Goal: Task Accomplishment & Management: Manage account settings

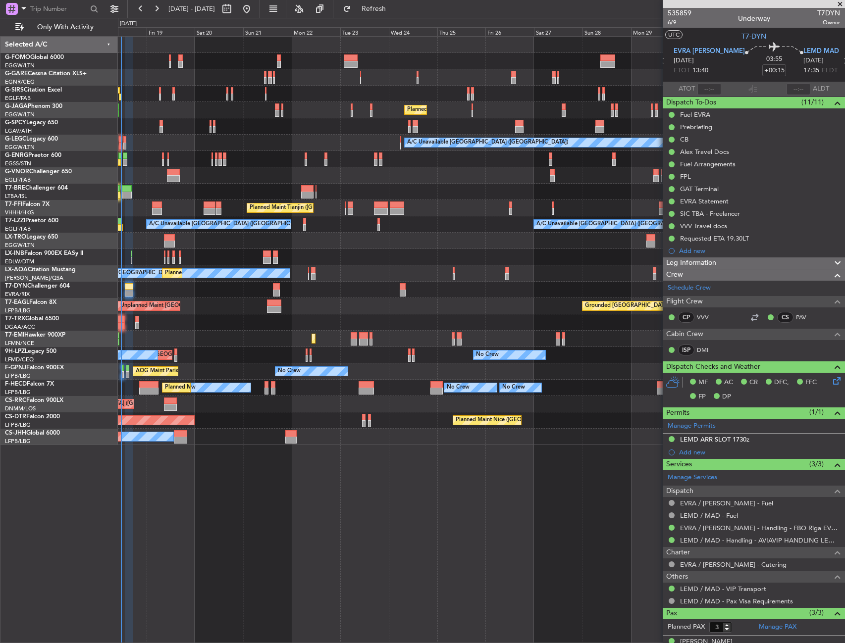
click at [297, 108] on div "Planned Maint [GEOGRAPHIC_DATA] ([GEOGRAPHIC_DATA])" at bounding box center [481, 110] width 726 height 16
click at [702, 51] on span "EVRA [PERSON_NAME]" at bounding box center [708, 52] width 71 height 10
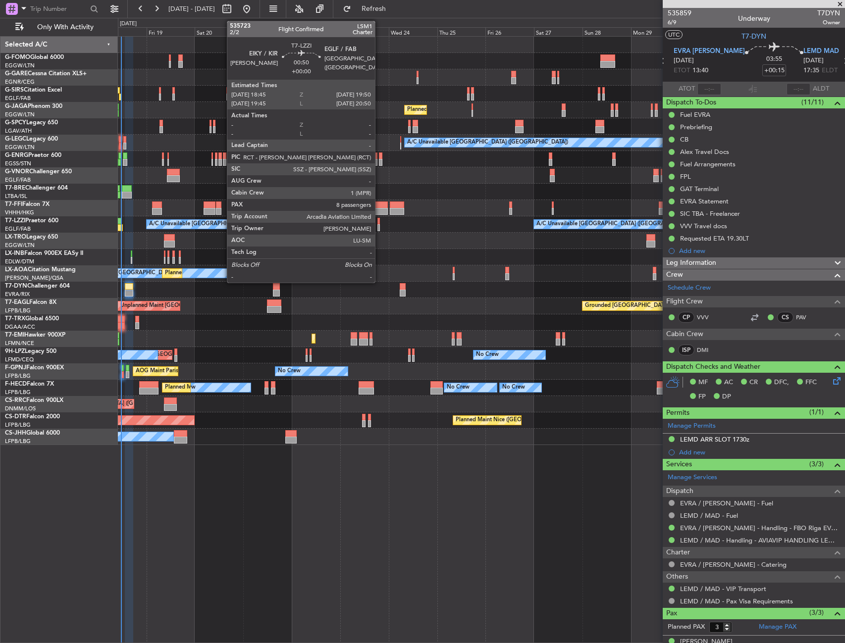
click at [379, 221] on div at bounding box center [378, 221] width 2 height 7
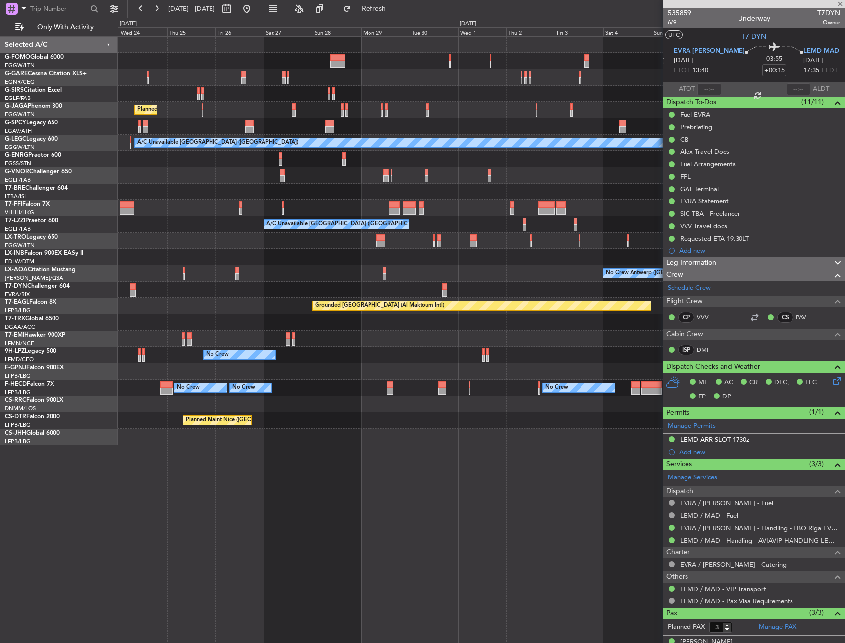
click at [223, 246] on div "A/C Unavailable" at bounding box center [481, 241] width 726 height 16
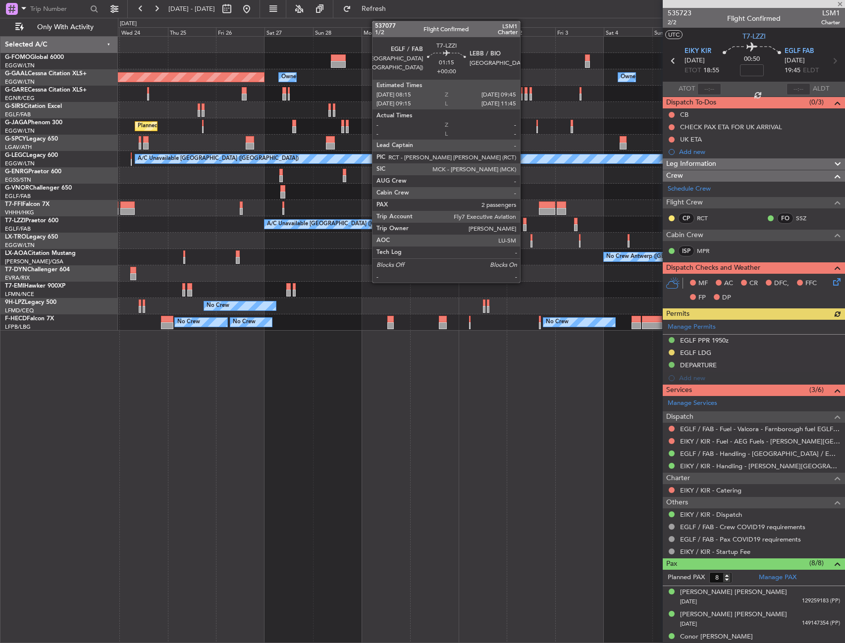
click at [524, 220] on div at bounding box center [524, 221] width 3 height 7
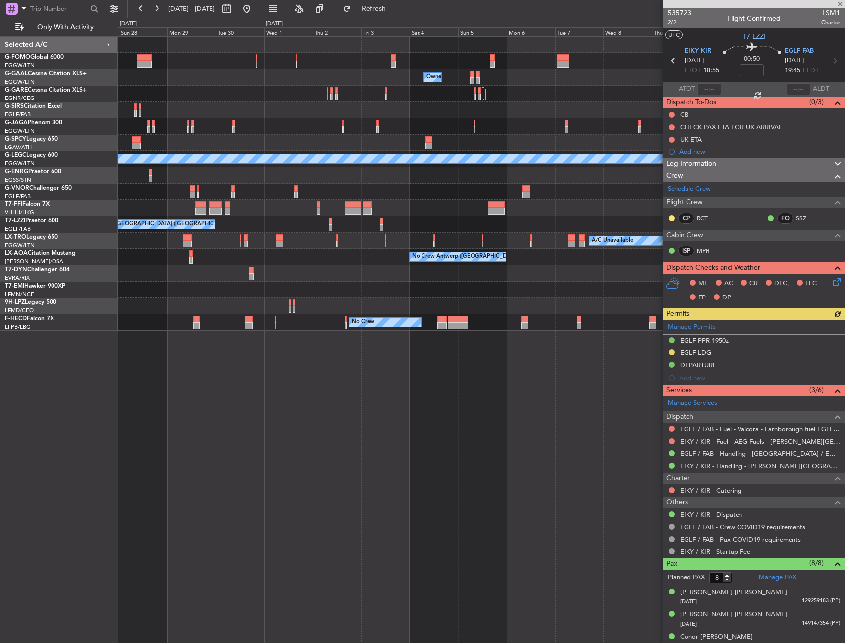
click at [341, 239] on div "Owner Owner Owner Owner Owner [GEOGRAPHIC_DATA] ([GEOGRAPHIC_DATA]) Owner Owner…" at bounding box center [481, 184] width 726 height 294
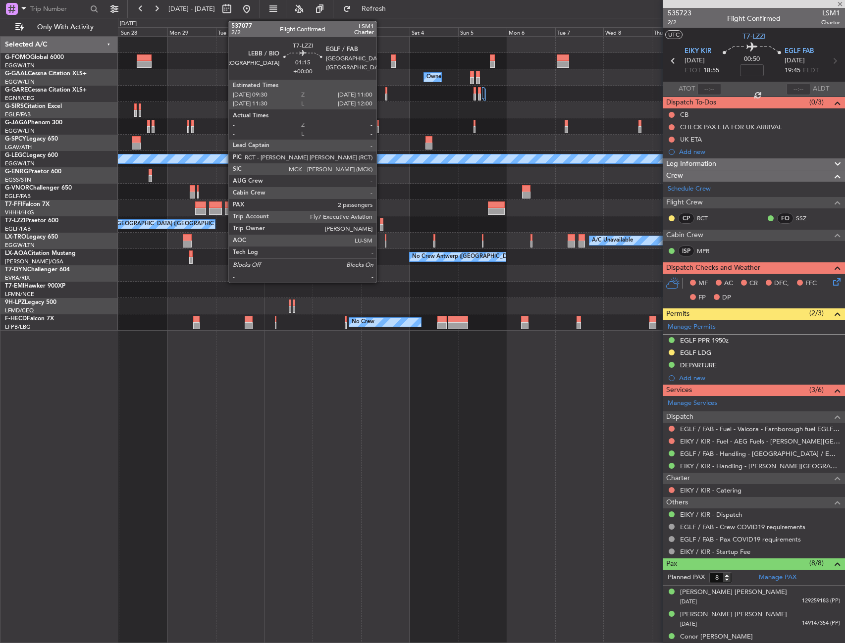
type input "2"
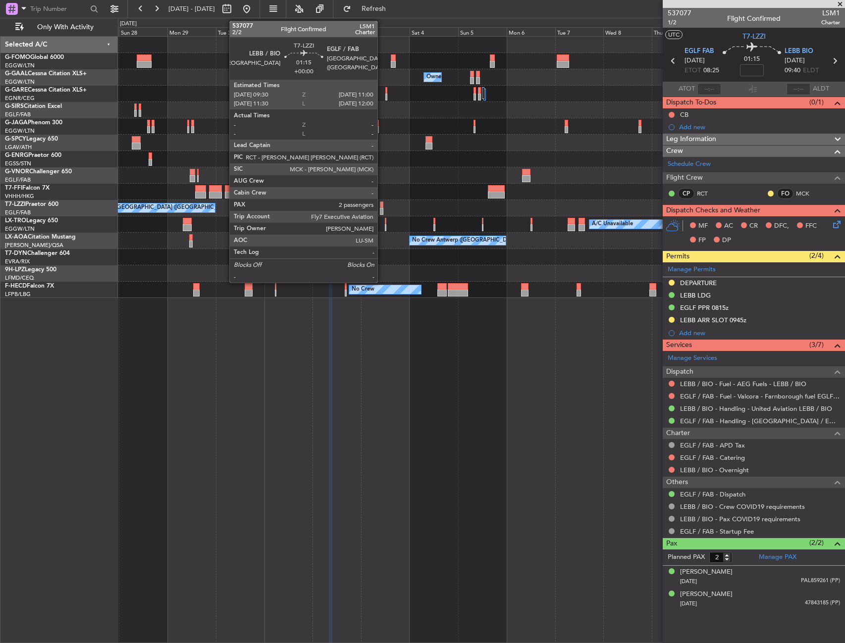
click at [382, 211] on div at bounding box center [381, 211] width 3 height 7
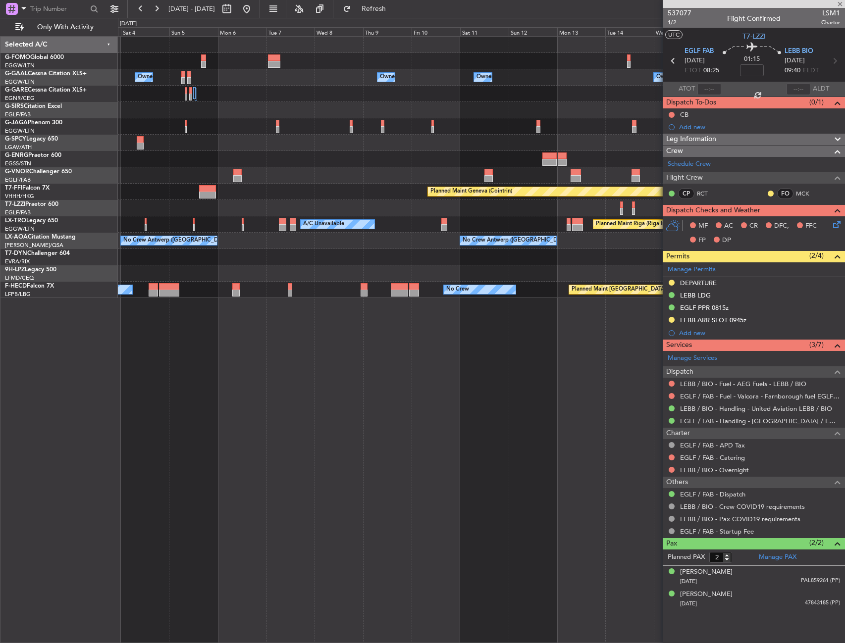
click at [202, 228] on div "Owner Owner Owner Owner [GEOGRAPHIC_DATA] ([GEOGRAPHIC_DATA]) Owner Owner No Cr…" at bounding box center [481, 167] width 726 height 261
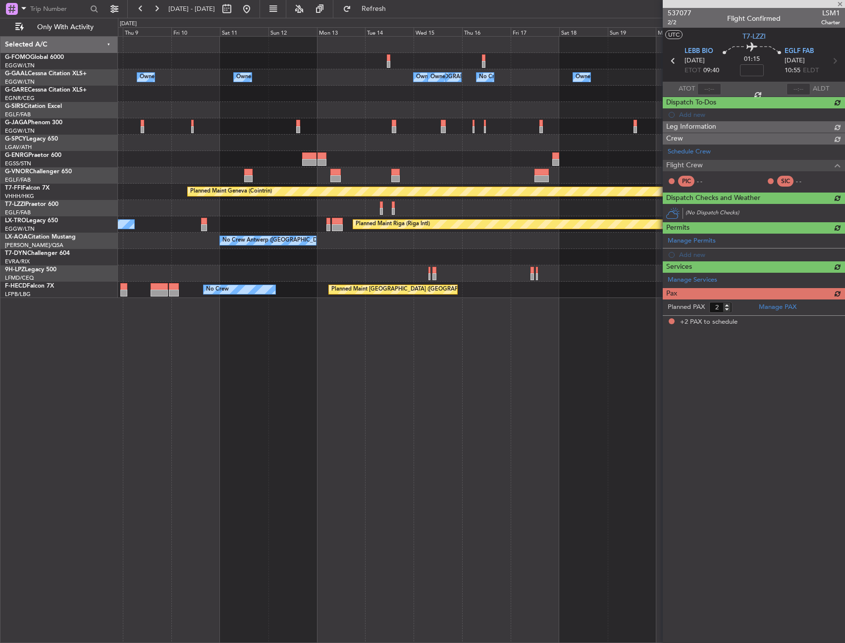
click at [323, 216] on div "Owner [GEOGRAPHIC_DATA] ([GEOGRAPHIC_DATA]) Owner Owner No Crew Owner Owner Own…" at bounding box center [481, 167] width 726 height 261
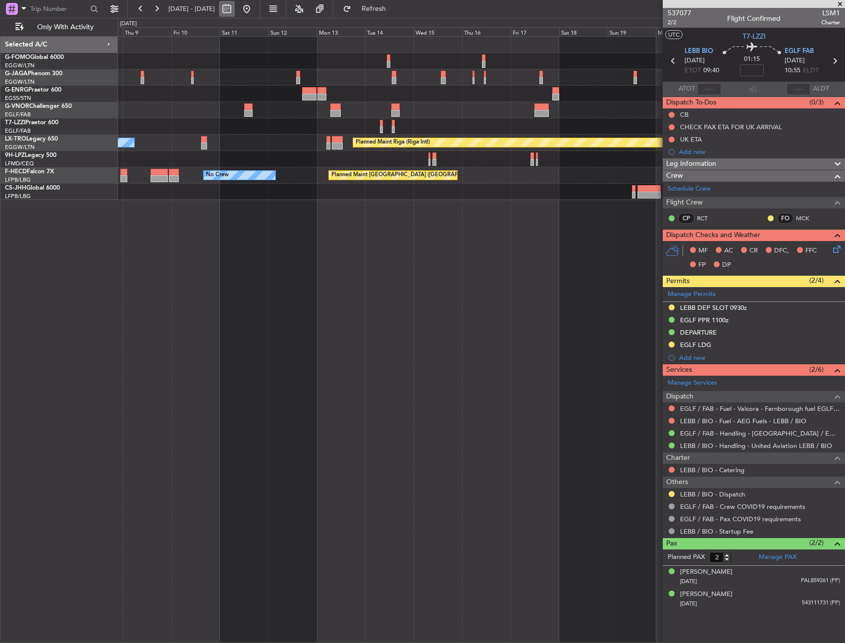
click at [235, 7] on button at bounding box center [227, 9] width 16 height 16
select select "10"
select select "2025"
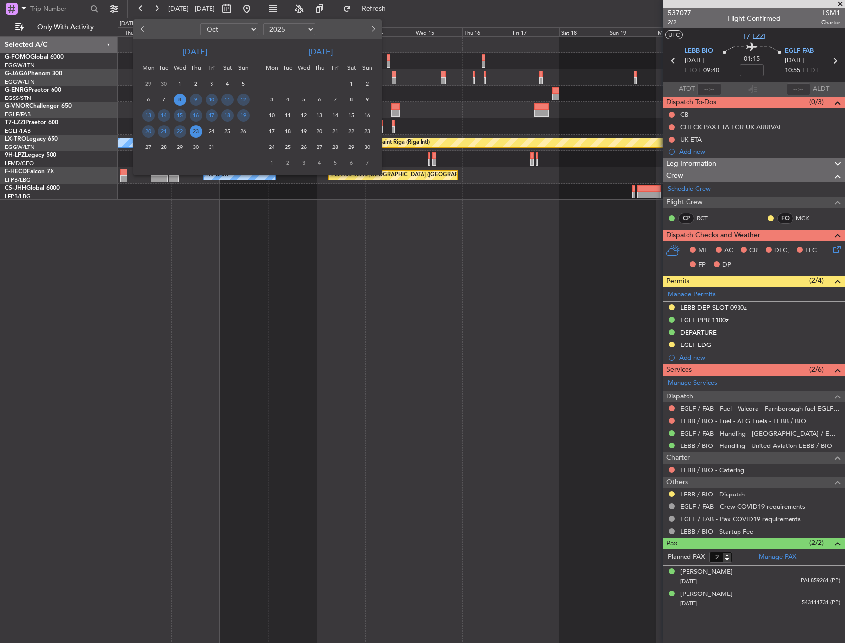
drag, startPoint x: 380, startPoint y: 317, endPoint x: 524, endPoint y: 314, distance: 144.1
click at [533, 310] on div at bounding box center [422, 321] width 845 height 643
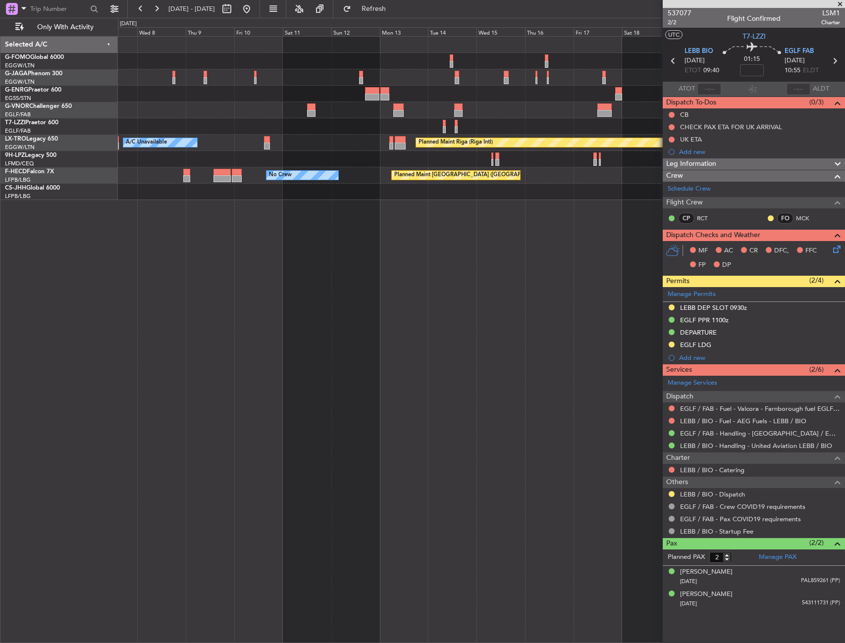
click at [488, 322] on div "A/C Unavailable [GEOGRAPHIC_DATA] ([GEOGRAPHIC_DATA]) Planned Maint [GEOGRAPHIC…" at bounding box center [481, 339] width 727 height 607
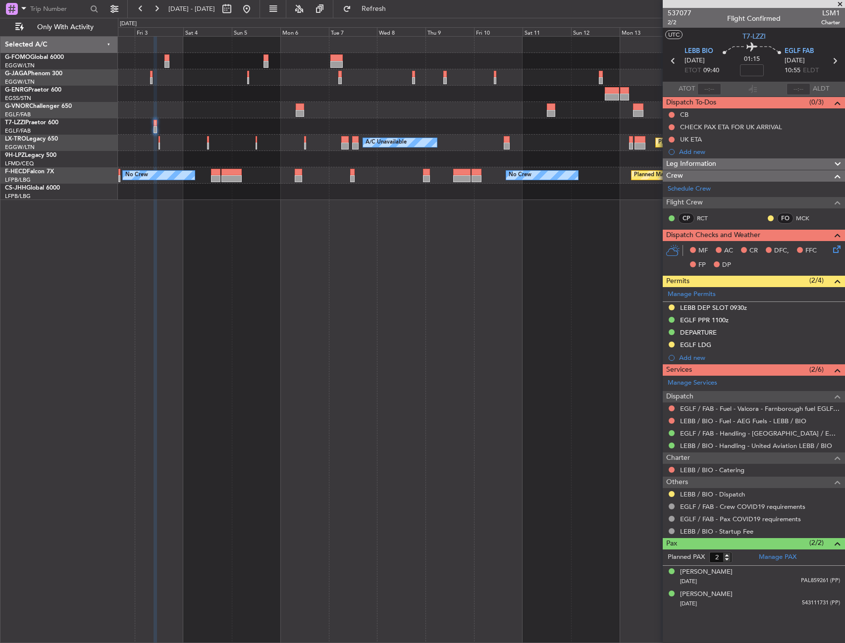
click at [481, 325] on div "A/C Unavailable [GEOGRAPHIC_DATA] ([GEOGRAPHIC_DATA]) Planned Maint [GEOGRAPHIC…" at bounding box center [481, 339] width 727 height 607
click at [491, 328] on div "A/C Unavailable [GEOGRAPHIC_DATA] ([GEOGRAPHIC_DATA]) Planned Maint [GEOGRAPHIC…" at bounding box center [481, 339] width 727 height 607
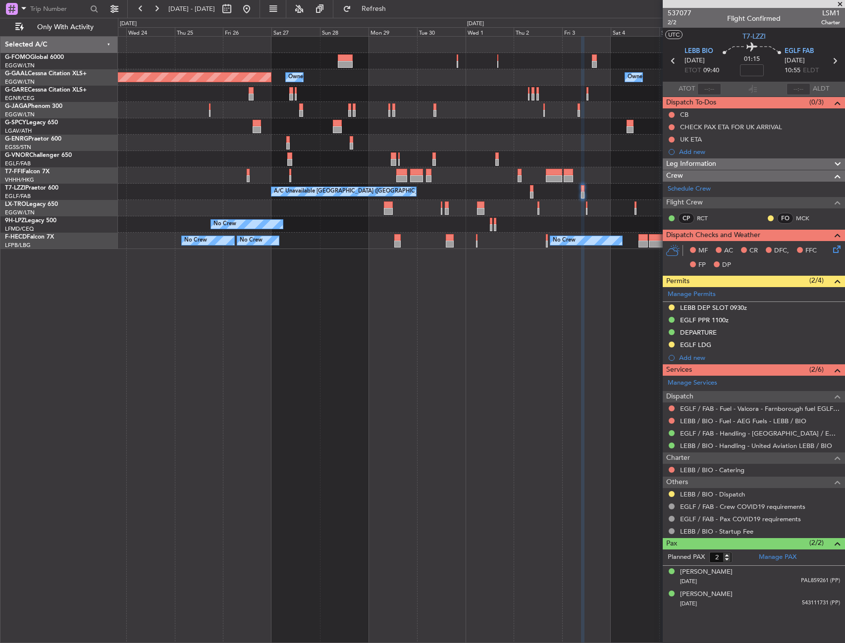
click at [536, 359] on div "Owner Owner Planned [GEOGRAPHIC_DATA] Owner Owner Planned Maint Geneva ([GEOGRA…" at bounding box center [481, 339] width 727 height 607
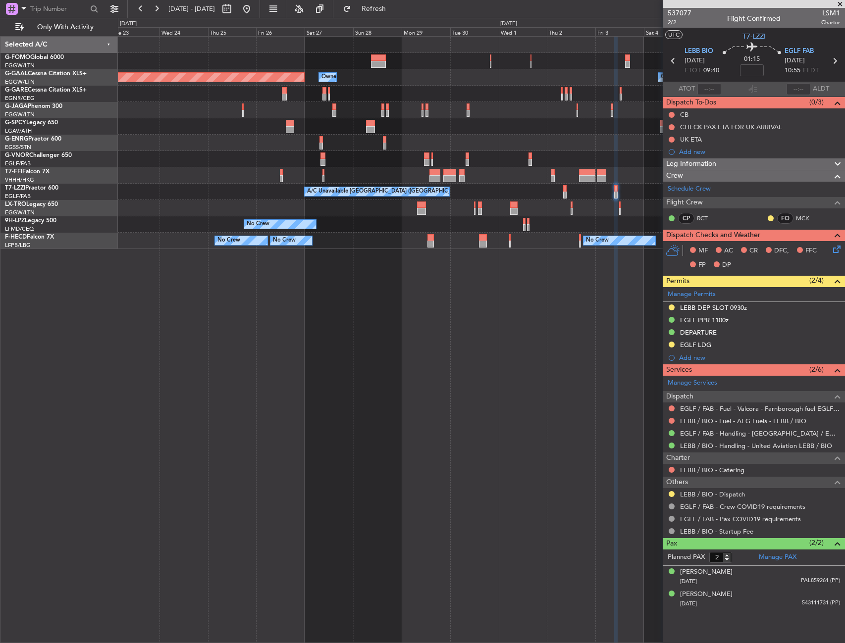
click at [546, 351] on div "Owner Owner Planned [GEOGRAPHIC_DATA] Owner Owner Planned Maint Geneva ([GEOGRA…" at bounding box center [481, 339] width 727 height 607
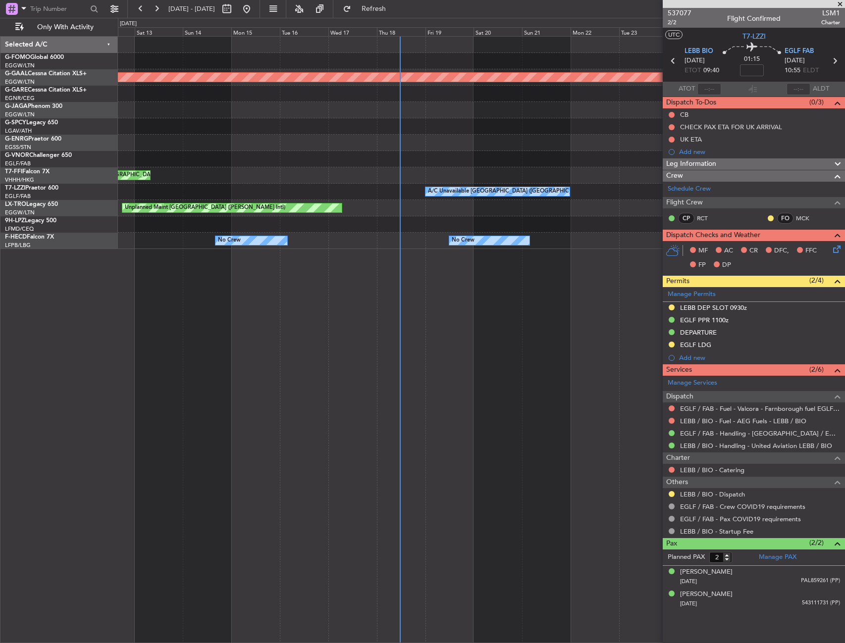
click at [539, 348] on div "Owner Planned [GEOGRAPHIC_DATA] Unplanned Maint [GEOGRAPHIC_DATA] ([PERSON_NAME…" at bounding box center [481, 339] width 727 height 607
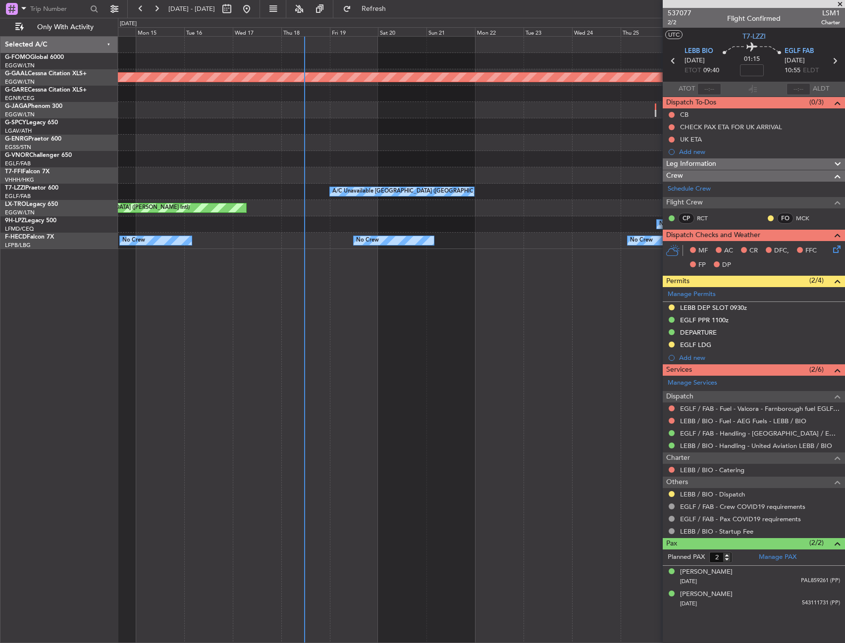
click at [277, 371] on div "Owner Planned [GEOGRAPHIC_DATA] Planned Maint Tianjin ([GEOGRAPHIC_DATA]) A/C U…" at bounding box center [481, 339] width 727 height 607
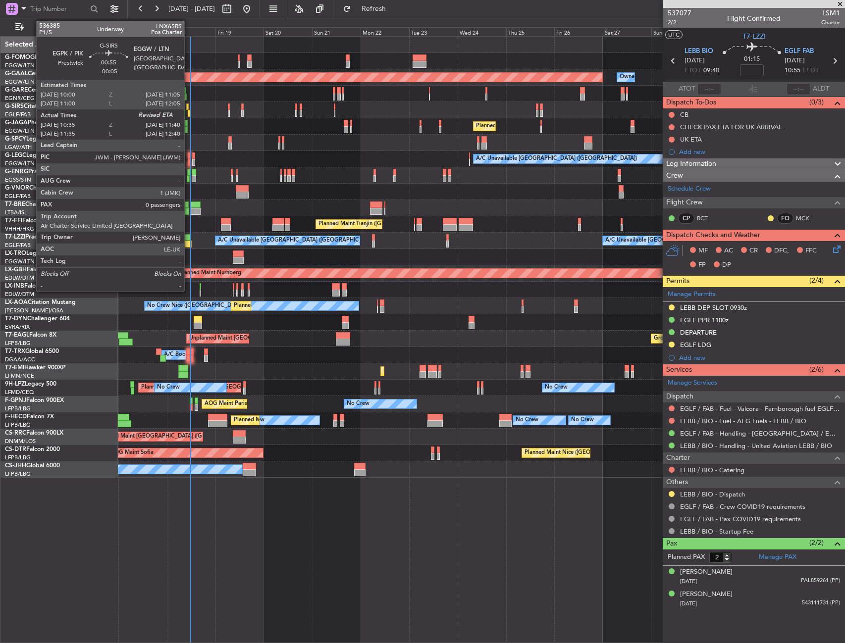
click at [189, 106] on div at bounding box center [187, 106] width 2 height 7
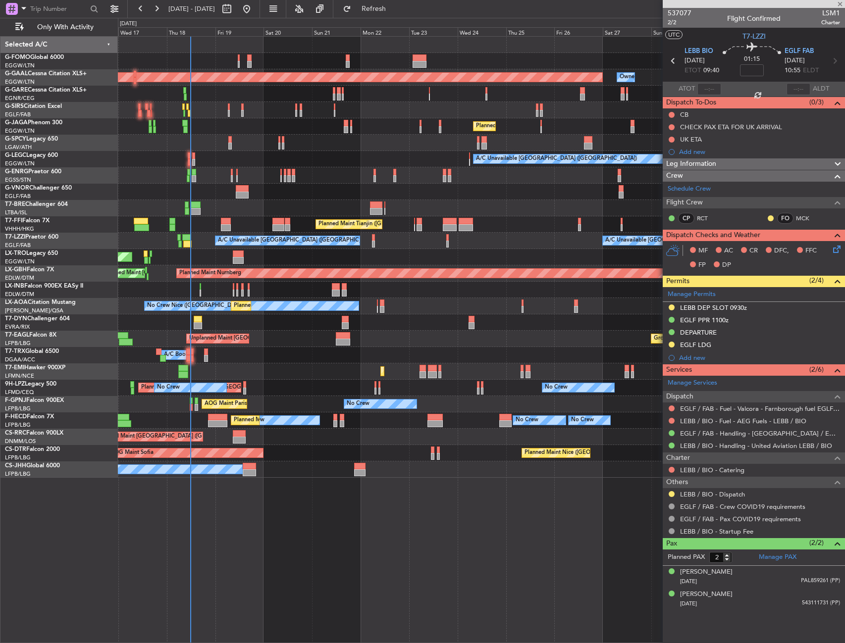
type input "-00:05"
type input "10:35"
type input "0"
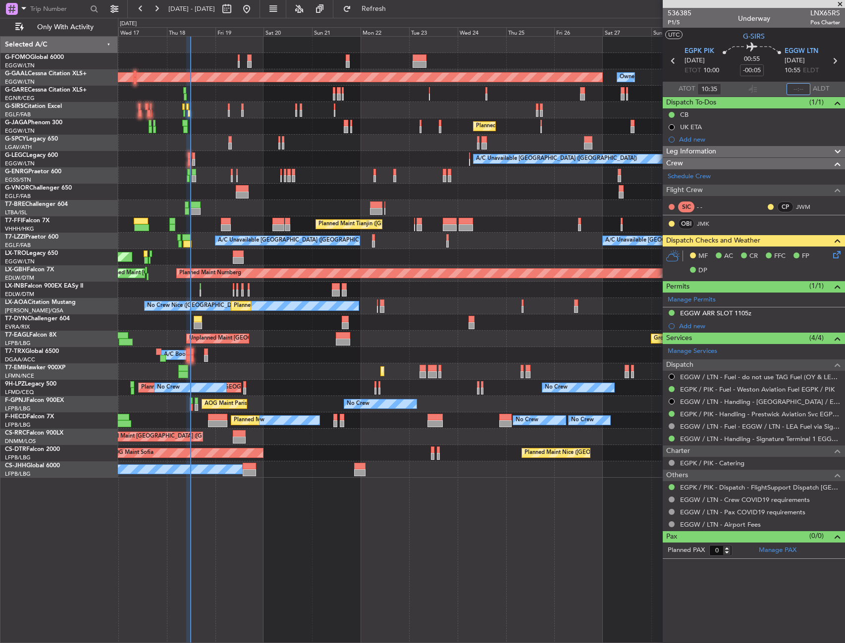
click at [805, 87] on input "text" at bounding box center [798, 89] width 24 height 12
click at [777, 80] on section "EGPK PIK [DATE] ETOT 10:00 00:55 -00:05 EGGW LTN [DATE] 10:55 ELDT" at bounding box center [754, 62] width 182 height 39
type input "11:32"
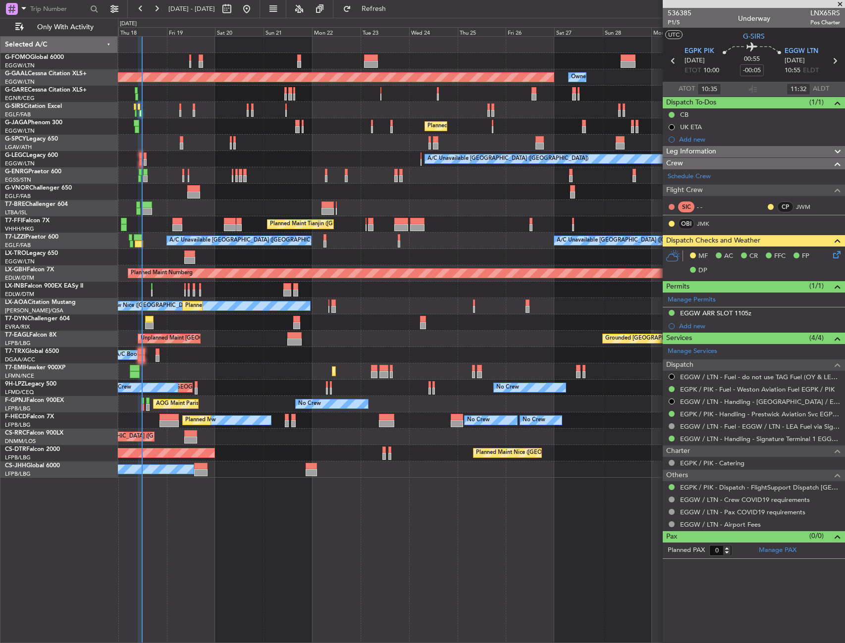
click at [271, 359] on div "Planned Maint Dusseldorf Owner Owner Planned Maint [GEOGRAPHIC_DATA] ([GEOGRAPH…" at bounding box center [481, 257] width 726 height 441
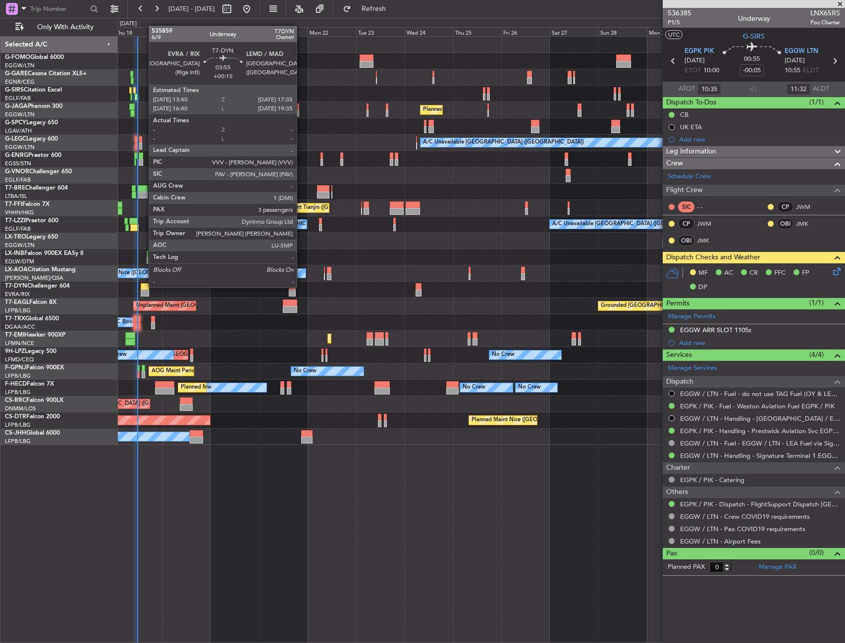
click at [144, 287] on div at bounding box center [145, 286] width 8 height 7
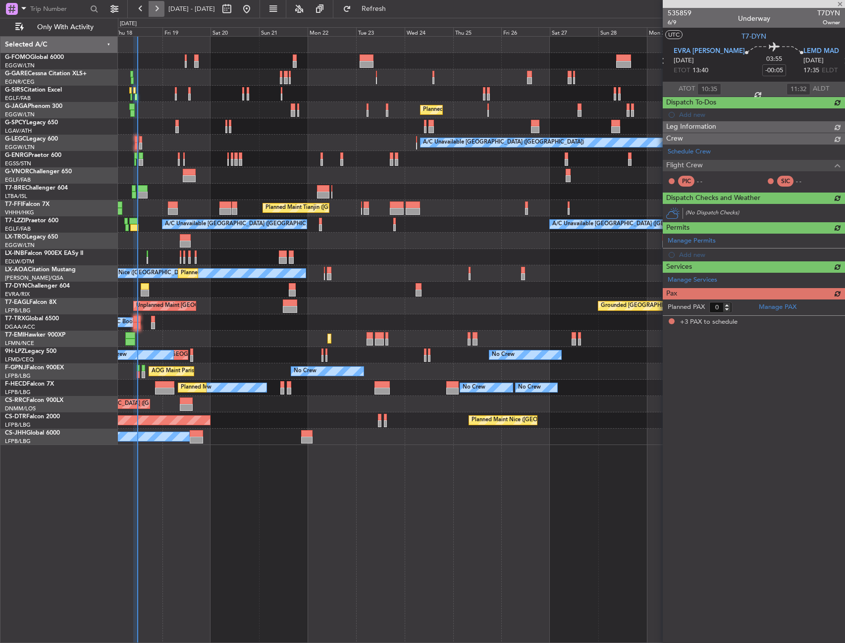
type input "+00:15"
type input "3"
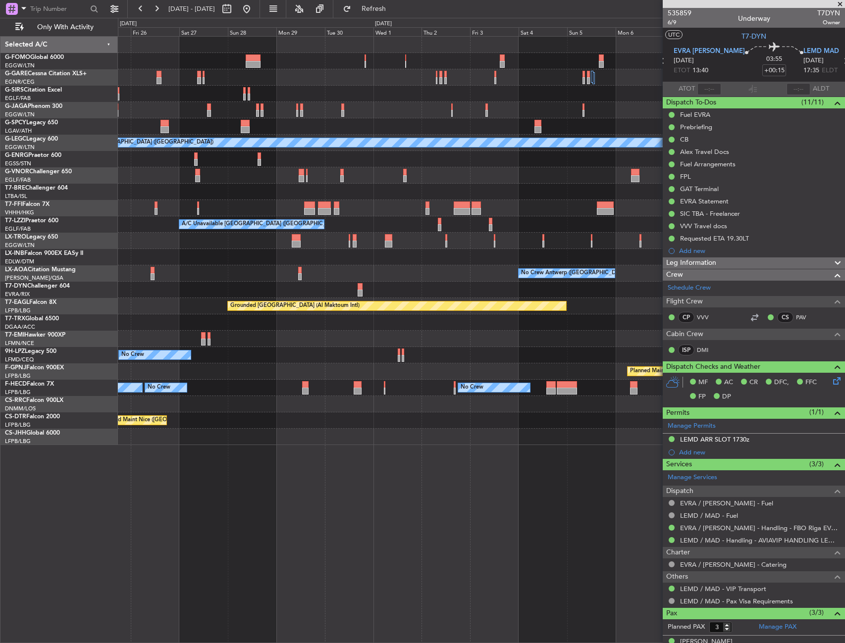
click at [157, 269] on div "Planned Maint [GEOGRAPHIC_DATA] ([GEOGRAPHIC_DATA]) A/C Unavailable [GEOGRAPHIC…" at bounding box center [481, 241] width 726 height 409
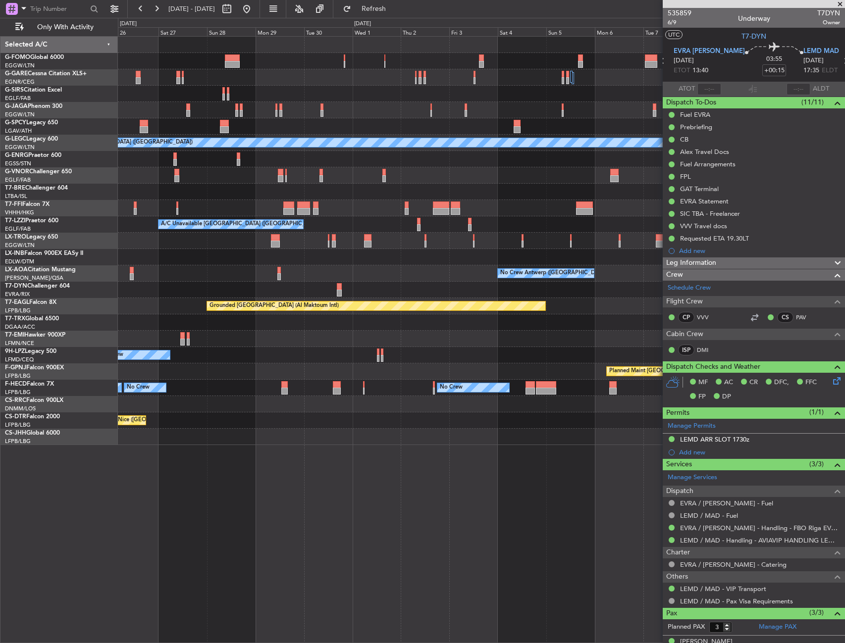
click at [426, 266] on div "Planned Maint [GEOGRAPHIC_DATA] ([GEOGRAPHIC_DATA]) A/C Unavailable [GEOGRAPHIC…" at bounding box center [481, 241] width 726 height 409
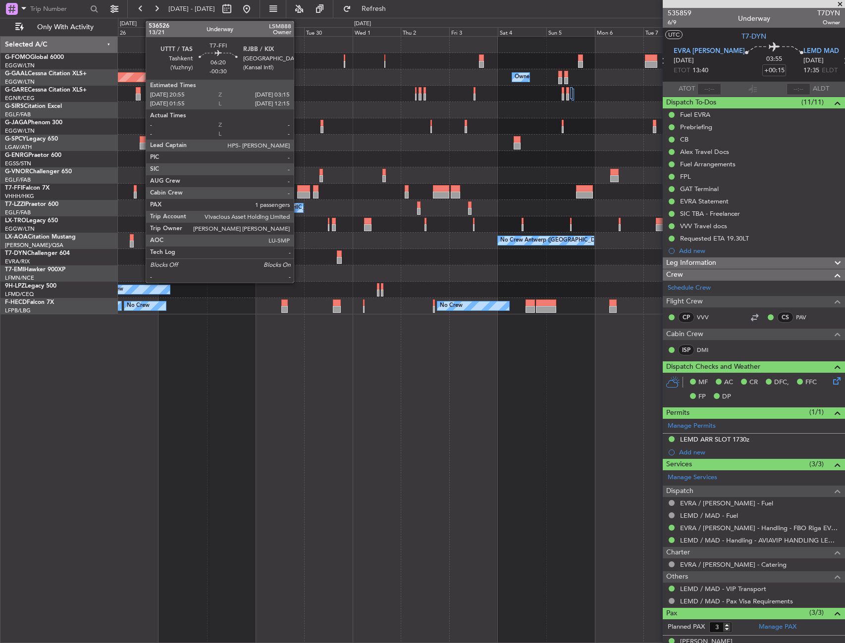
click at [298, 190] on div at bounding box center [303, 188] width 13 height 7
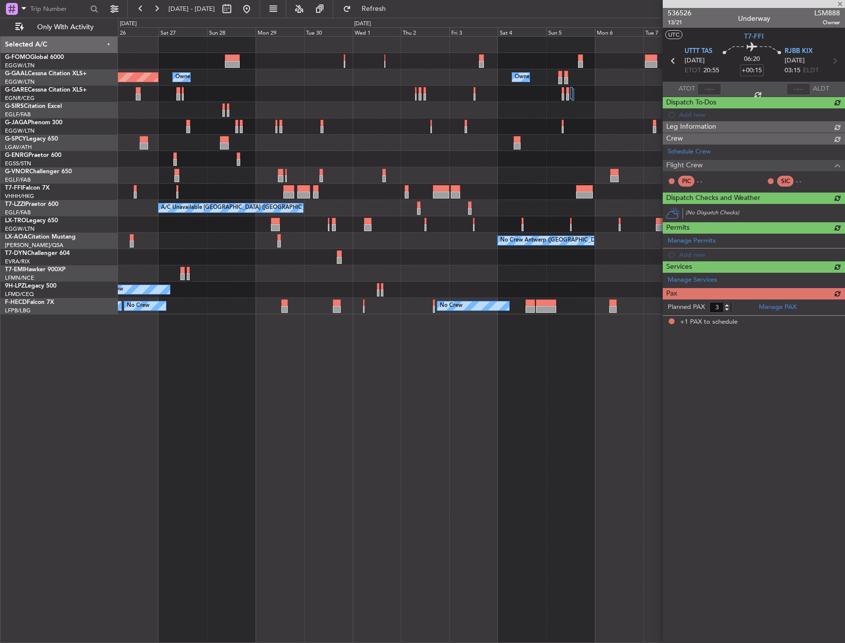
type input "-00:30"
type input "1"
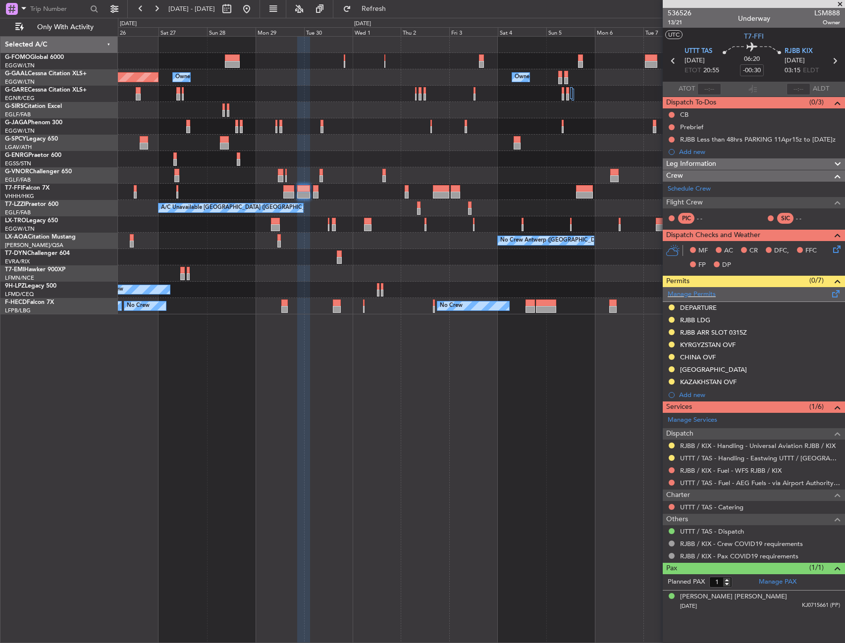
click at [839, 295] on span at bounding box center [836, 291] width 12 height 7
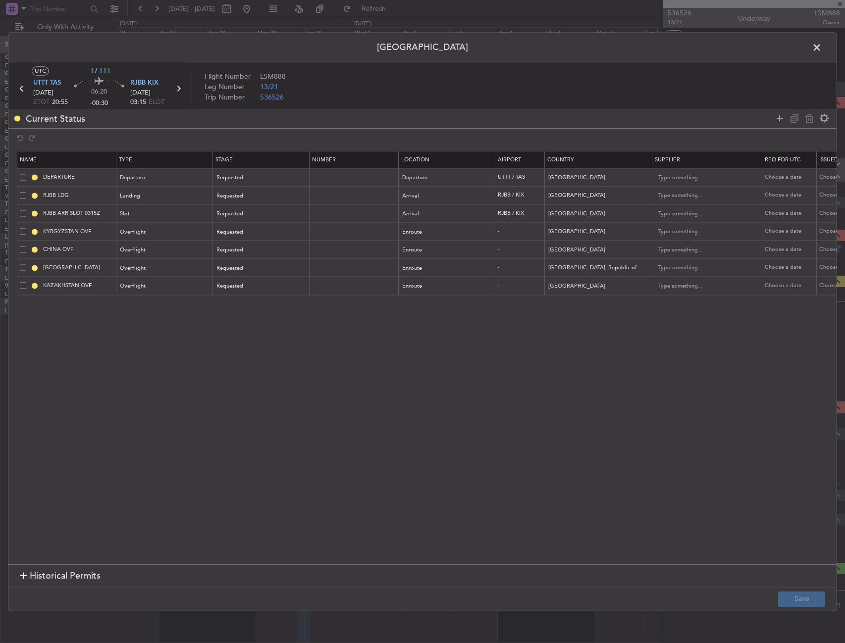
click at [23, 283] on span at bounding box center [23, 286] width 6 height 6
click at [27, 283] on input "checkbox" at bounding box center [27, 283] width 0 height 0
click at [812, 122] on icon at bounding box center [809, 118] width 12 height 12
click at [798, 600] on button "Save" at bounding box center [801, 599] width 47 height 16
drag, startPoint x: 813, startPoint y: 50, endPoint x: 782, endPoint y: 104, distance: 62.3
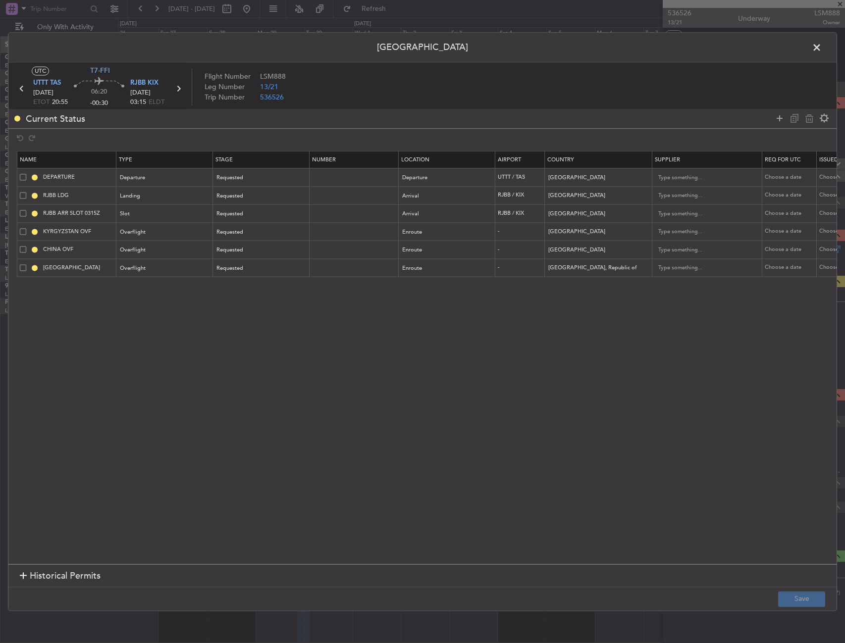
click at [822, 50] on span at bounding box center [822, 50] width 0 height 20
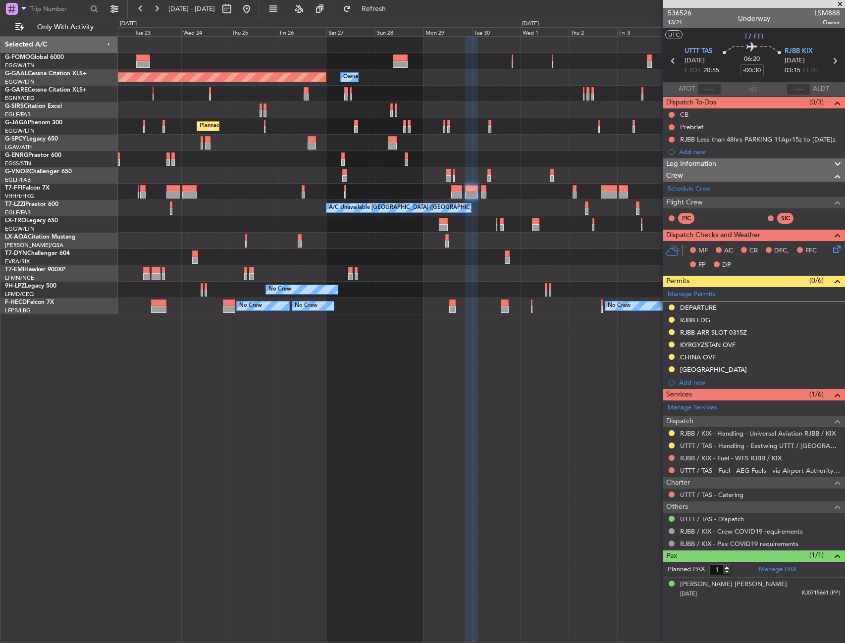
click at [499, 401] on div "Planned Maint Dusseldorf Owner Owner Owner Owner Planned Maint London (Luton) P…" at bounding box center [481, 339] width 727 height 607
click at [591, 403] on div "Planned Maint Dusseldorf Owner Owner Owner Owner Planned Maint London (Luton) P…" at bounding box center [481, 339] width 727 height 607
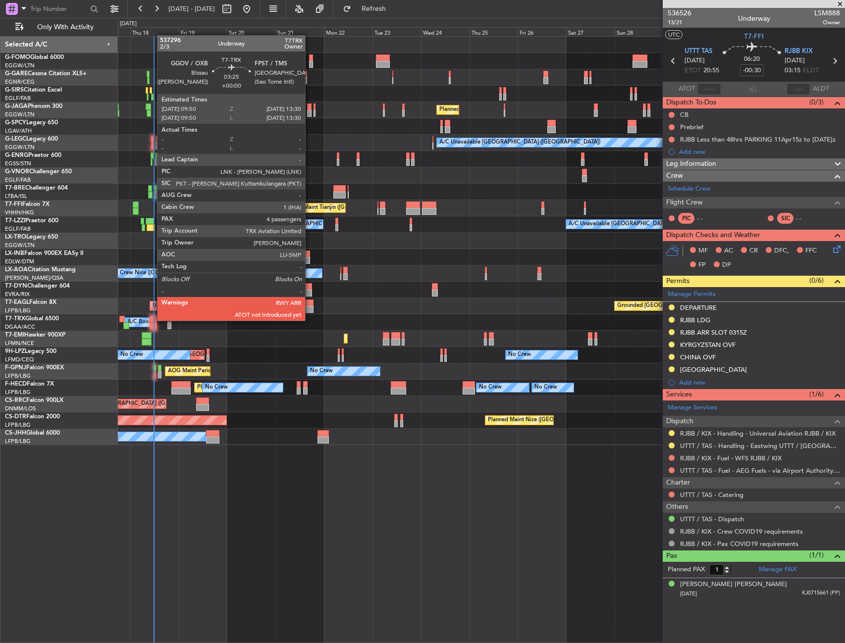
click at [152, 320] on div at bounding box center [153, 319] width 7 height 7
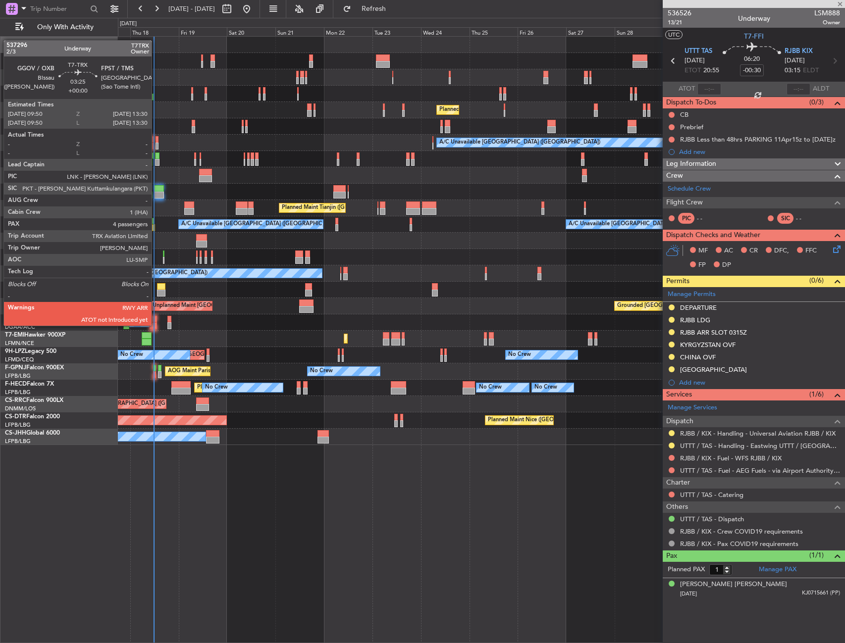
type input "4"
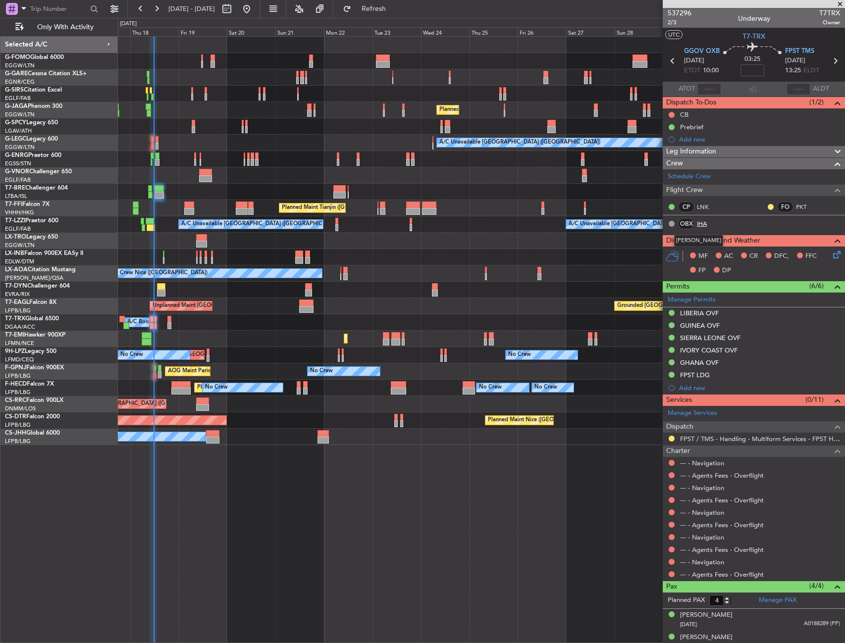
click at [707, 221] on link "IHA" at bounding box center [708, 223] width 22 height 9
type input "11:37"
click at [378, 18] on div "0 0 Wed 17 Thu 18 Fri 19 Sat 20 Sun 21 Mon 22 Tue 23 Oct 2025 Wed 24 Thu 25 Fri…" at bounding box center [481, 27] width 726 height 18
click at [380, 16] on button "Refresh" at bounding box center [367, 9] width 59 height 16
click at [384, 14] on button "Refreshing..." at bounding box center [367, 9] width 59 height 16
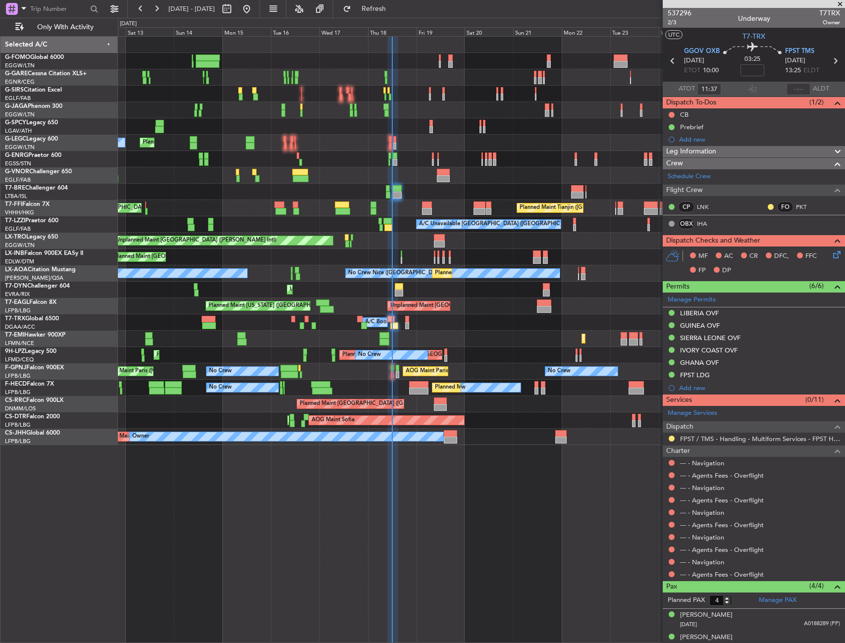
click at [474, 255] on div "Planned Maint London (Luton) Planned Maint London (Farnborough) AOG Maint Kembl…" at bounding box center [481, 241] width 726 height 409
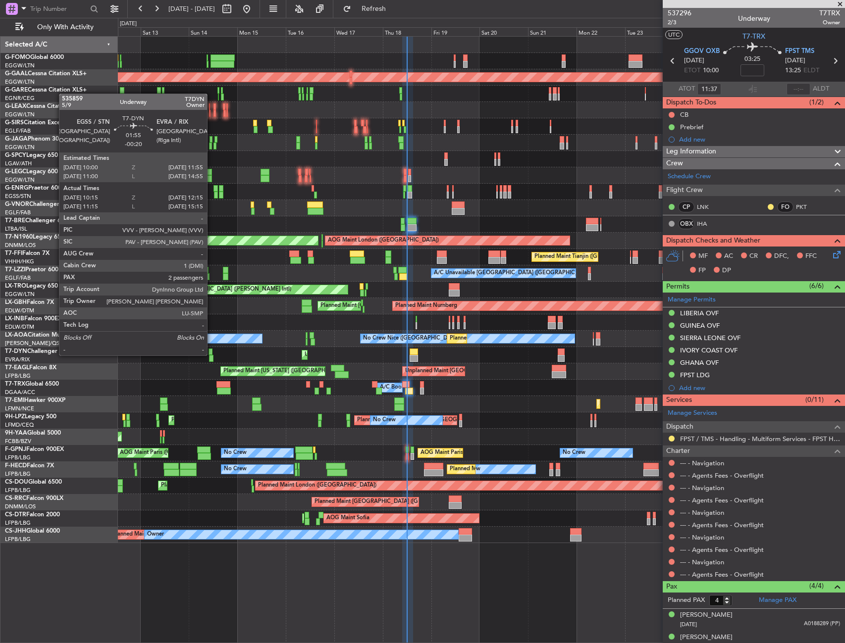
click at [211, 355] on div at bounding box center [210, 352] width 4 height 7
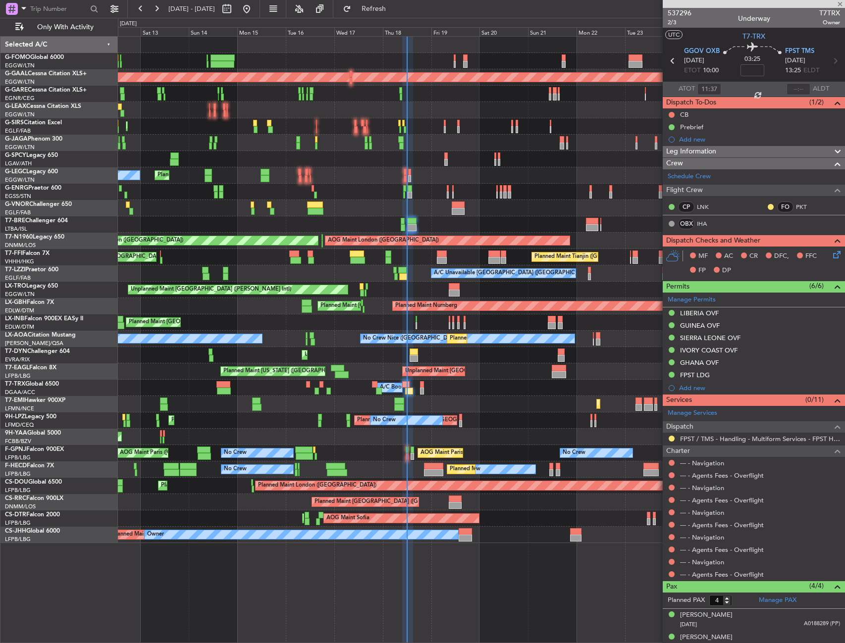
type input "-00:20"
type input "10:15"
type input "12:15"
type input "2"
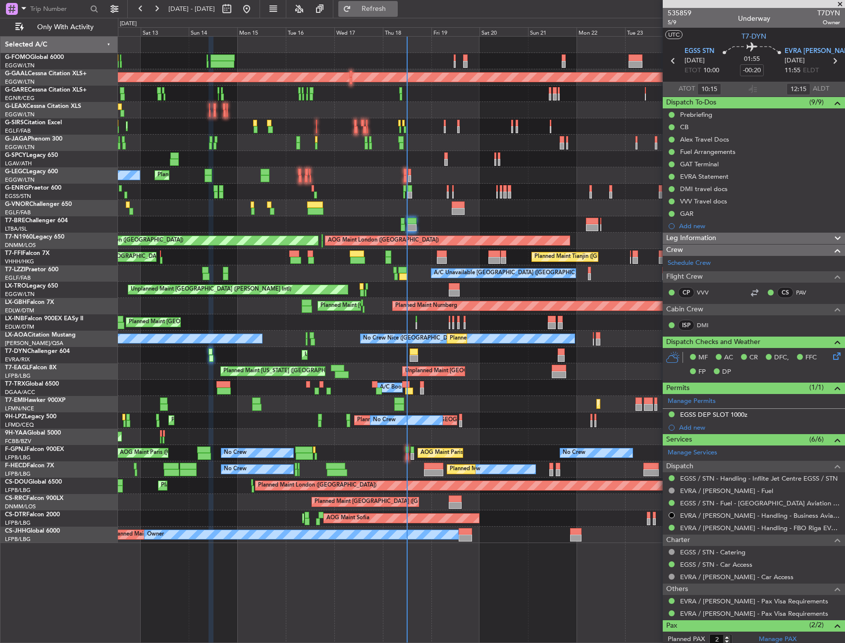
click at [395, 12] on span "Refresh" at bounding box center [374, 8] width 42 height 7
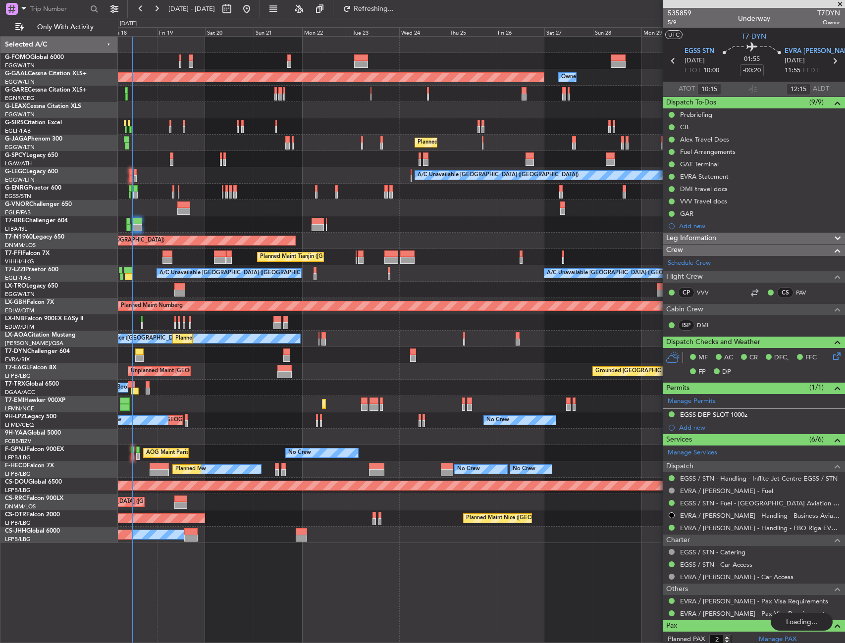
click at [318, 383] on div "Planned Maint Dusseldorf Owner Owner Planned Maint London (Luton) A/C Unavailab…" at bounding box center [481, 290] width 726 height 507
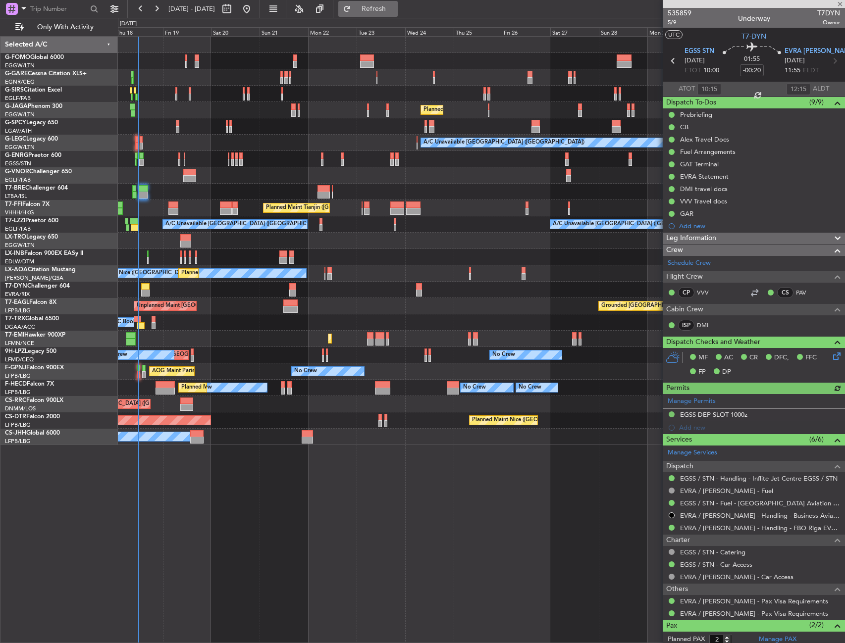
click at [376, 4] on button "Refresh" at bounding box center [367, 9] width 59 height 16
click at [395, 5] on span "Refresh" at bounding box center [374, 8] width 42 height 7
click at [393, 10] on span "Refresh" at bounding box center [374, 8] width 42 height 7
click at [80, 484] on div "Planned Maint London (Luton) A/C Unavailable London (Luton) Planned Maint Tianj…" at bounding box center [422, 330] width 845 height 625
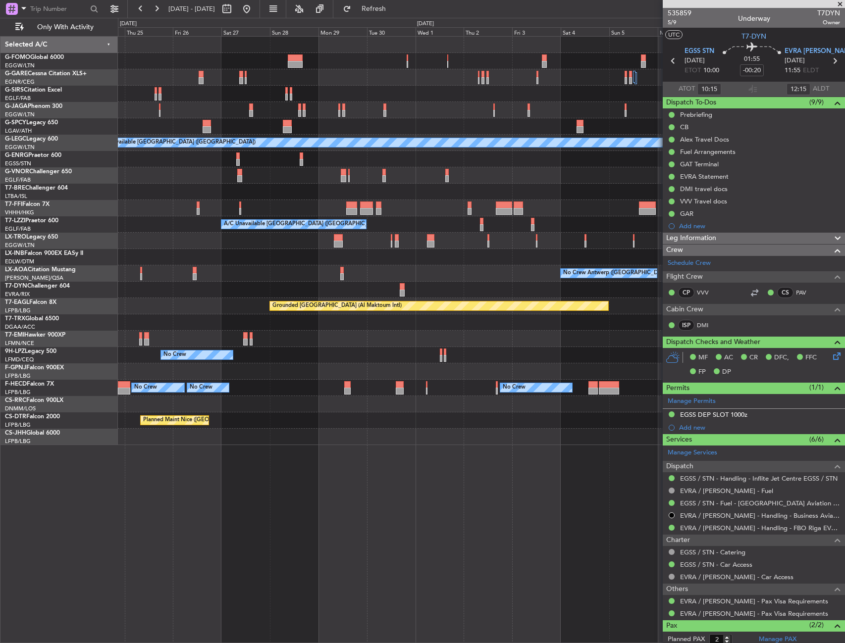
click at [376, 479] on div "Planned Maint London (Luton) A/C Unavailable London (Luton) Planned Maint Genev…" at bounding box center [481, 339] width 727 height 607
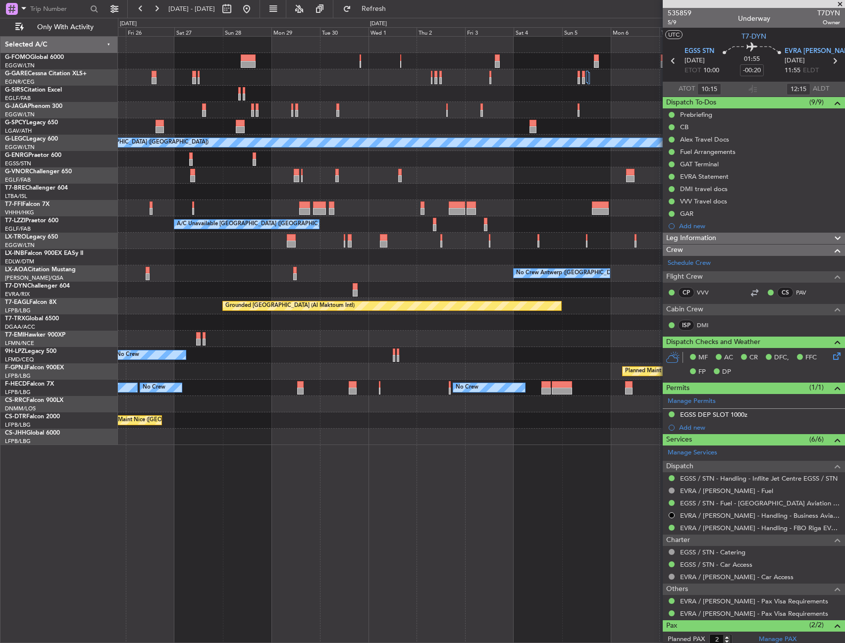
click at [511, 451] on div "Planned Maint London (Luton) A/C Unavailable London (Luton) Planned Maint Genev…" at bounding box center [481, 339] width 727 height 607
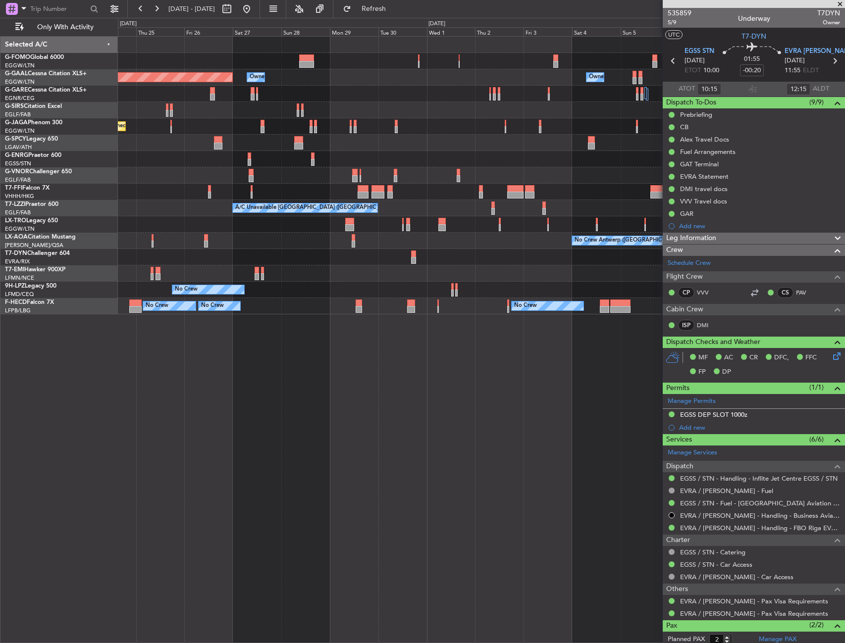
click at [545, 427] on div "Planned Maint Dusseldorf Owner Owner Owner Owner Planned Maint London (Luton) P…" at bounding box center [481, 339] width 727 height 607
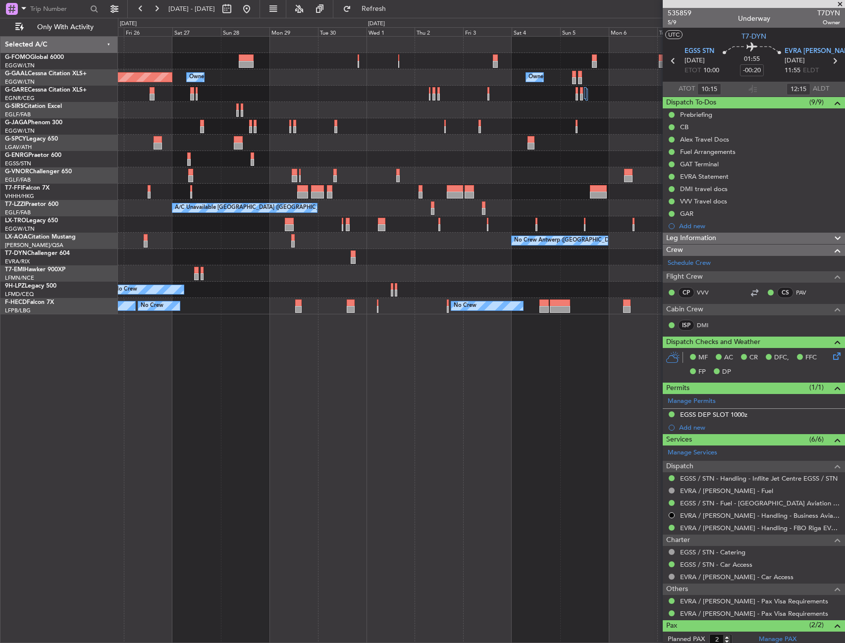
click at [155, 336] on div "Planned Maint Dusseldorf Owner Owner Owner Owner Planned Maint London (Luton) P…" at bounding box center [481, 339] width 727 height 607
click at [144, 334] on div "Planned Maint Dusseldorf Owner Owner Owner Owner Planned Maint London (Luton) P…" at bounding box center [481, 339] width 727 height 607
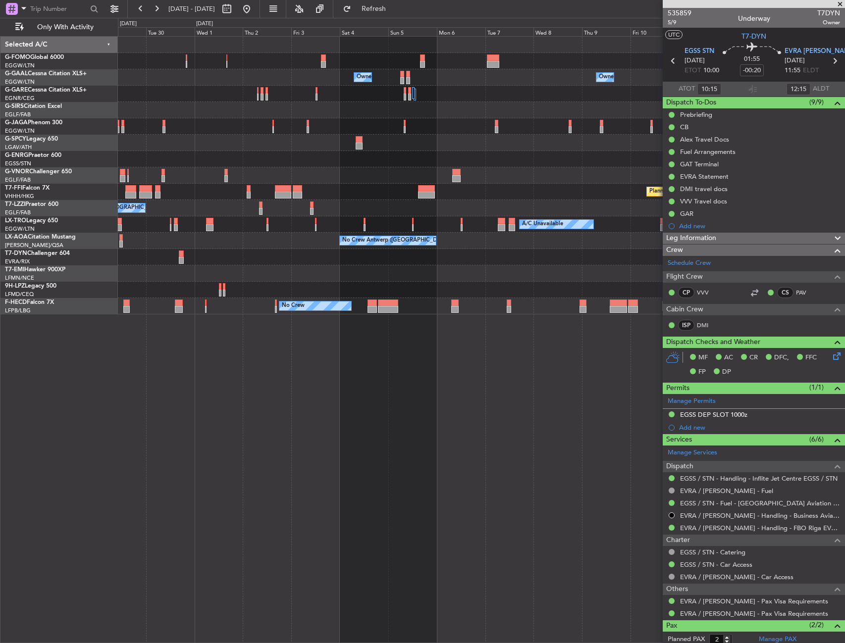
click at [173, 333] on div "Owner Owner Owner Owner Owner London (Luton) Owner Owner No Crew Planned Maint …" at bounding box center [481, 339] width 727 height 607
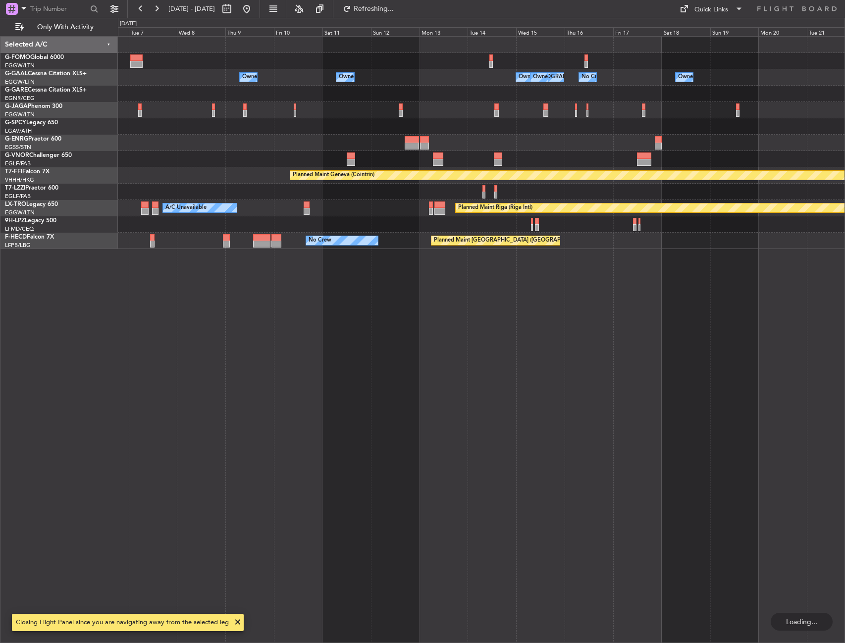
click at [205, 343] on div "Owner London (Luton) Owner Owner Owner Owner No Crew Owner Owner Planned Maint …" at bounding box center [481, 339] width 727 height 607
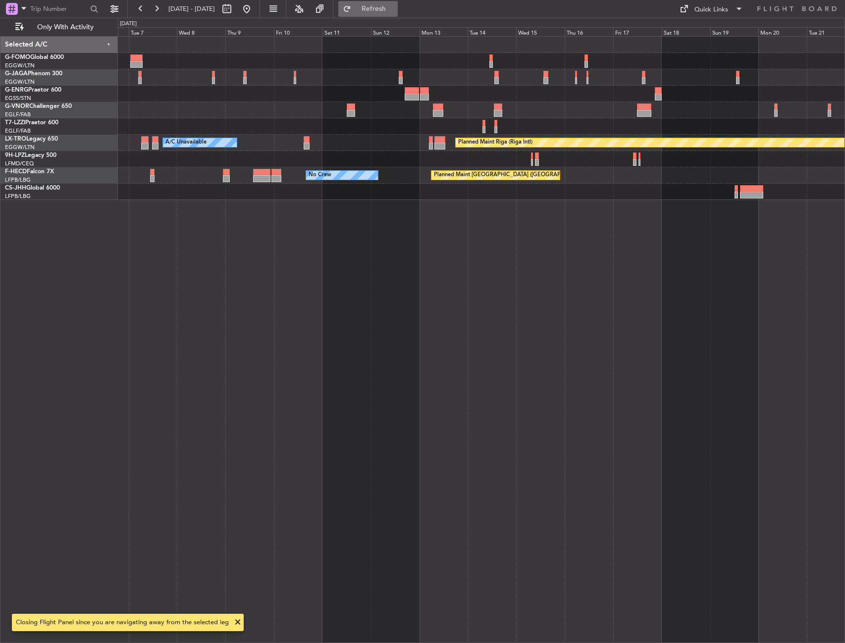
click at [395, 9] on span "Refresh" at bounding box center [374, 8] width 42 height 7
click at [105, 222] on div "A/C Unavailable London (Luton) A/C Unavailable Planned Maint Riga (Riga Intl) N…" at bounding box center [422, 330] width 845 height 625
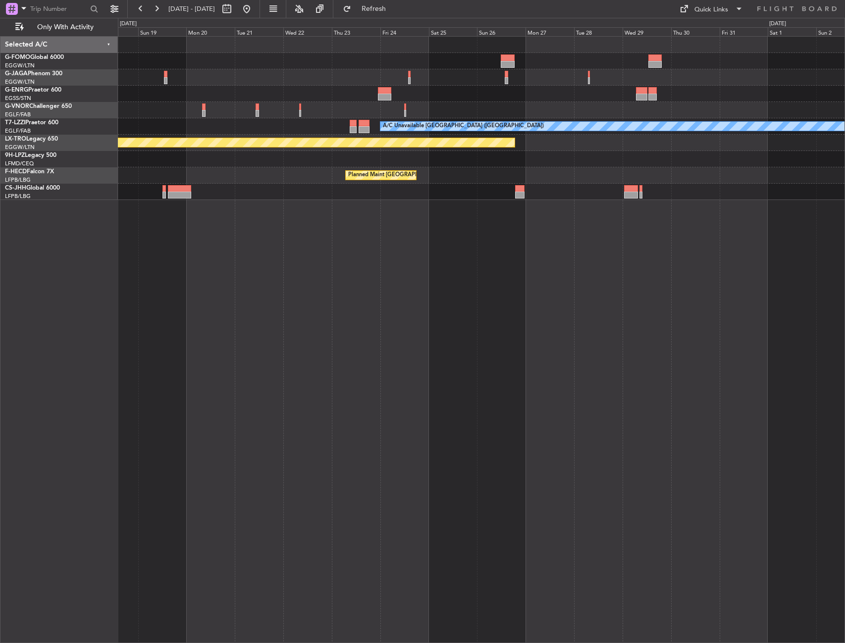
click at [182, 182] on div "A/C Unavailable London (Luton) Planned Maint Riga (Riga Intl) Planned Maint Par…" at bounding box center [481, 118] width 726 height 163
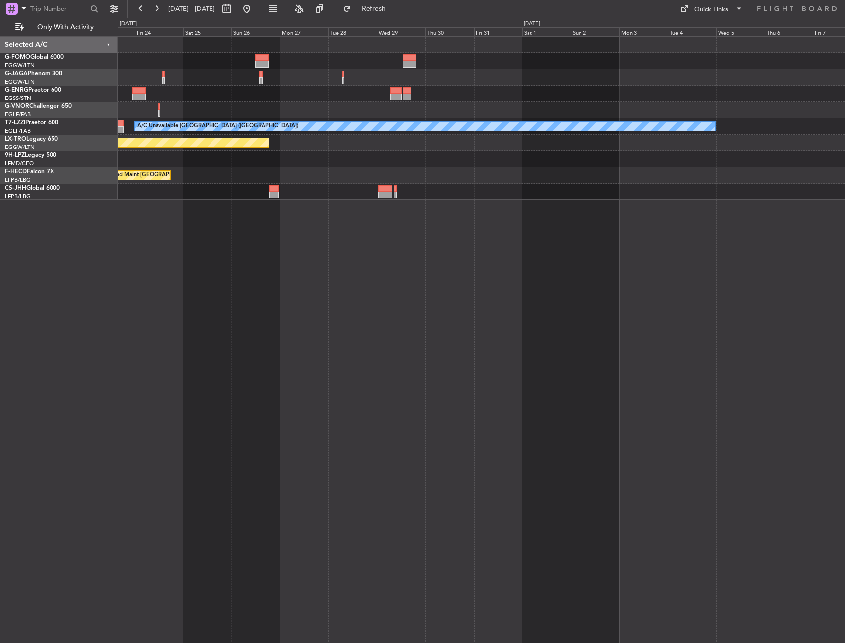
click at [188, 177] on div "Planned Maint [GEOGRAPHIC_DATA] ([GEOGRAPHIC_DATA])" at bounding box center [481, 175] width 726 height 16
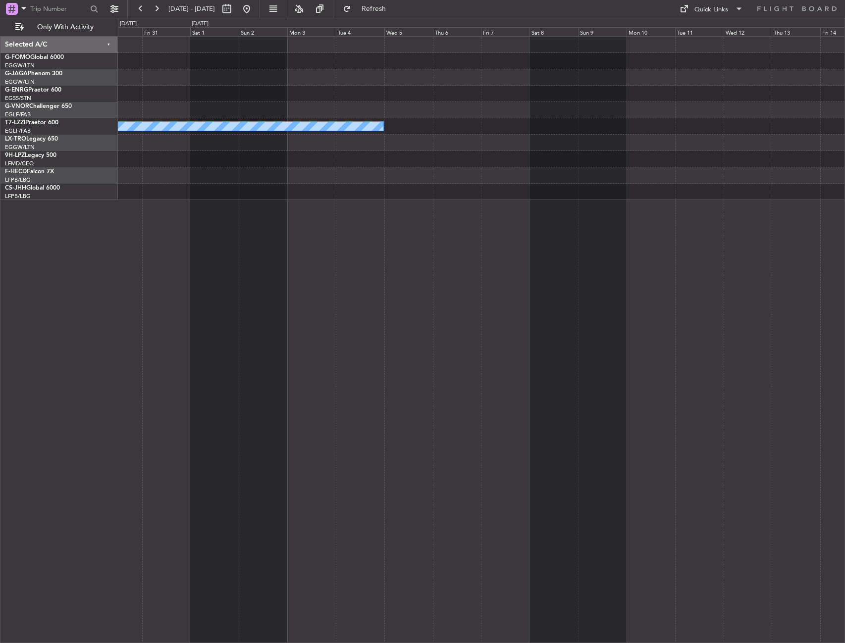
click at [121, 166] on div "A/C Unavailable London (Luton) Planned Maint Riga (Riga Intl)" at bounding box center [481, 118] width 726 height 163
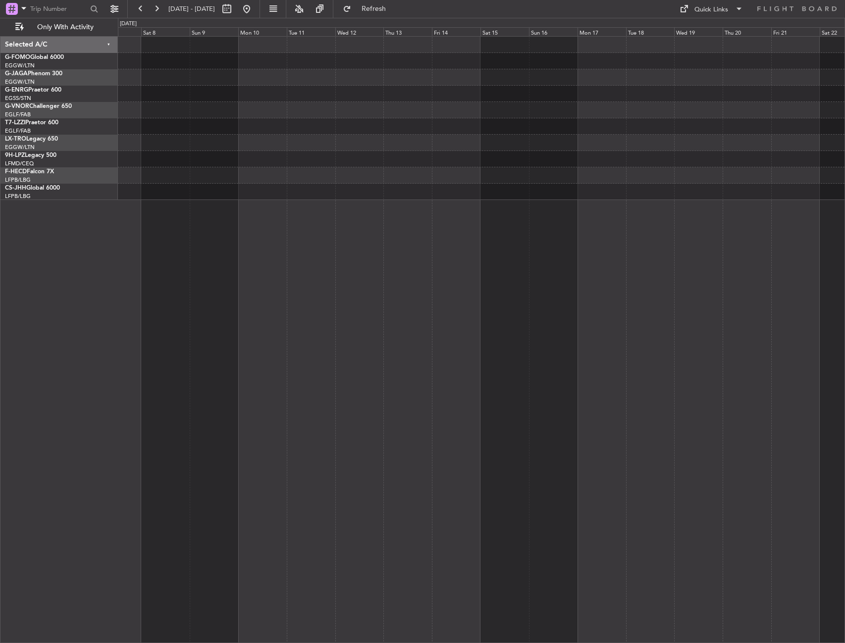
click at [222, 156] on div at bounding box center [481, 159] width 726 height 16
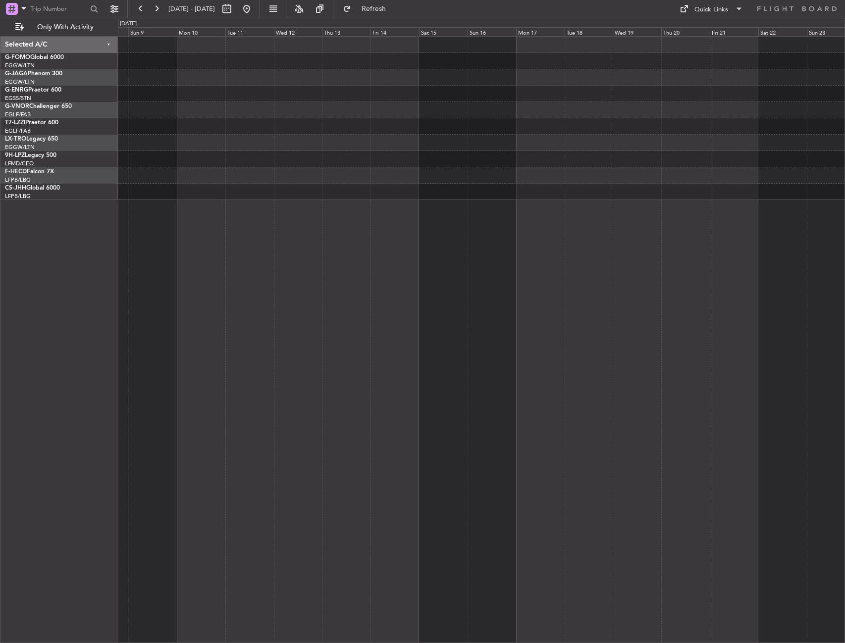
click at [555, 169] on div at bounding box center [481, 118] width 726 height 163
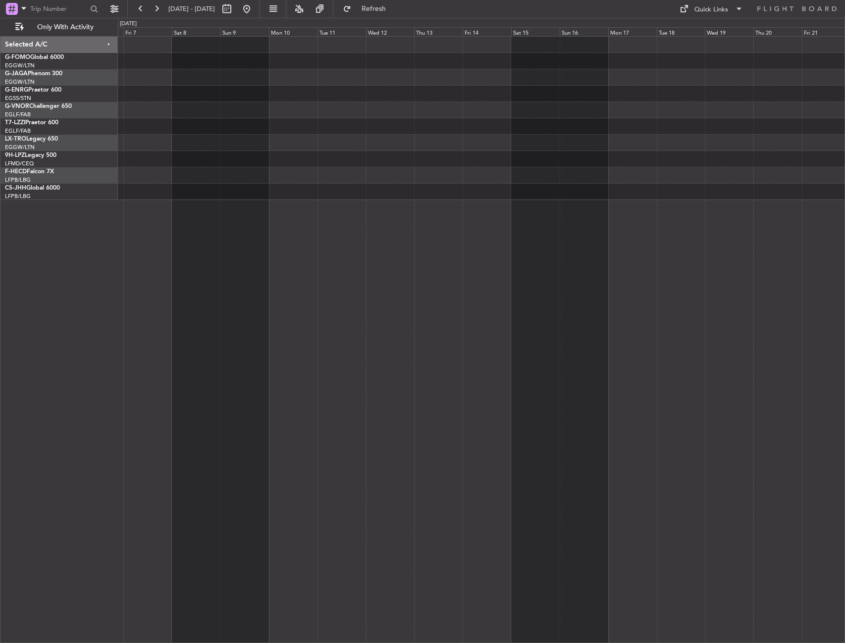
click at [402, 169] on div at bounding box center [481, 175] width 726 height 16
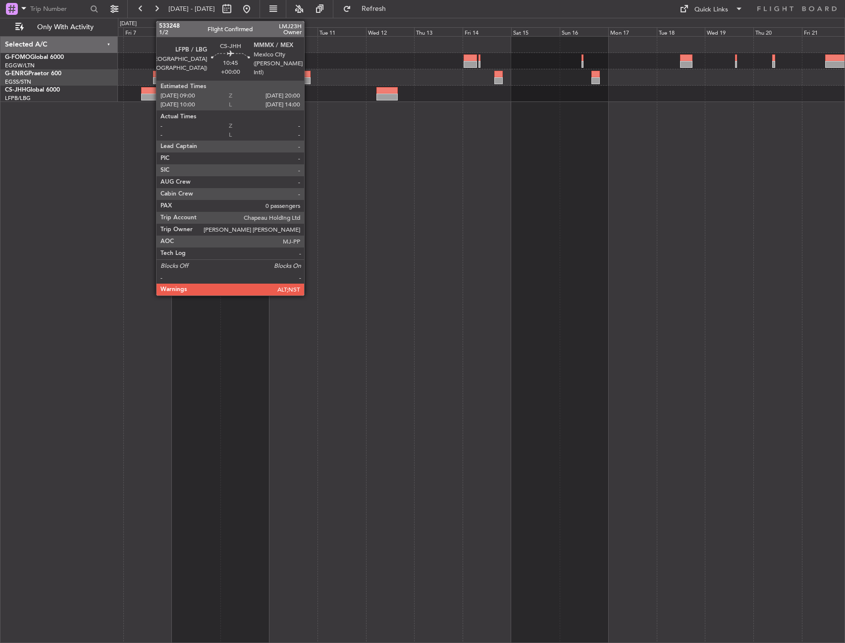
click at [151, 97] on div at bounding box center [152, 97] width 22 height 7
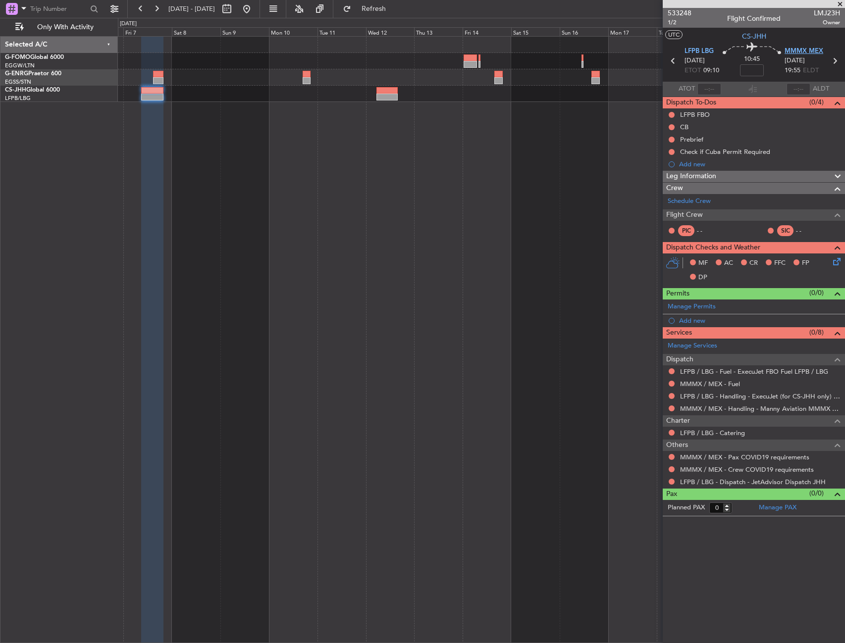
click at [815, 50] on span "MMMX MEX" at bounding box center [803, 52] width 39 height 10
click at [836, 307] on span at bounding box center [836, 304] width 12 height 7
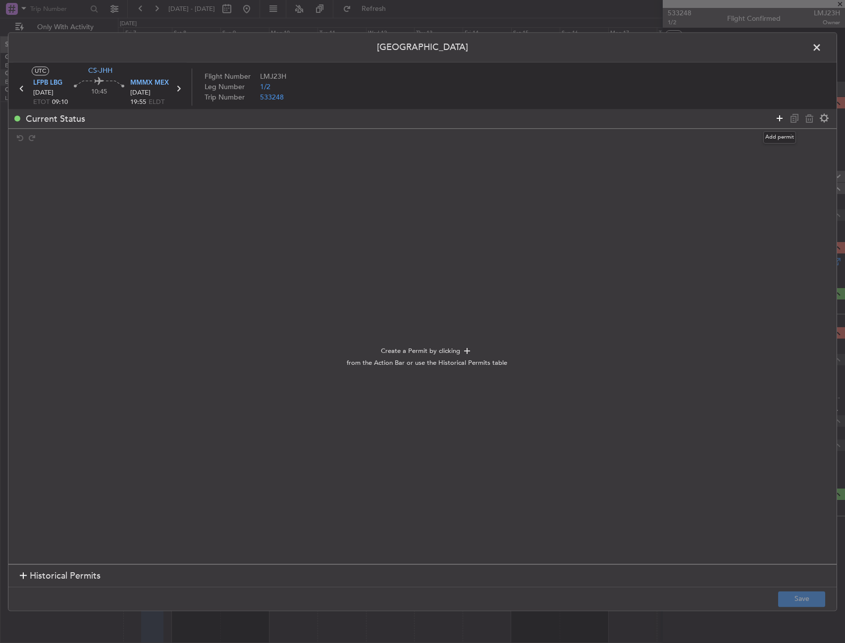
click at [780, 113] on icon at bounding box center [779, 118] width 12 height 12
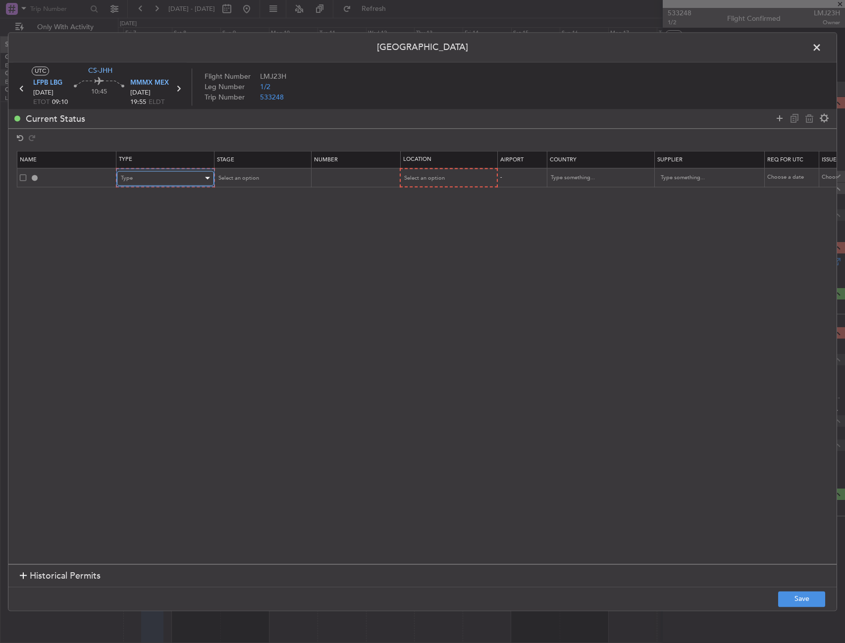
click at [136, 183] on div "Type" at bounding box center [162, 178] width 82 height 15
click at [168, 282] on span "Landing" at bounding box center [165, 285] width 88 height 15
click at [447, 173] on div "Select an option" at bounding box center [444, 178] width 82 height 15
click at [431, 230] on span "Arrival" at bounding box center [448, 228] width 88 height 15
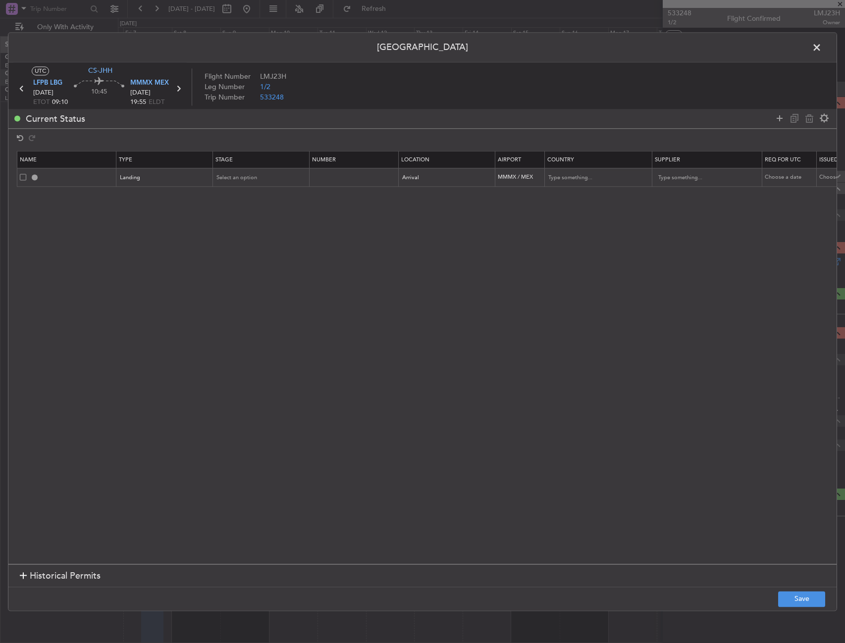
click at [805, 588] on footer "Save" at bounding box center [422, 599] width 828 height 24
click at [803, 594] on button "Save" at bounding box center [801, 599] width 47 height 16
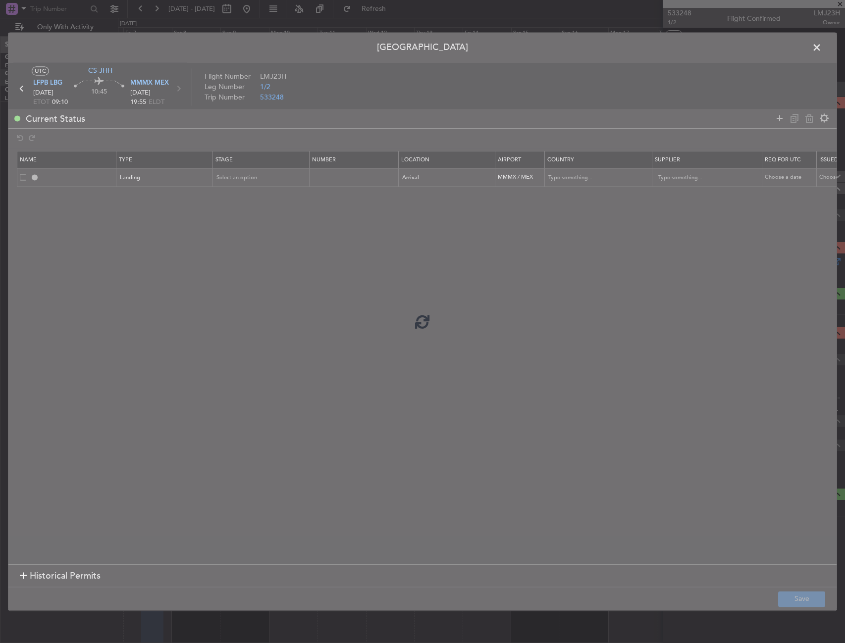
type input "MMMX LDG"
type input "Mexico"
type input "NNN"
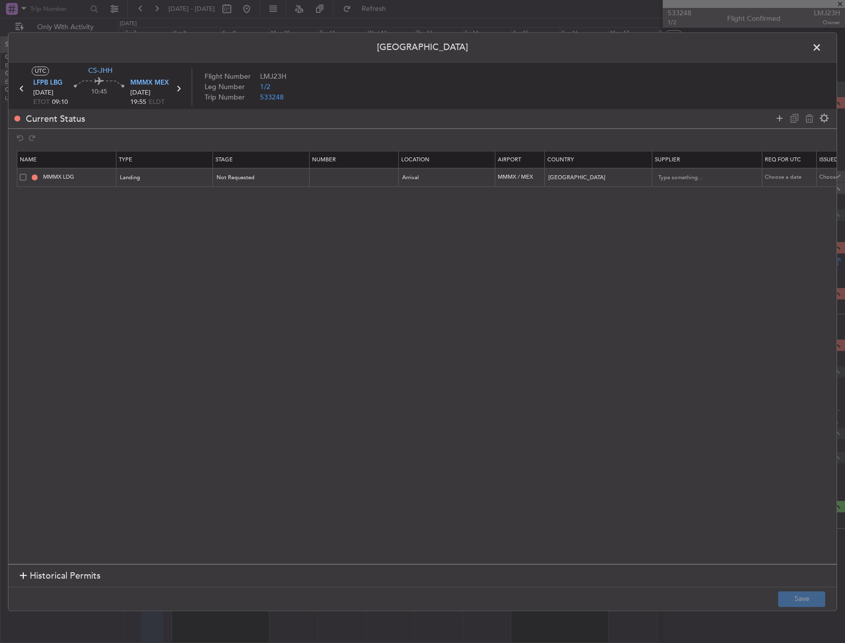
click at [803, 49] on header "[GEOGRAPHIC_DATA]" at bounding box center [422, 48] width 828 height 30
drag, startPoint x: 816, startPoint y: 46, endPoint x: 809, endPoint y: 55, distance: 11.3
click at [822, 47] on span at bounding box center [822, 50] width 0 height 20
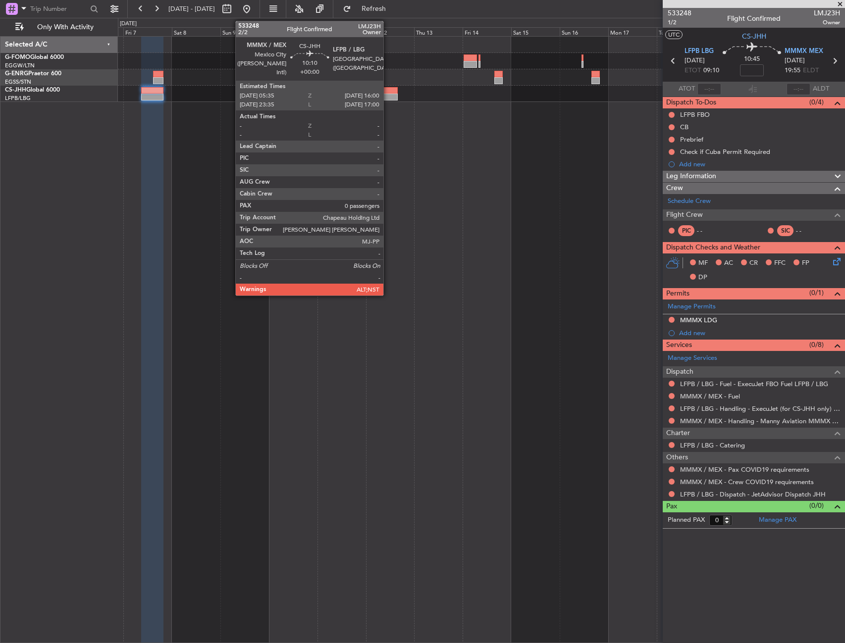
click at [389, 91] on div at bounding box center [386, 90] width 21 height 7
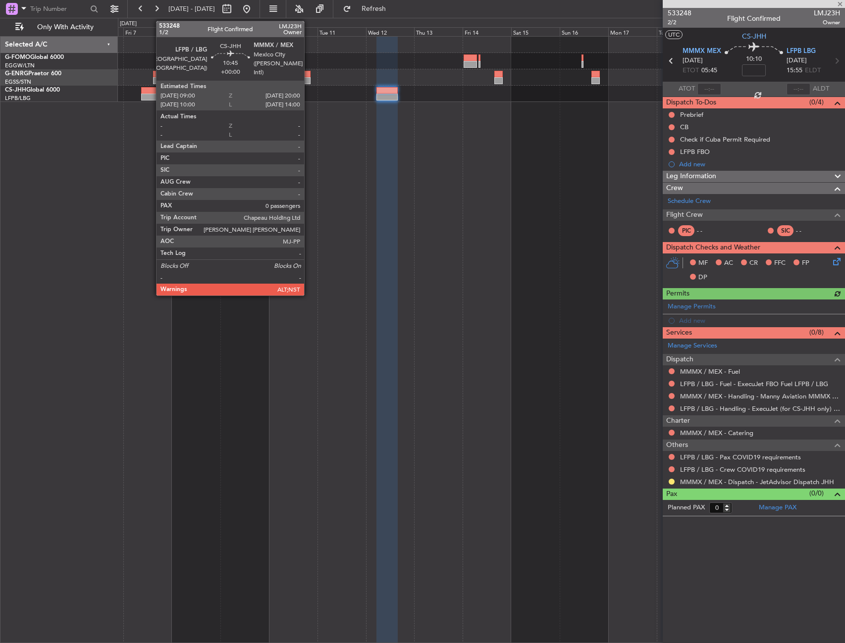
click at [151, 91] on div at bounding box center [152, 90] width 22 height 7
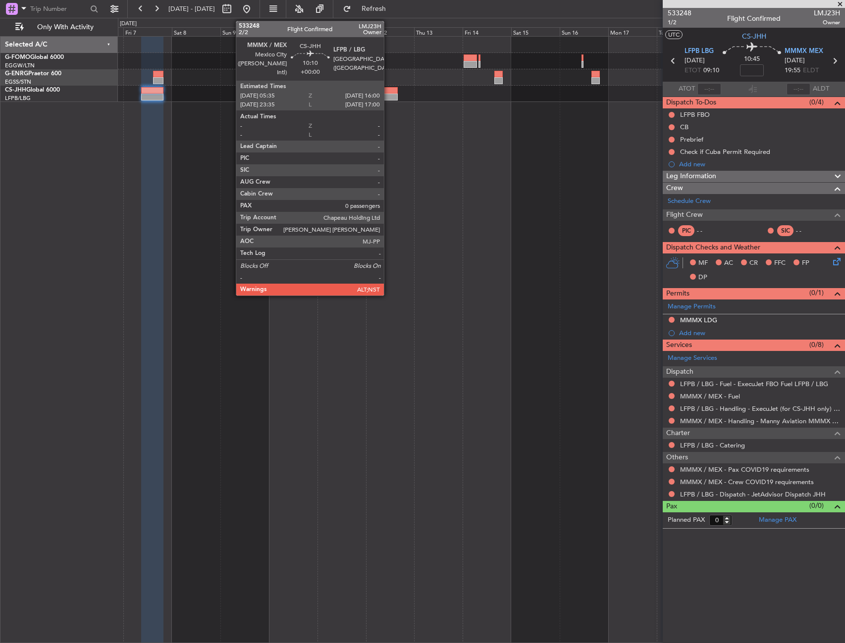
click at [388, 90] on div at bounding box center [386, 90] width 21 height 7
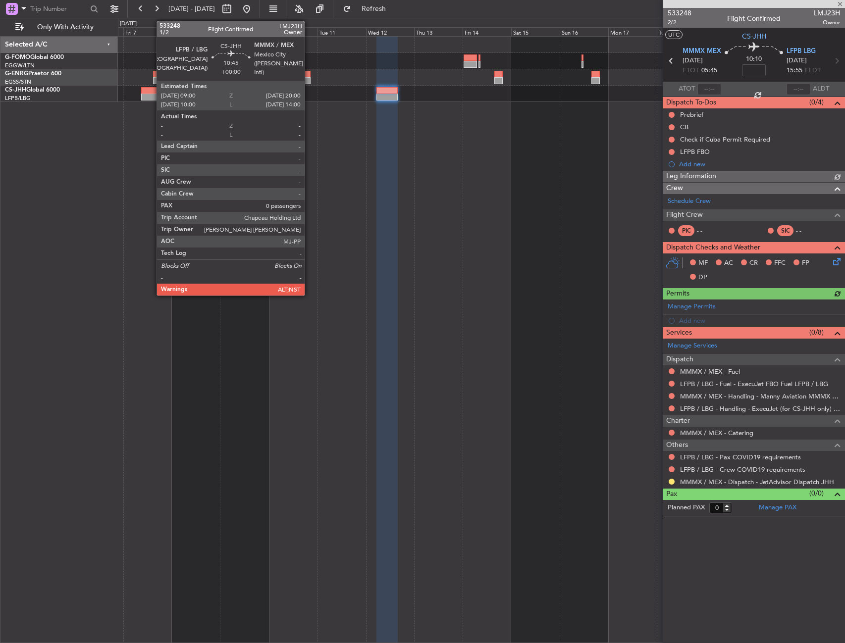
click at [152, 90] on div at bounding box center [152, 90] width 22 height 7
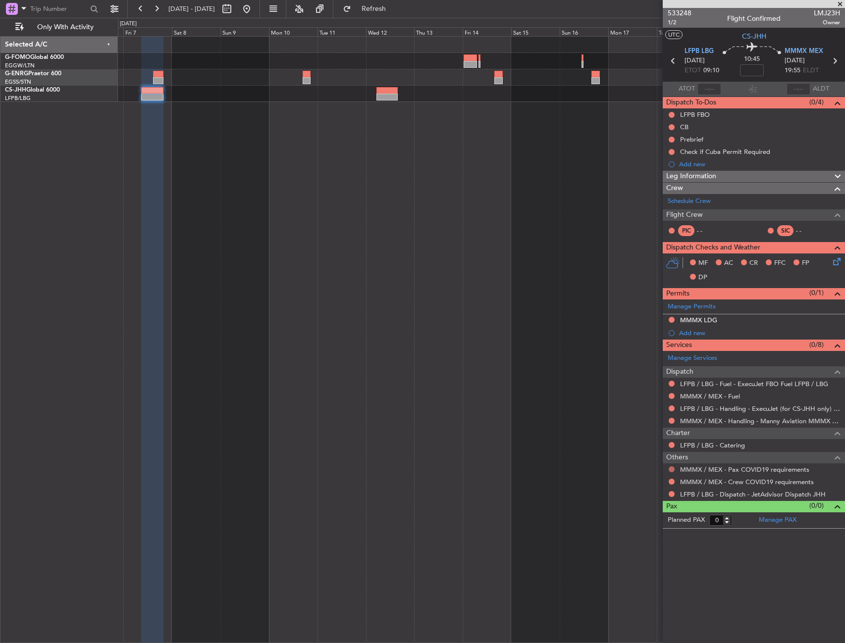
click at [671, 470] on button at bounding box center [671, 469] width 6 height 6
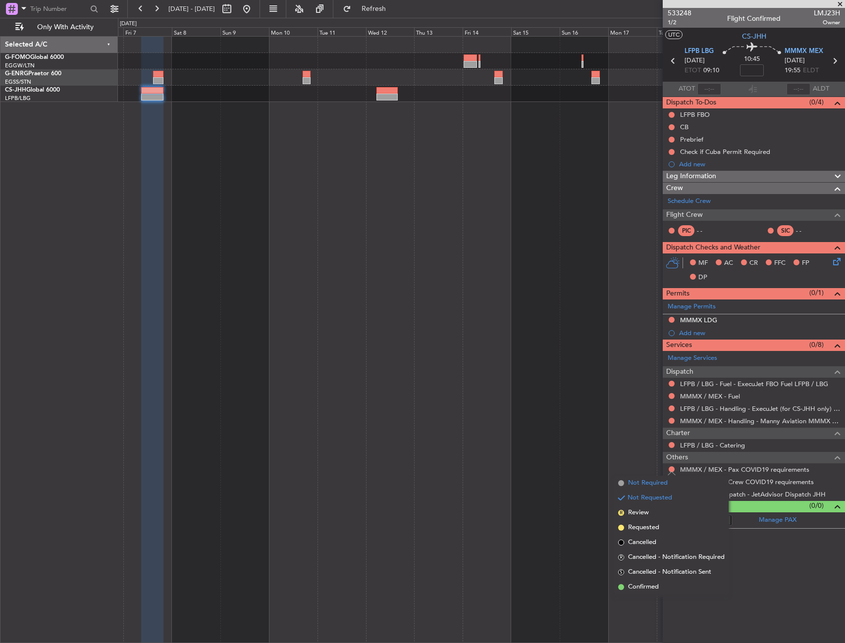
click at [650, 487] on span "Not Required" at bounding box center [648, 483] width 40 height 10
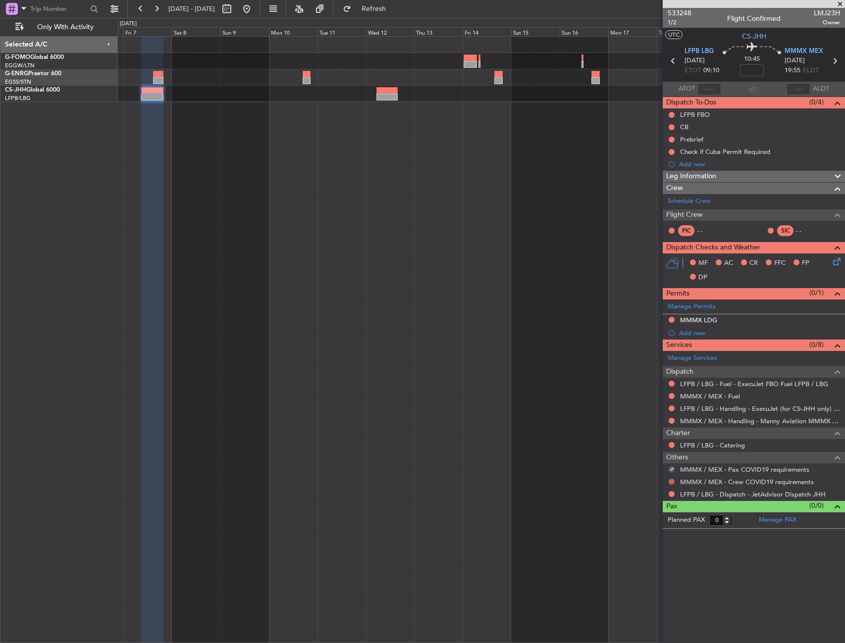
click at [671, 480] on button at bounding box center [671, 482] width 6 height 6
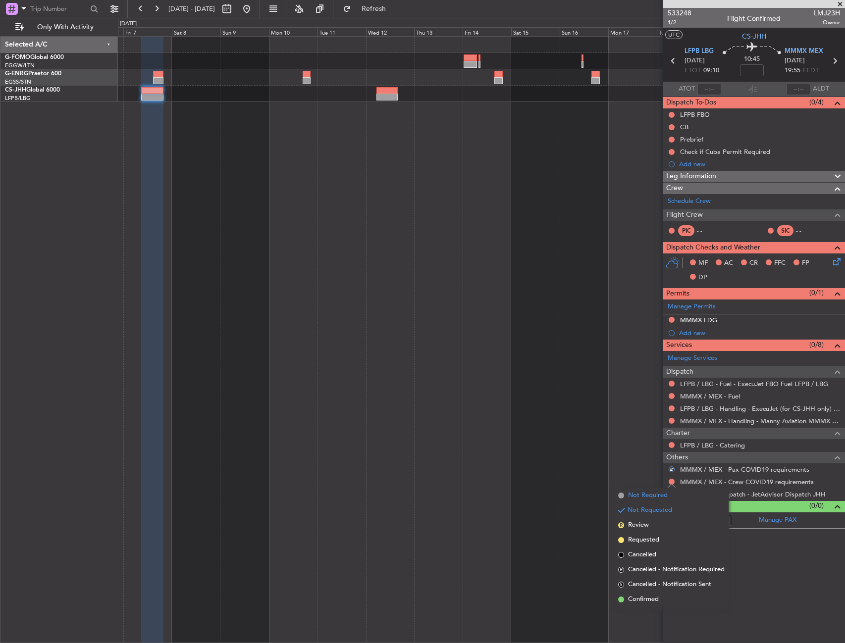
click at [654, 494] on span "Not Required" at bounding box center [648, 496] width 40 height 10
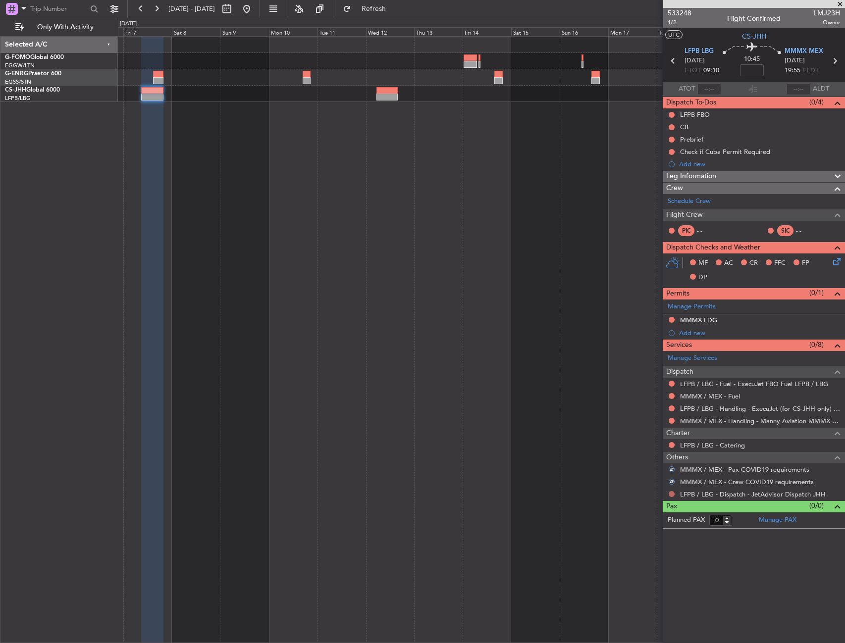
click at [669, 491] on button at bounding box center [671, 494] width 6 height 6
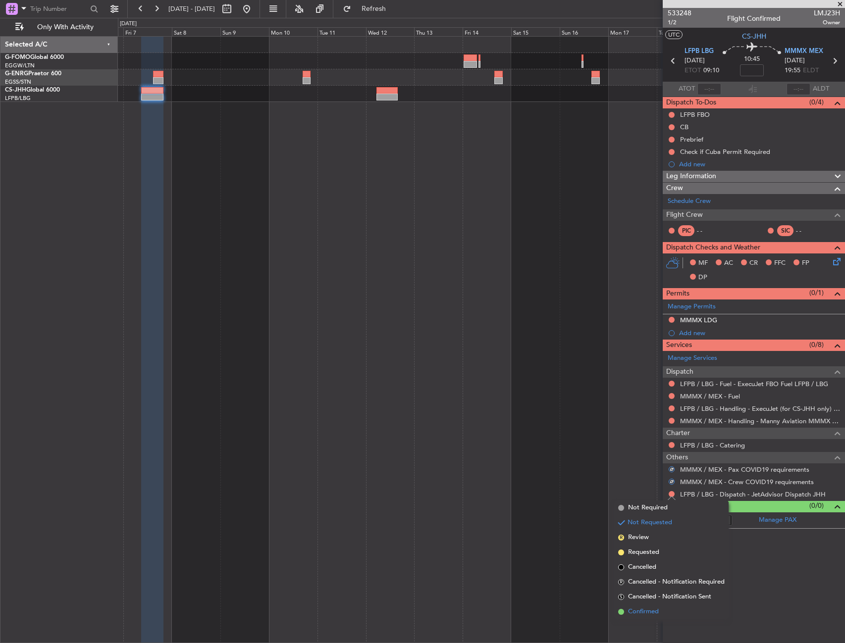
click at [642, 611] on span "Confirmed" at bounding box center [643, 612] width 31 height 10
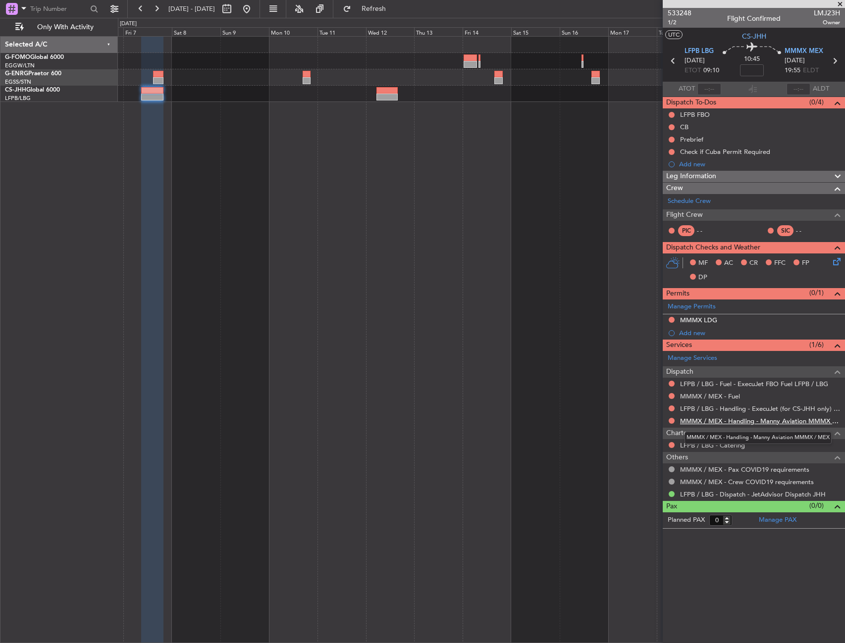
click at [726, 423] on link "MMMX / MEX - Handling - Manny Aviation MMMX / MEX" at bounding box center [760, 421] width 160 height 8
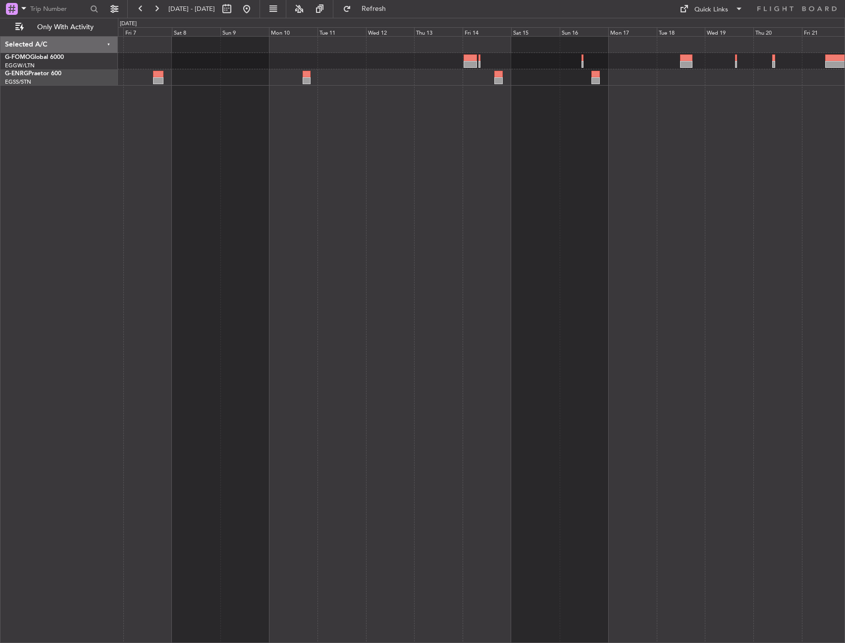
drag, startPoint x: 422, startPoint y: 15, endPoint x: 402, endPoint y: 19, distance: 20.8
click at [398, 15] on button "Refresh" at bounding box center [367, 9] width 59 height 16
drag, startPoint x: 283, startPoint y: 12, endPoint x: 284, endPoint y: 18, distance: 6.0
click at [255, 12] on button at bounding box center [247, 9] width 16 height 16
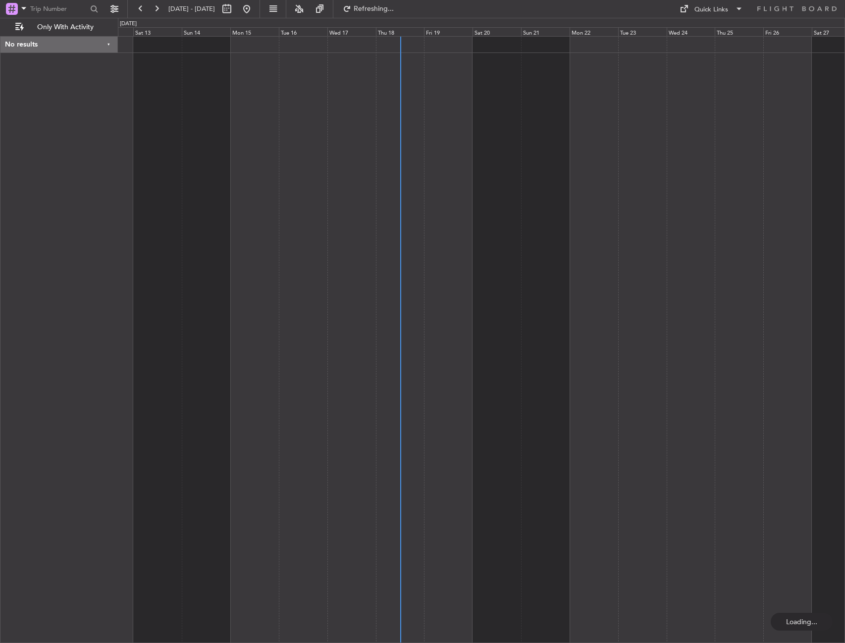
click at [281, 279] on div at bounding box center [481, 339] width 727 height 607
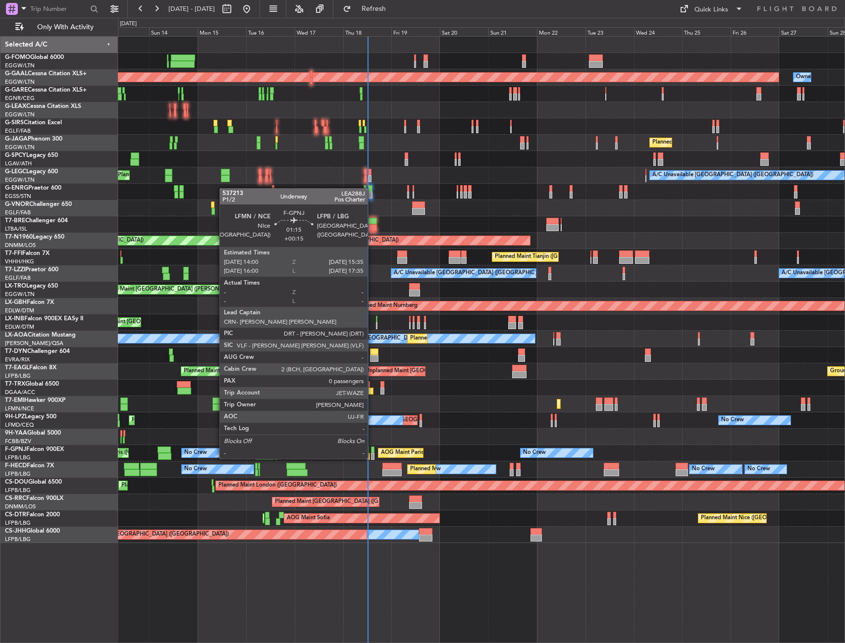
click at [372, 449] on div at bounding box center [372, 450] width 3 height 7
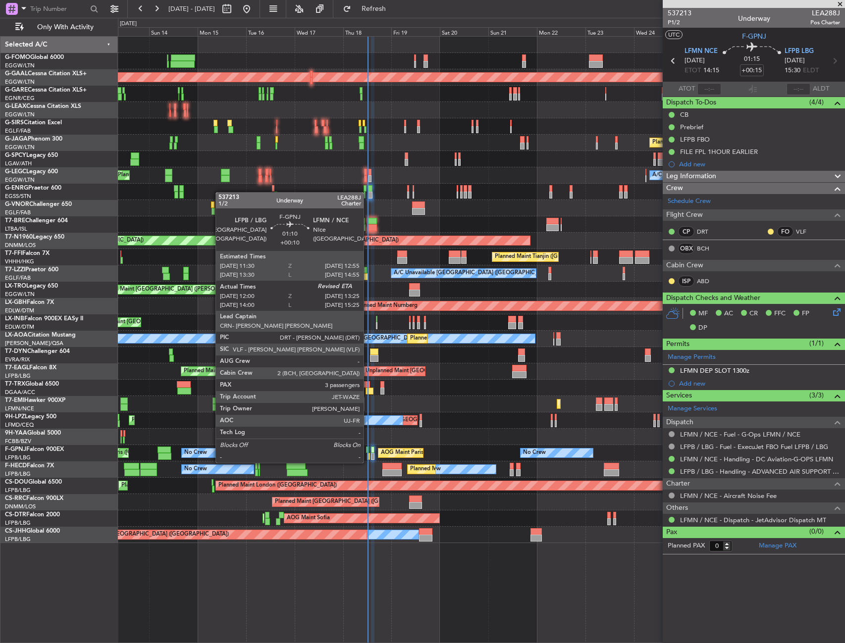
click at [368, 453] on div at bounding box center [368, 456] width 3 height 7
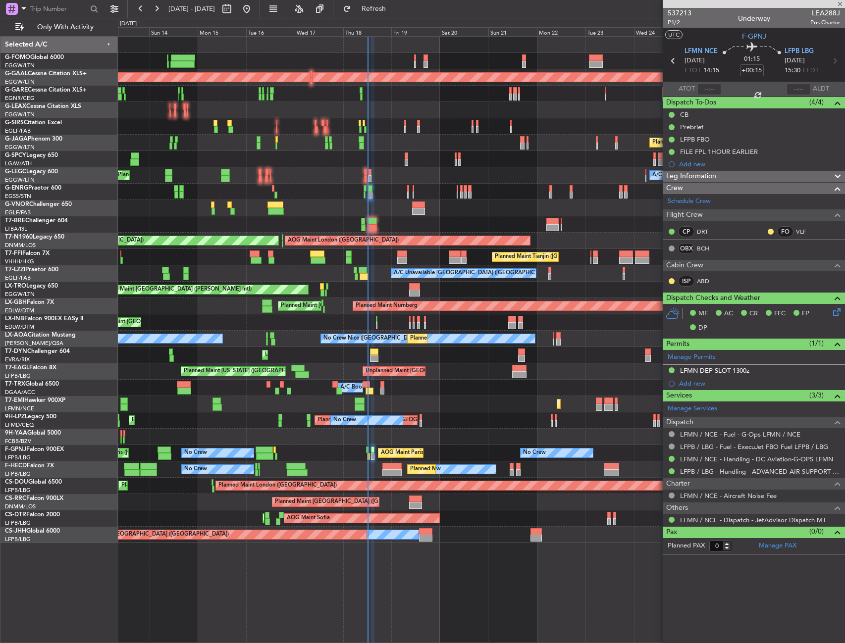
type input "+00:10"
type input "12:10"
type input "3"
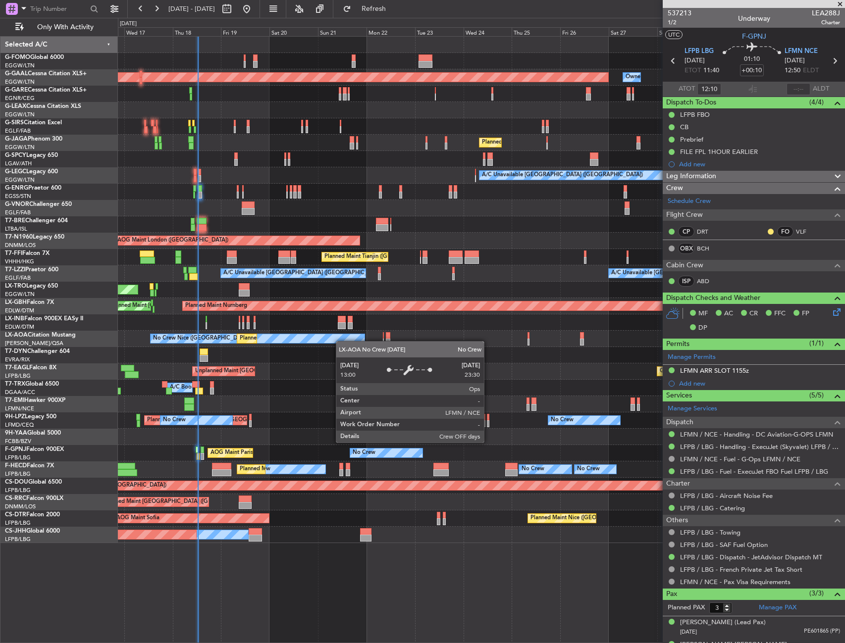
click at [261, 337] on div "No Crew Nice (Côte d'Azur Airport) Planned Maint Nice (Côte d'Azur Airport) No …" at bounding box center [481, 339] width 726 height 16
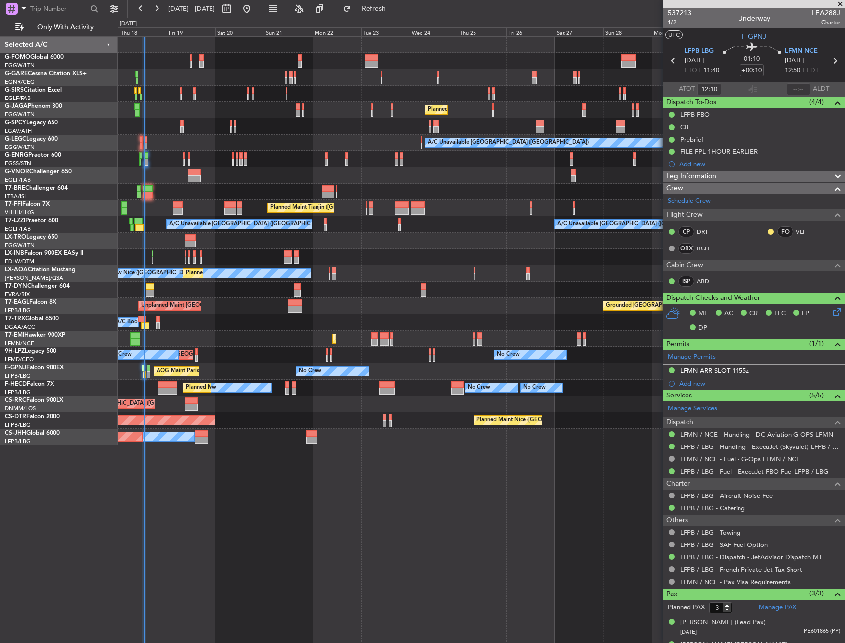
click at [346, 218] on div "A/C Unavailable London (Farnborough) A/C Unavailable London (Farnborough)" at bounding box center [481, 224] width 726 height 16
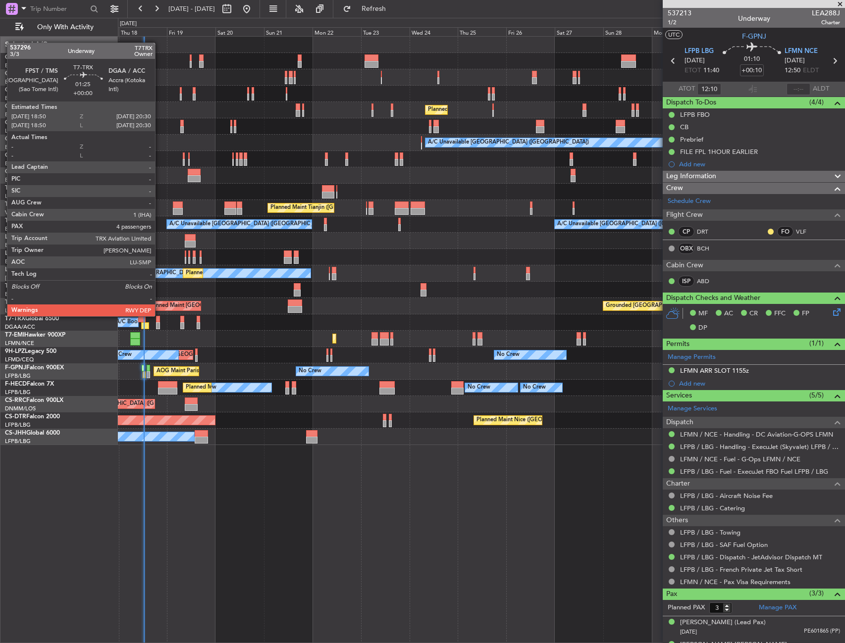
click at [159, 316] on div at bounding box center [157, 319] width 3 height 7
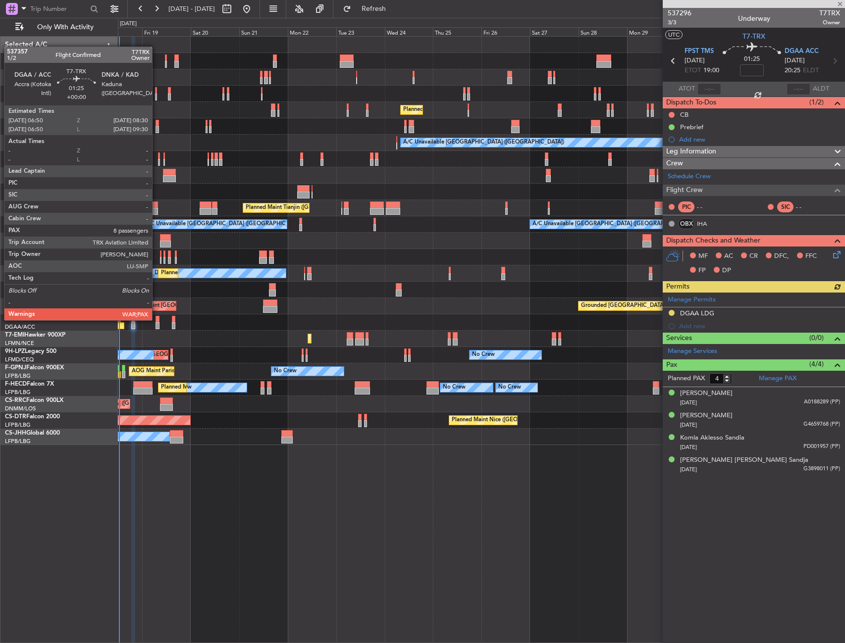
click at [156, 319] on div at bounding box center [156, 319] width 3 height 7
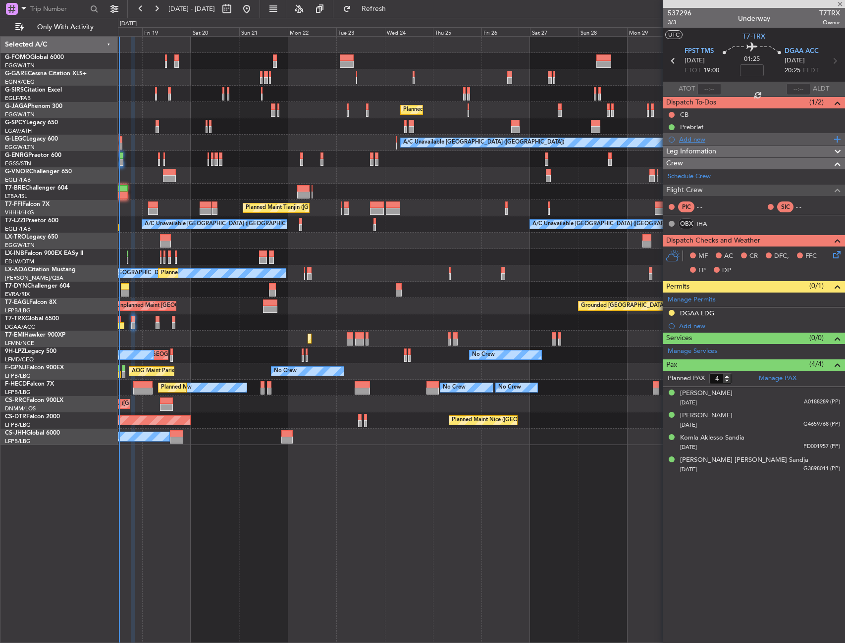
type input "8"
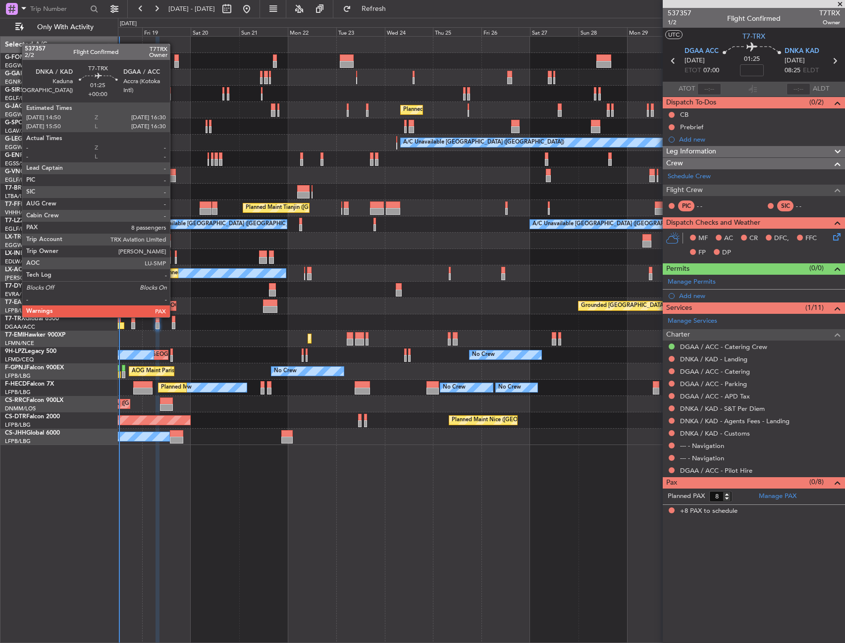
click at [174, 317] on div at bounding box center [173, 319] width 3 height 7
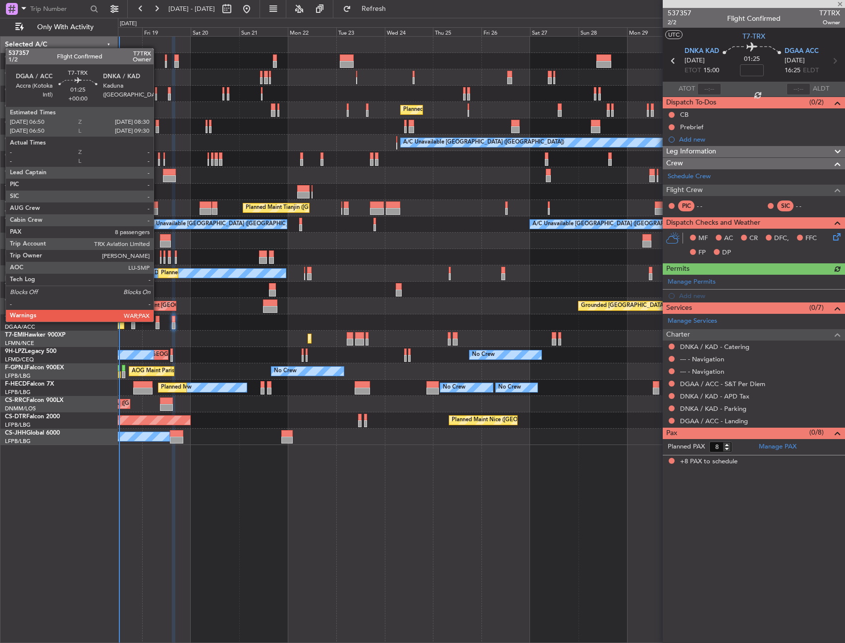
click at [158, 321] on div at bounding box center [156, 319] width 3 height 7
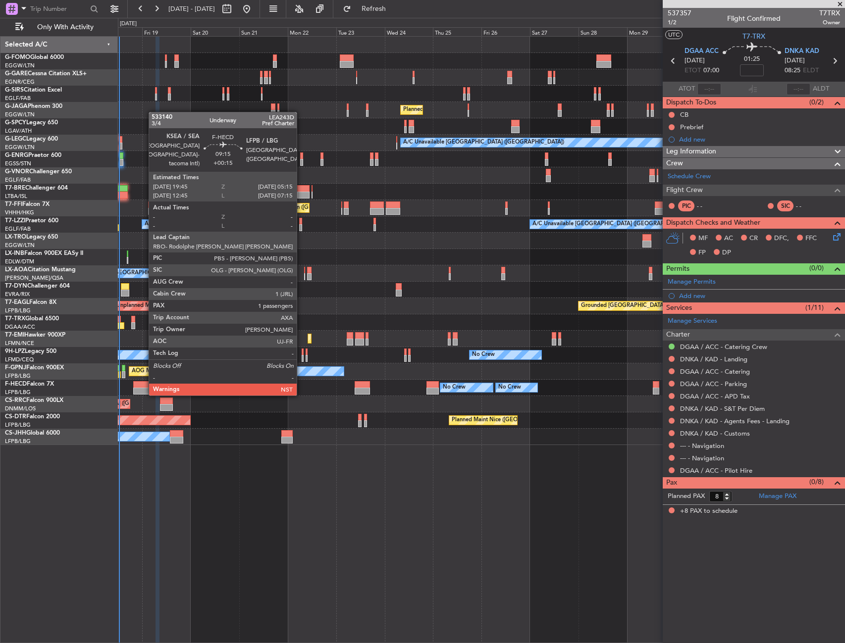
click at [144, 385] on div at bounding box center [142, 384] width 19 height 7
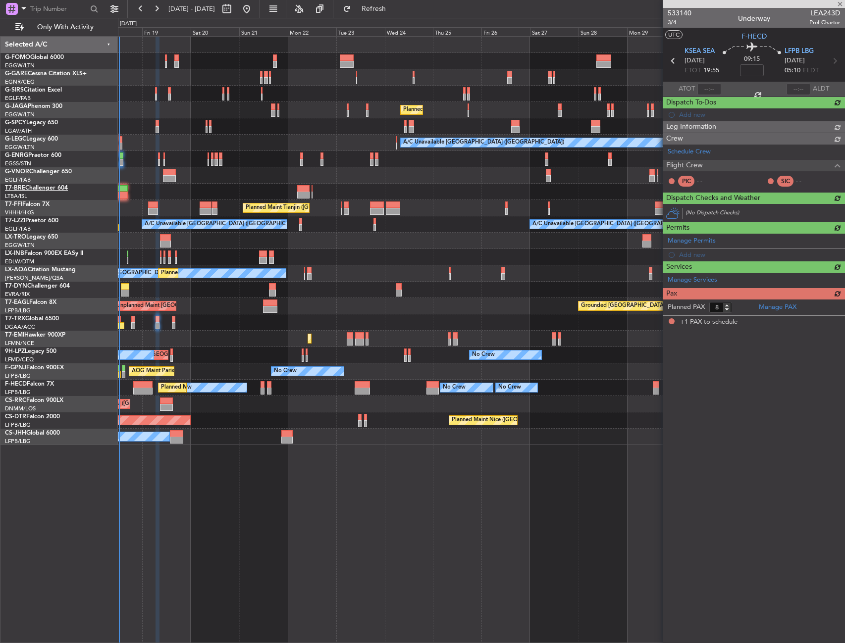
type input "+00:15"
type input "1"
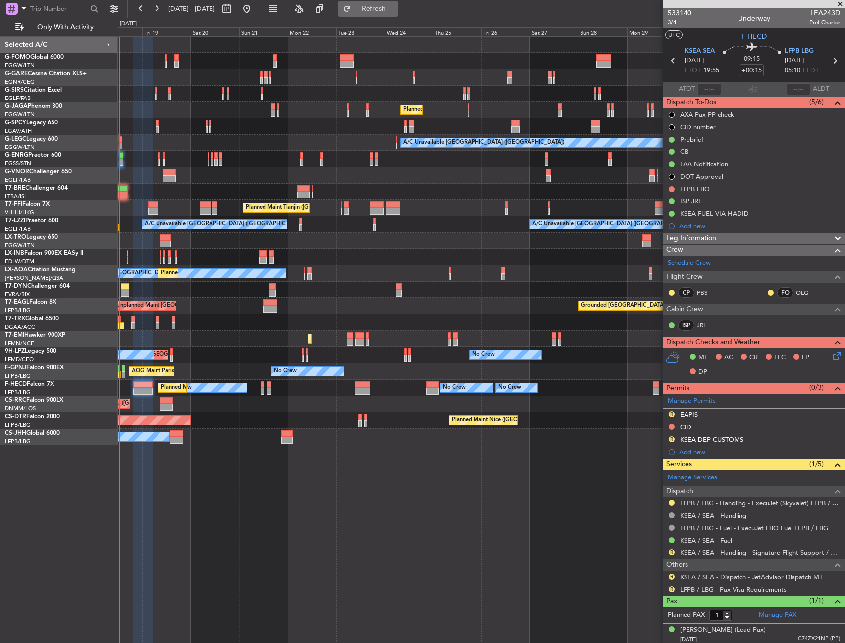
click at [395, 9] on span "Refresh" at bounding box center [374, 8] width 42 height 7
click at [676, 24] on span "3/4" at bounding box center [680, 22] width 24 height 8
click at [821, 358] on div "MF AC CR FFC FP DP" at bounding box center [758, 365] width 146 height 29
click at [822, 357] on div "MF AC CR FFC FP DP" at bounding box center [758, 365] width 146 height 29
click at [831, 354] on icon at bounding box center [835, 355] width 8 height 8
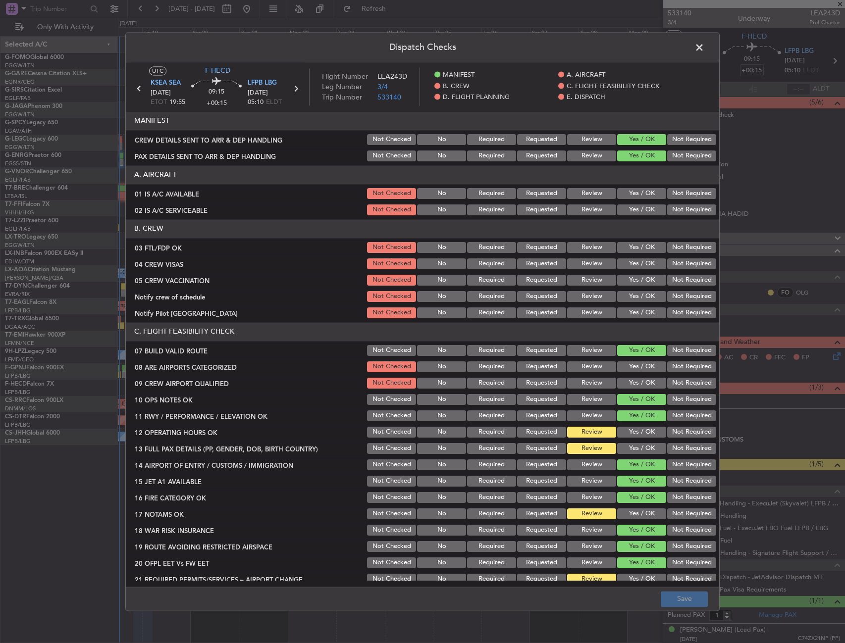
drag, startPoint x: 613, startPoint y: 241, endPoint x: 619, endPoint y: 243, distance: 6.6
click at [616, 242] on div "Yes / OK" at bounding box center [641, 248] width 50 height 14
drag, startPoint x: 620, startPoint y: 244, endPoint x: 684, endPoint y: 256, distance: 64.9
click at [621, 245] on button "Yes / OK" at bounding box center [641, 247] width 49 height 11
click at [676, 264] on button "Not Required" at bounding box center [691, 263] width 49 height 11
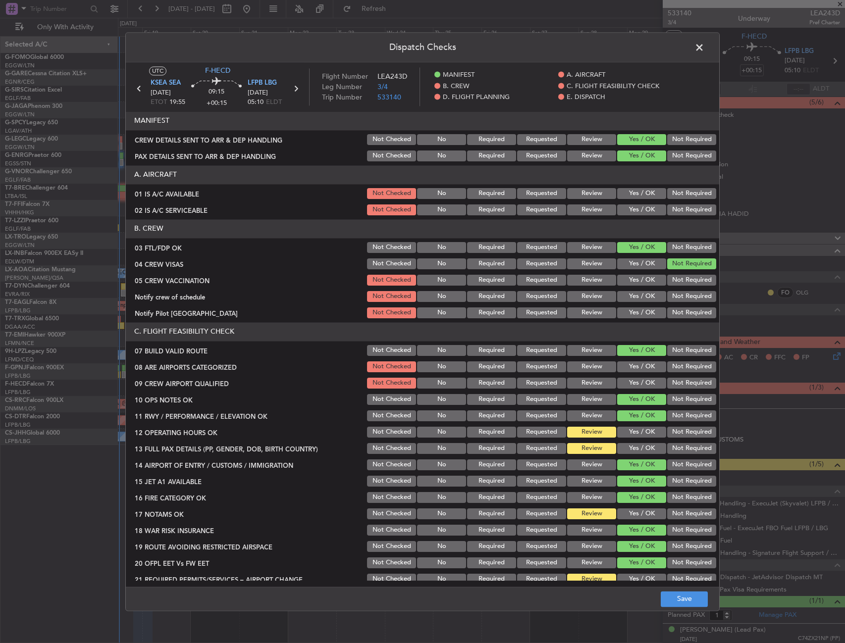
drag, startPoint x: 676, startPoint y: 275, endPoint x: 661, endPoint y: 284, distance: 17.8
click at [674, 276] on button "Not Required" at bounding box center [691, 280] width 49 height 11
click at [638, 295] on button "Yes / OK" at bounding box center [641, 296] width 49 height 11
click at [637, 313] on button "Yes / OK" at bounding box center [641, 313] width 49 height 11
click at [633, 212] on button "Yes / OK" at bounding box center [641, 210] width 49 height 11
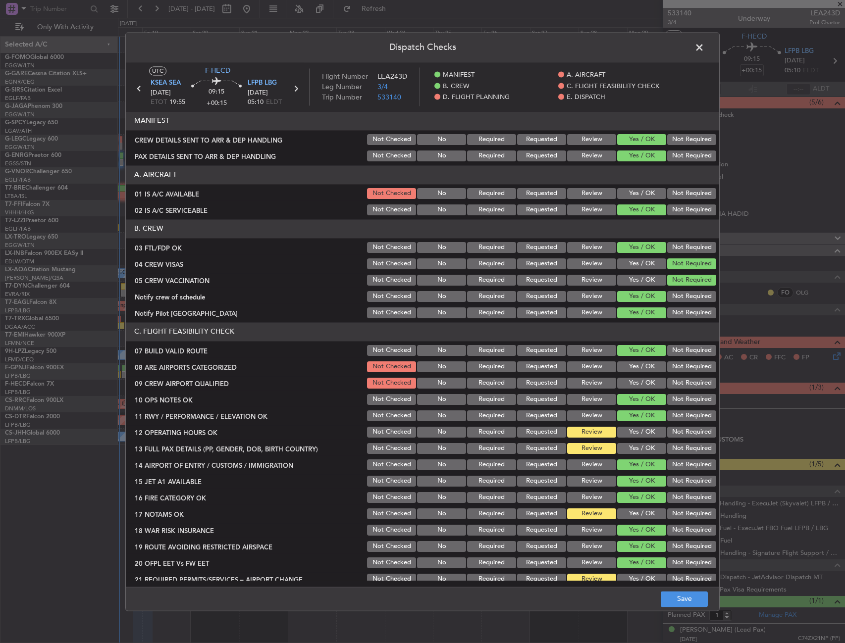
click at [631, 193] on button "Yes / OK" at bounding box center [641, 193] width 49 height 11
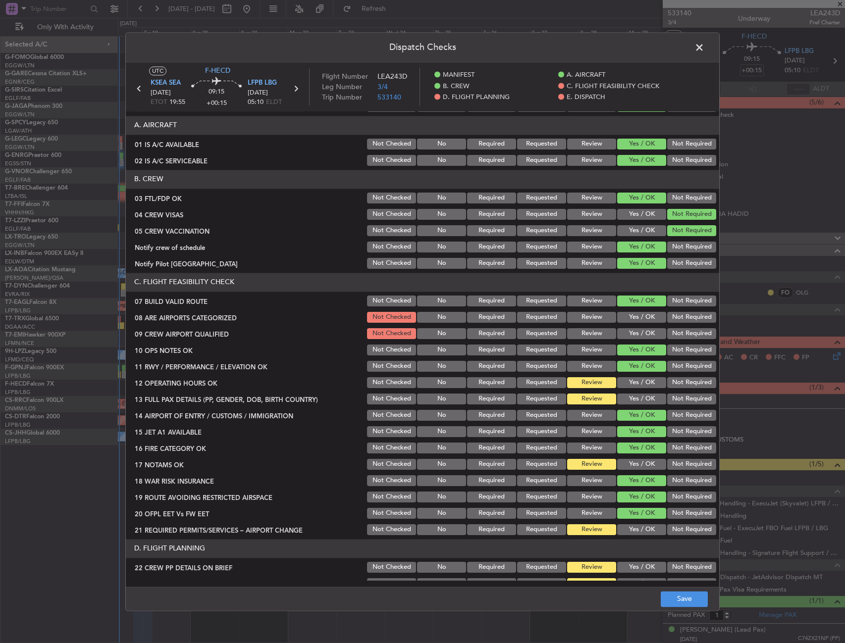
click at [641, 385] on button "Yes / OK" at bounding box center [641, 382] width 49 height 11
click at [640, 399] on button "Yes / OK" at bounding box center [641, 399] width 49 height 11
click at [632, 329] on button "Yes / OK" at bounding box center [641, 333] width 49 height 11
click at [629, 317] on button "Yes / OK" at bounding box center [641, 317] width 49 height 11
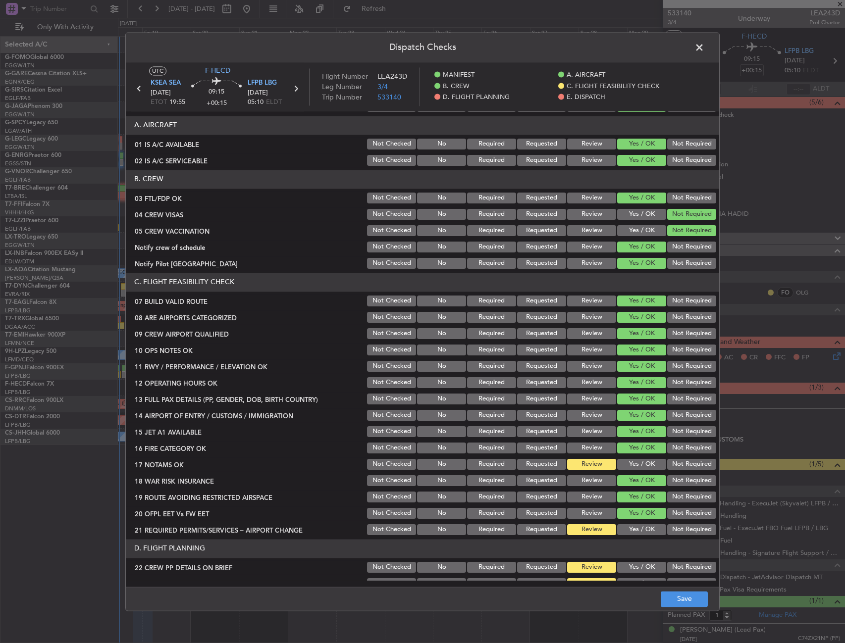
scroll to position [99, 0]
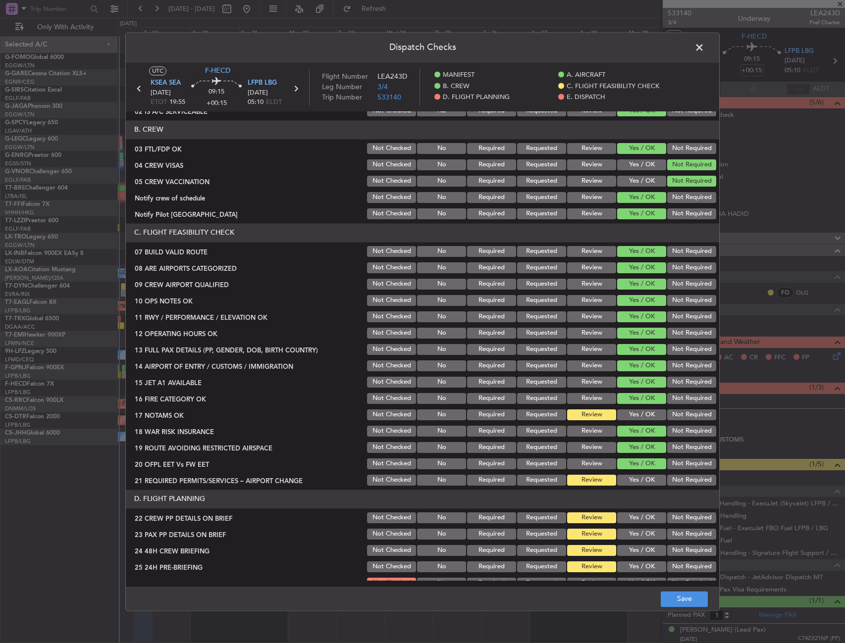
click at [634, 413] on button "Yes / OK" at bounding box center [641, 415] width 49 height 11
click at [638, 485] on button "Yes / OK" at bounding box center [641, 480] width 49 height 11
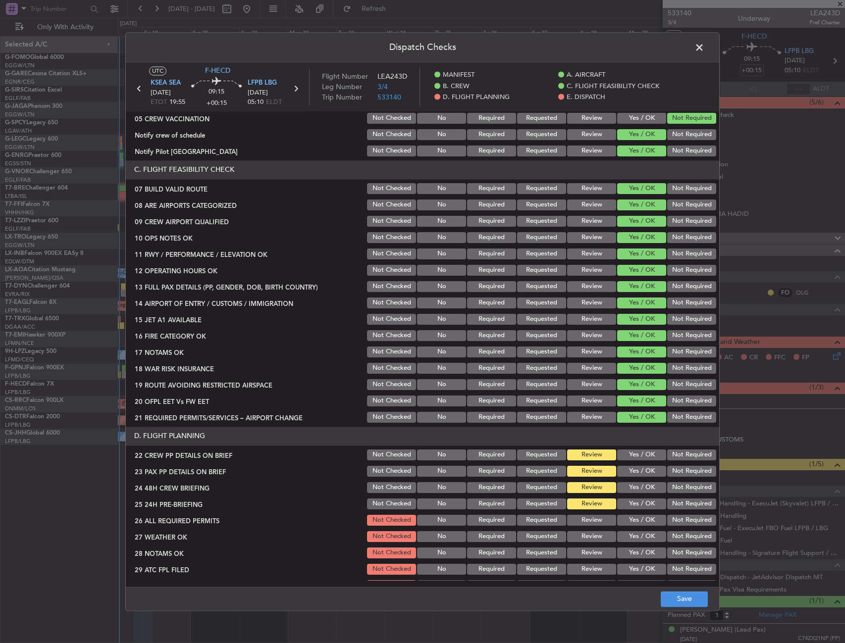
scroll to position [198, 0]
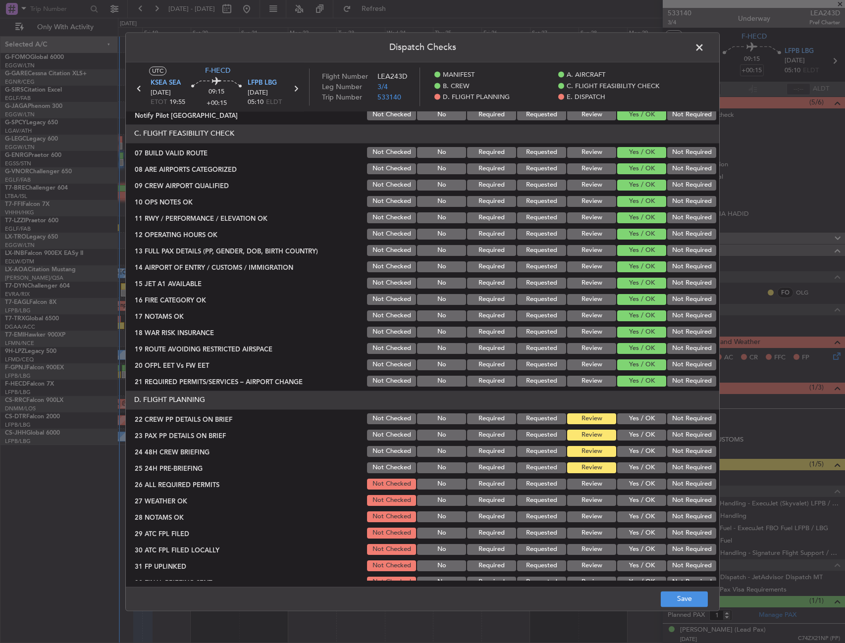
click at [636, 411] on section "D. FLIGHT PLANNING 22 CREW PP DETAILS ON BRIEF Not Checked No Required Requeste…" at bounding box center [422, 490] width 593 height 199
click at [630, 426] on div "Yes / OK" at bounding box center [641, 419] width 50 height 14
drag, startPoint x: 630, startPoint y: 436, endPoint x: 628, endPoint y: 426, distance: 10.2
click at [628, 433] on button "Yes / OK" at bounding box center [641, 435] width 49 height 11
click at [629, 421] on button "Yes / OK" at bounding box center [641, 418] width 49 height 11
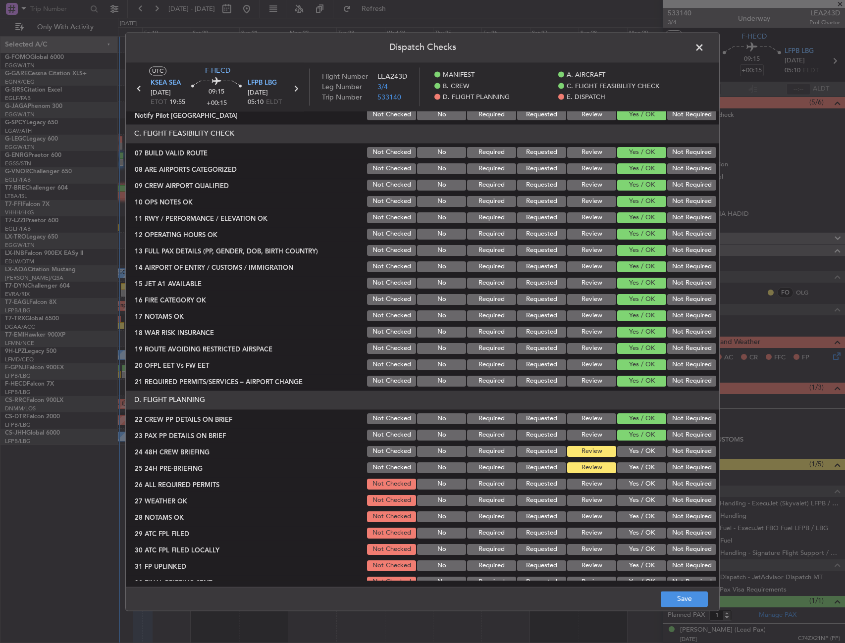
click at [628, 447] on section "D. FLIGHT PLANNING 22 CREW PP DETAILS ON BRIEF Not Checked No Required Requeste…" at bounding box center [422, 490] width 593 height 199
click at [632, 455] on button "Yes / OK" at bounding box center [641, 451] width 49 height 11
click at [683, 469] on button "Not Required" at bounding box center [691, 467] width 49 height 11
click at [679, 333] on button "Not Required" at bounding box center [691, 332] width 49 height 11
click at [684, 599] on button "Save" at bounding box center [684, 599] width 47 height 16
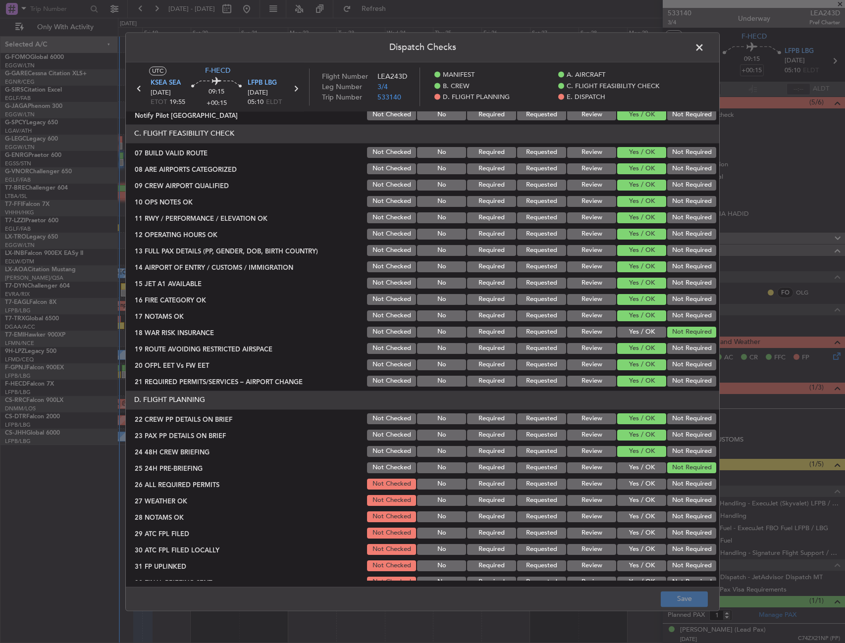
click at [704, 46] on span at bounding box center [704, 50] width 0 height 20
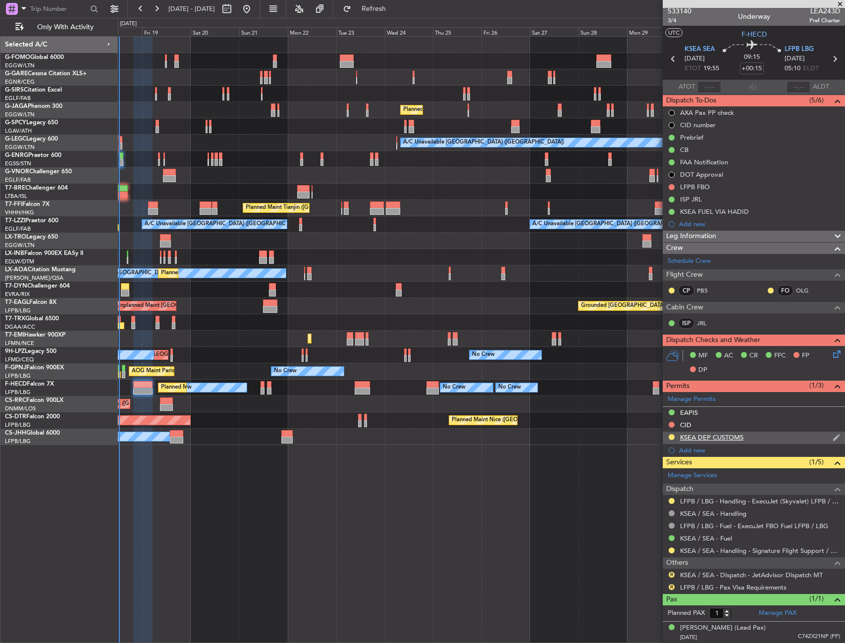
scroll to position [2, 0]
click at [670, 574] on button "R" at bounding box center [671, 574] width 6 height 6
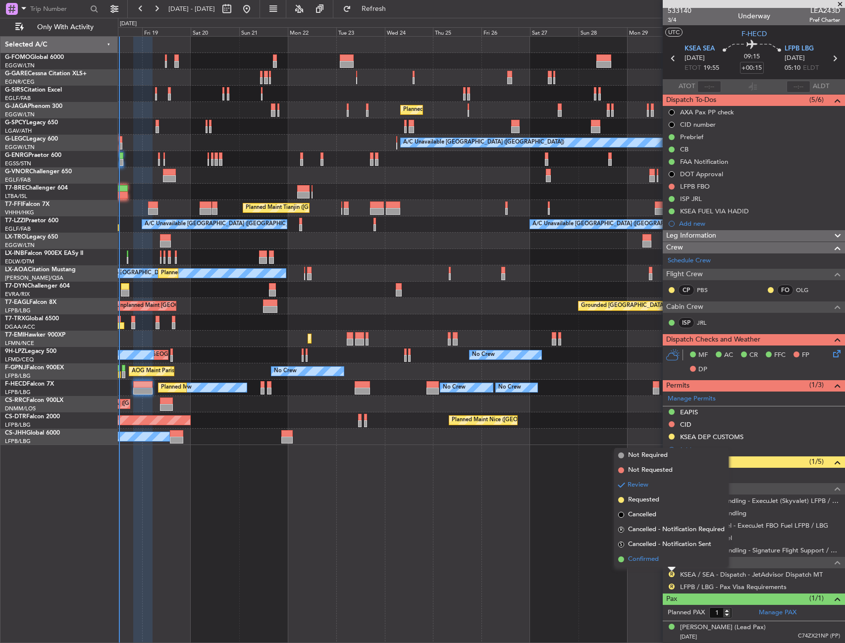
click at [651, 561] on span "Confirmed" at bounding box center [643, 560] width 31 height 10
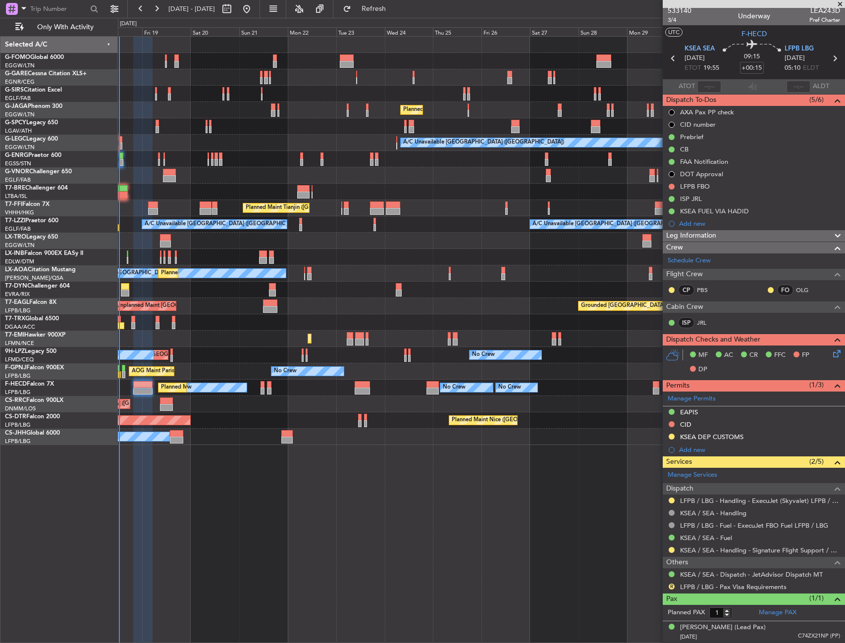
click at [831, 350] on icon at bounding box center [835, 352] width 8 height 8
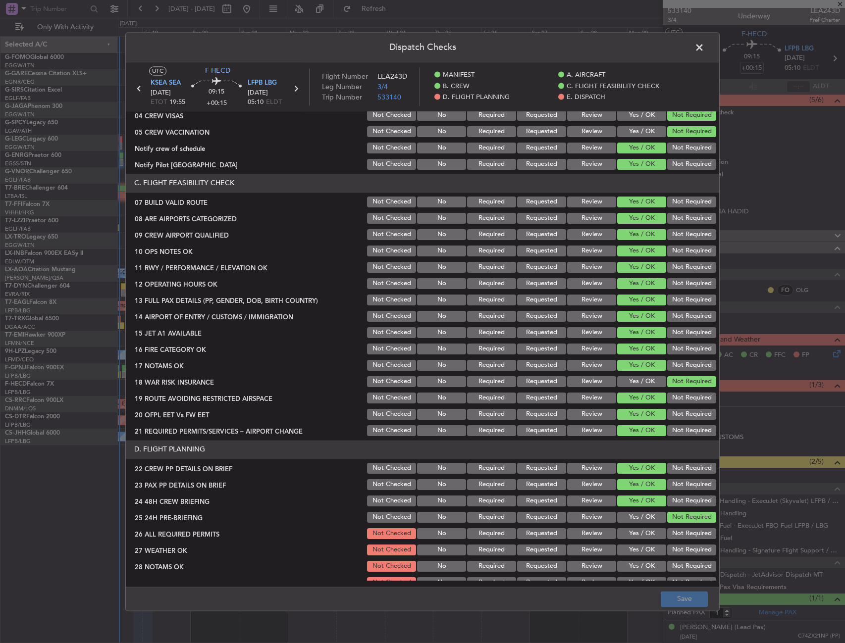
scroll to position [0, 0]
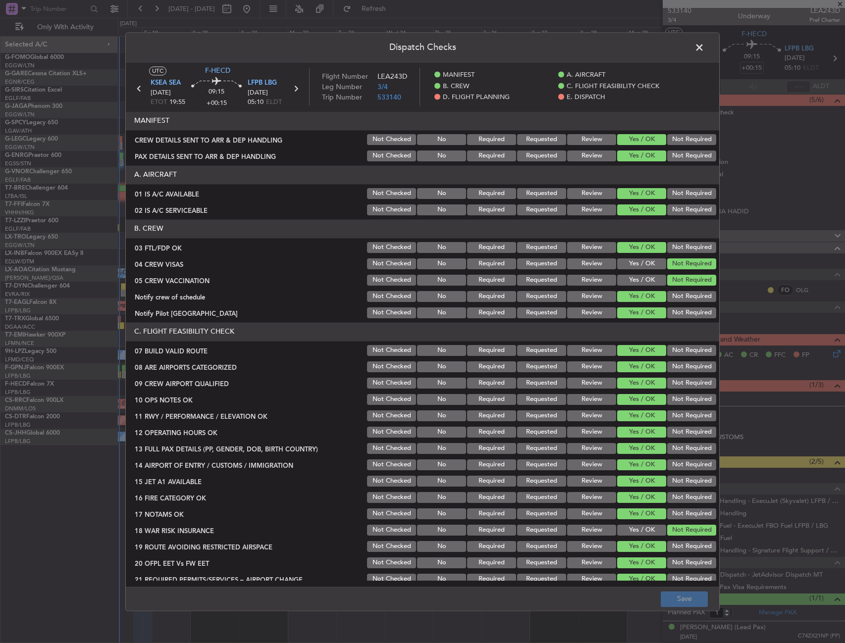
click at [571, 146] on div "Review" at bounding box center [590, 140] width 50 height 14
click at [575, 152] on button "Review" at bounding box center [591, 156] width 49 height 11
click at [577, 142] on button "Review" at bounding box center [591, 139] width 49 height 11
click at [680, 604] on button "Save" at bounding box center [684, 599] width 47 height 16
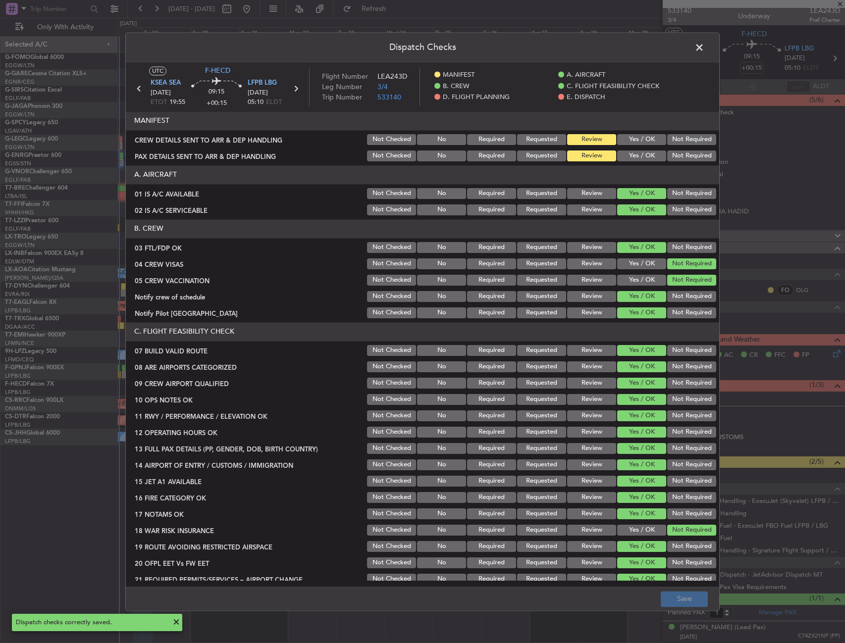
click at [704, 48] on span at bounding box center [704, 50] width 0 height 20
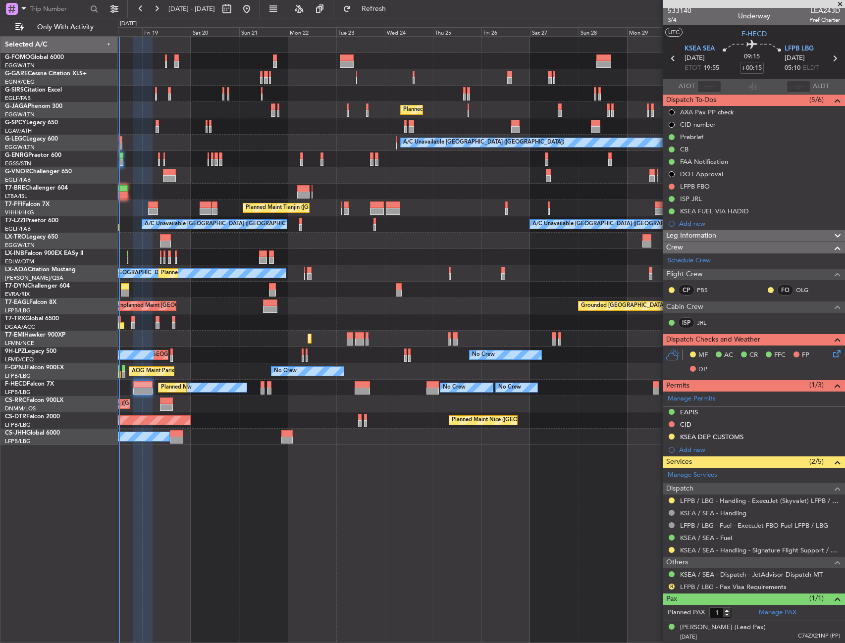
click at [831, 356] on icon at bounding box center [835, 352] width 8 height 8
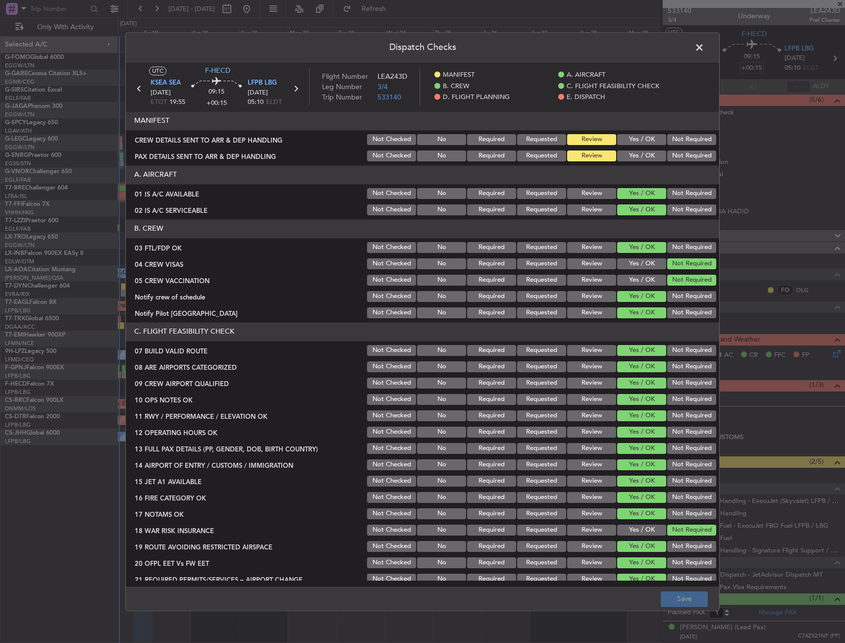
click at [632, 141] on button "Yes / OK" at bounding box center [641, 139] width 49 height 11
click at [635, 161] on button "Yes / OK" at bounding box center [641, 156] width 49 height 11
click at [693, 609] on footer "Save" at bounding box center [422, 599] width 593 height 24
click at [693, 606] on button "Save" at bounding box center [684, 599] width 47 height 16
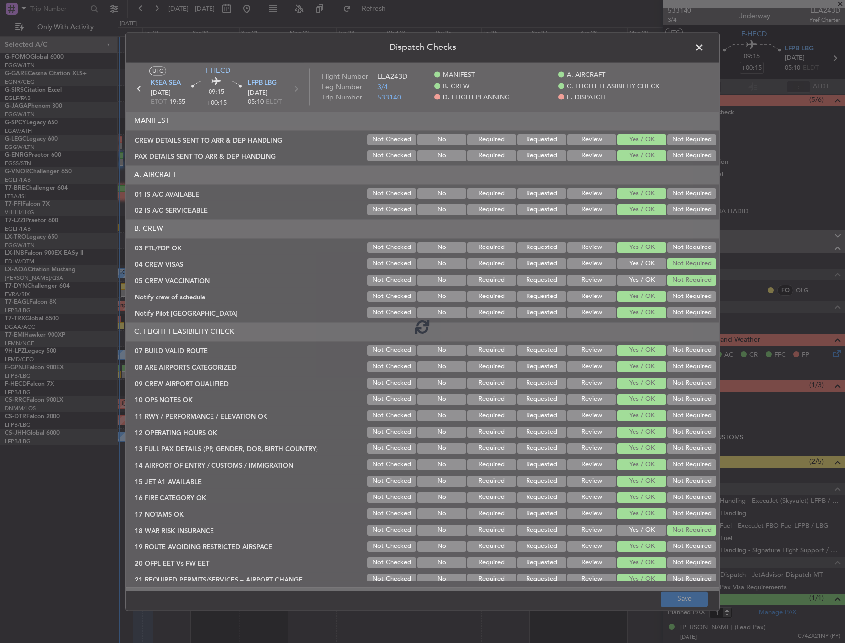
click at [704, 51] on span at bounding box center [704, 50] width 0 height 20
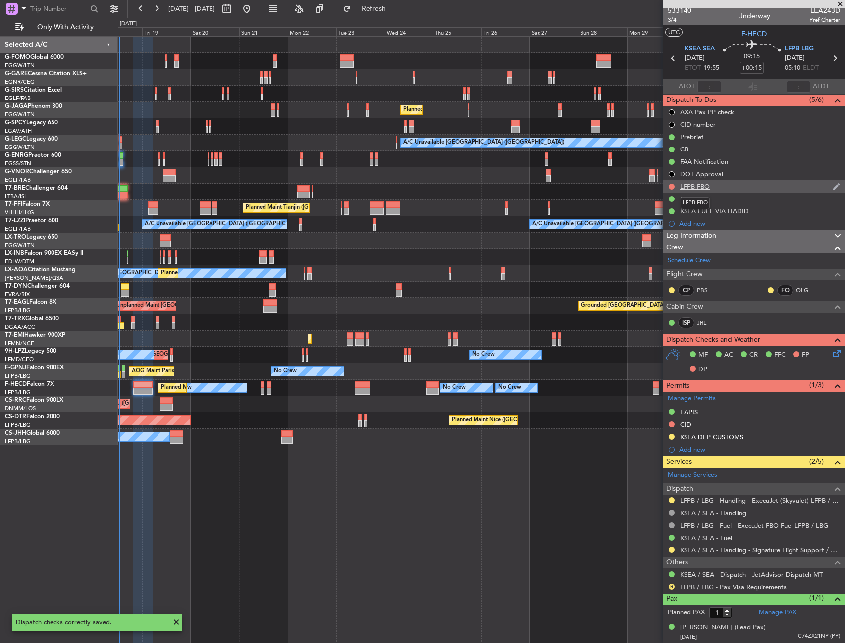
click at [704, 183] on div "LFPB FBO" at bounding box center [695, 186] width 30 height 8
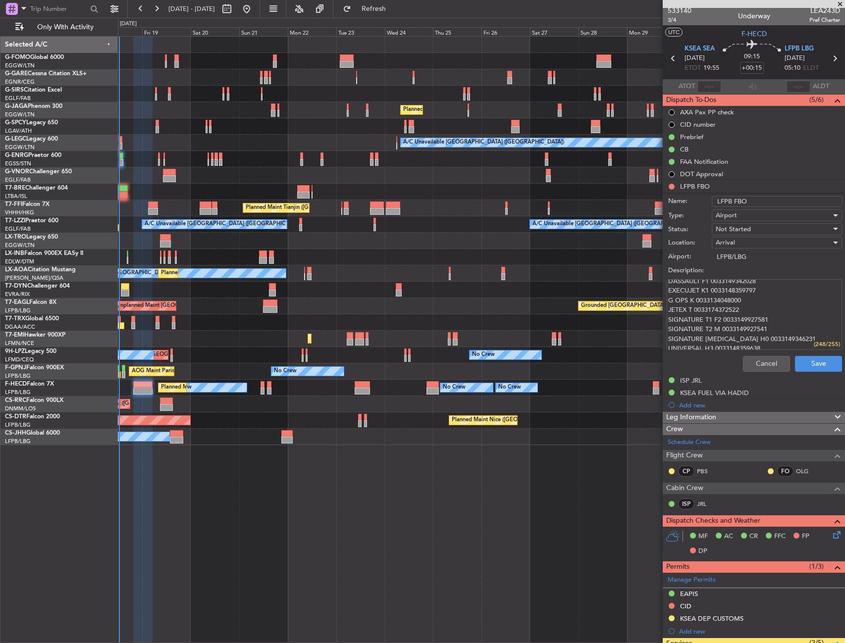
scroll to position [19, 0]
click at [766, 366] on button "Cancel" at bounding box center [766, 364] width 47 height 16
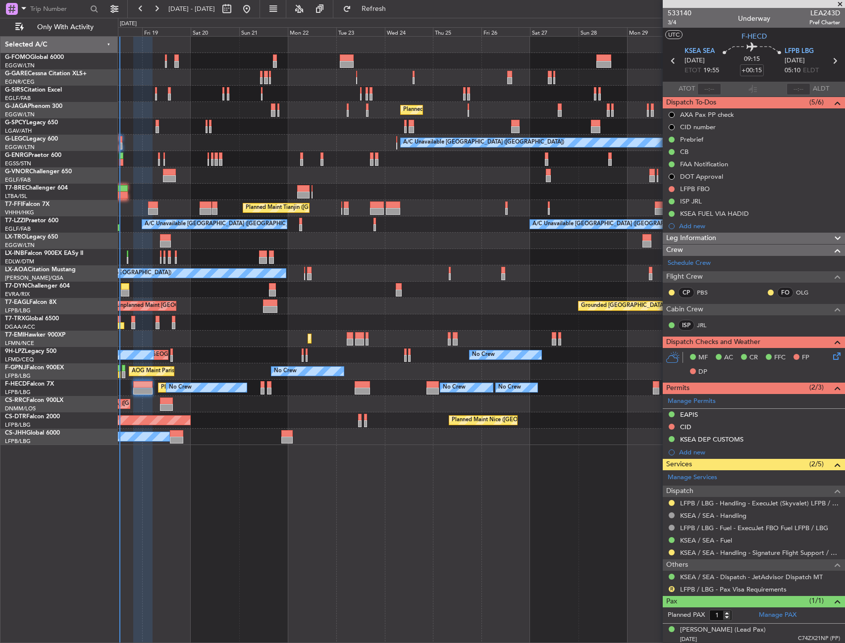
scroll to position [2, 0]
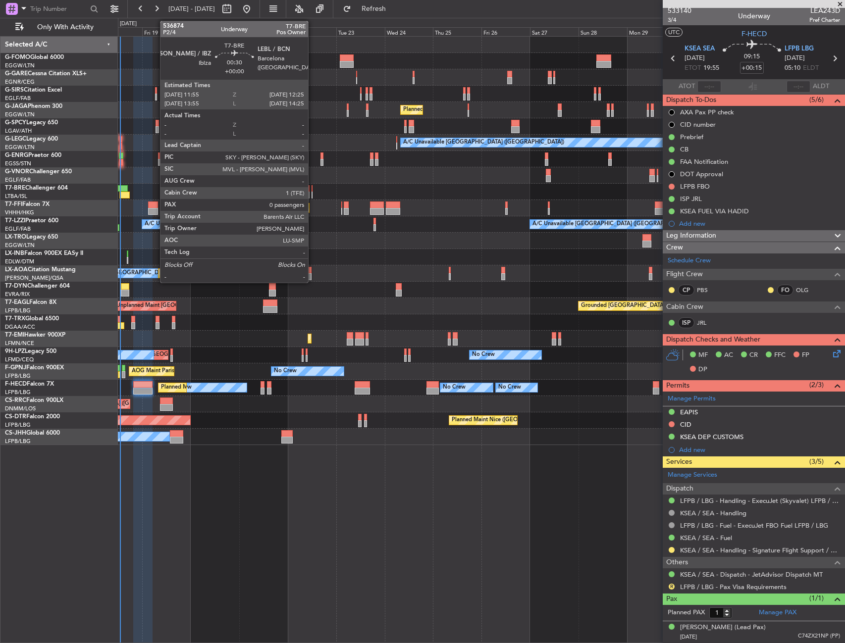
click at [312, 190] on div at bounding box center [311, 188] width 1 height 7
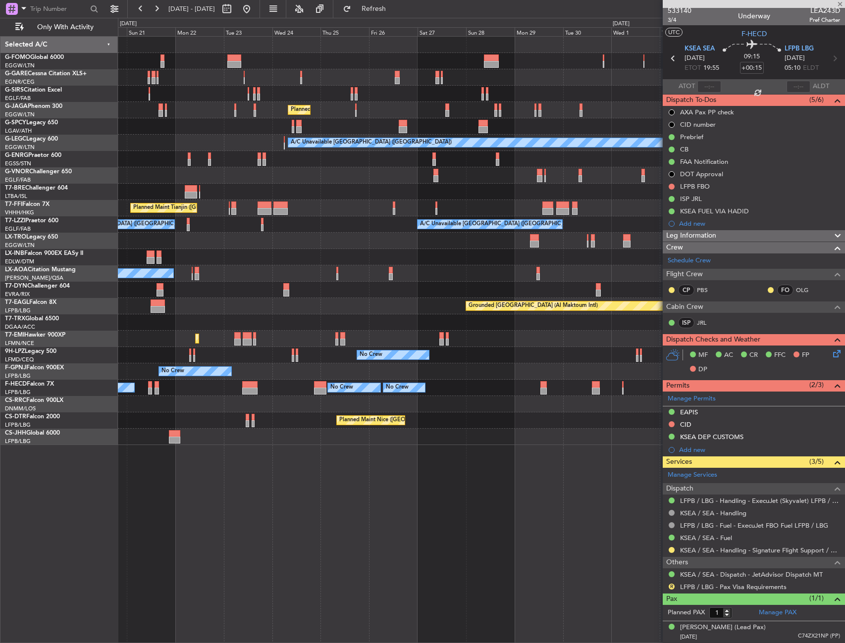
click at [263, 196] on div at bounding box center [481, 192] width 726 height 16
type input "0"
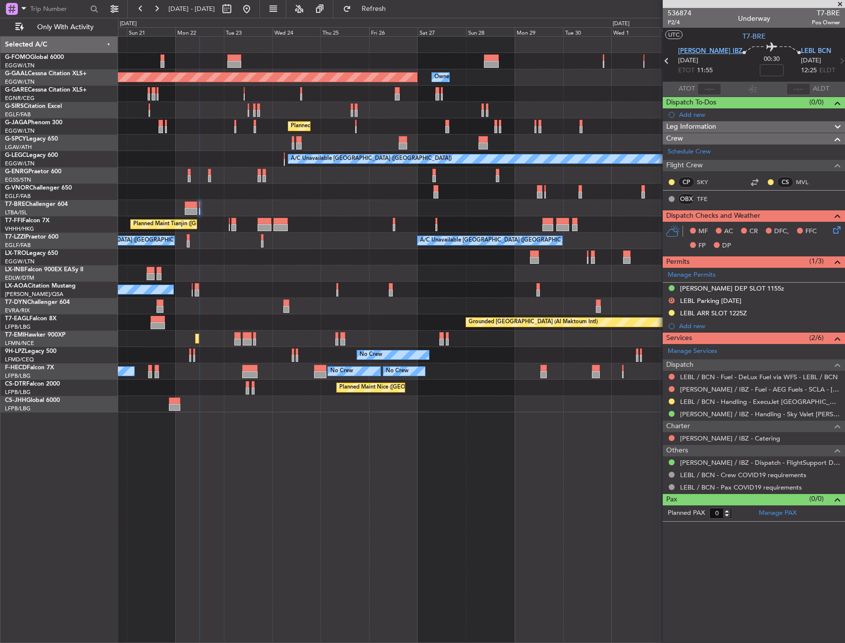
click at [697, 51] on span "LEIB IBZ" at bounding box center [710, 52] width 64 height 10
click at [699, 115] on div "Add new" at bounding box center [755, 114] width 152 height 8
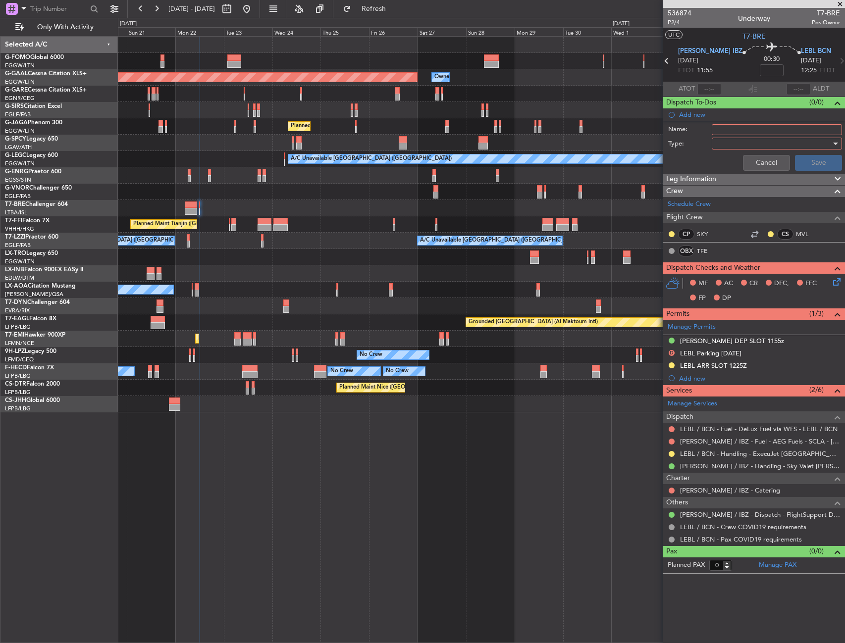
click at [723, 126] on input "Name:" at bounding box center [777, 129] width 130 height 11
type input "LEGE BACKUP"
click at [718, 140] on div at bounding box center [773, 143] width 115 height 15
click at [727, 167] on span "Generic" at bounding box center [771, 163] width 121 height 15
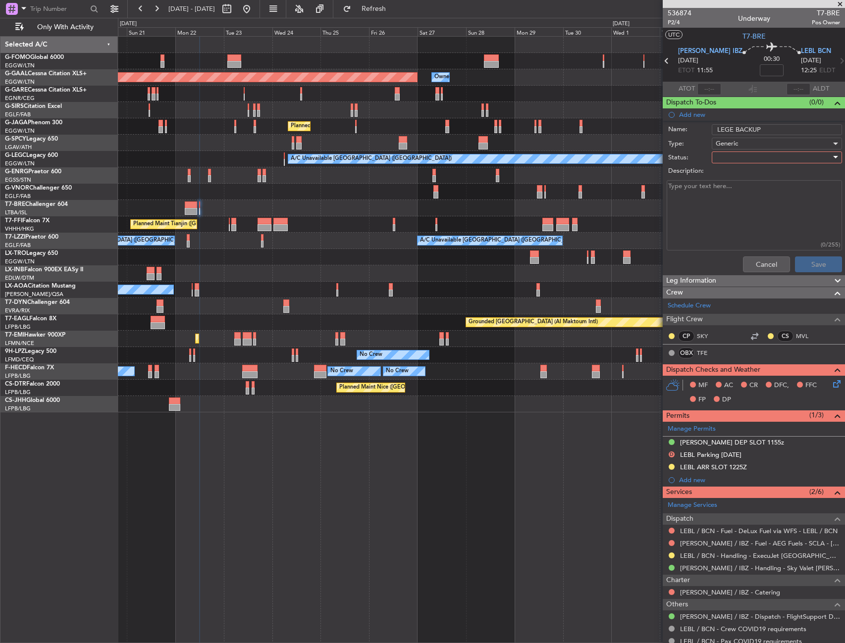
click at [728, 163] on div at bounding box center [773, 157] width 115 height 15
click at [744, 192] on span "In Progress" at bounding box center [772, 192] width 116 height 15
click at [814, 258] on button "Save" at bounding box center [818, 265] width 47 height 16
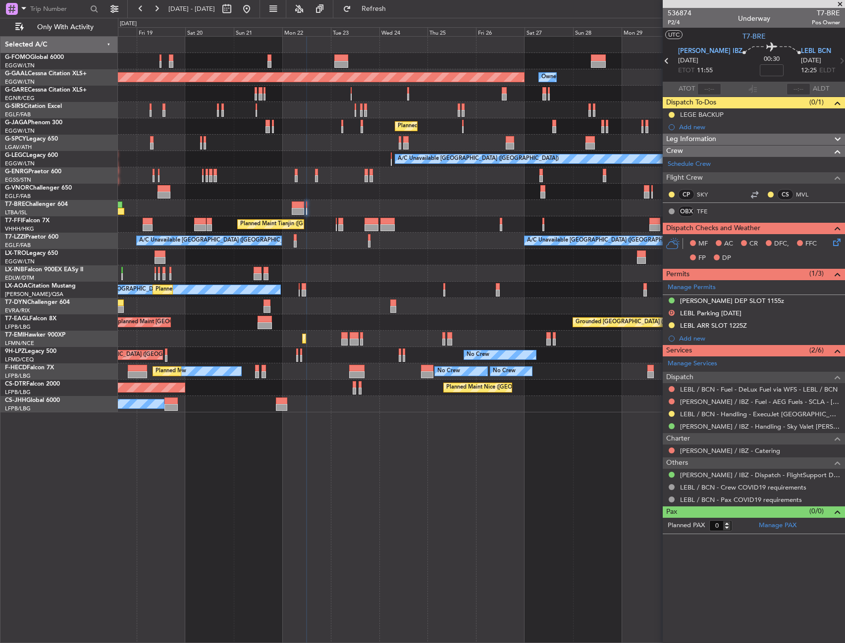
click at [553, 259] on div "Planned Maint Dusseldorf Owner Owner Planned Maint London (Luton) A/C Unavailab…" at bounding box center [481, 225] width 726 height 376
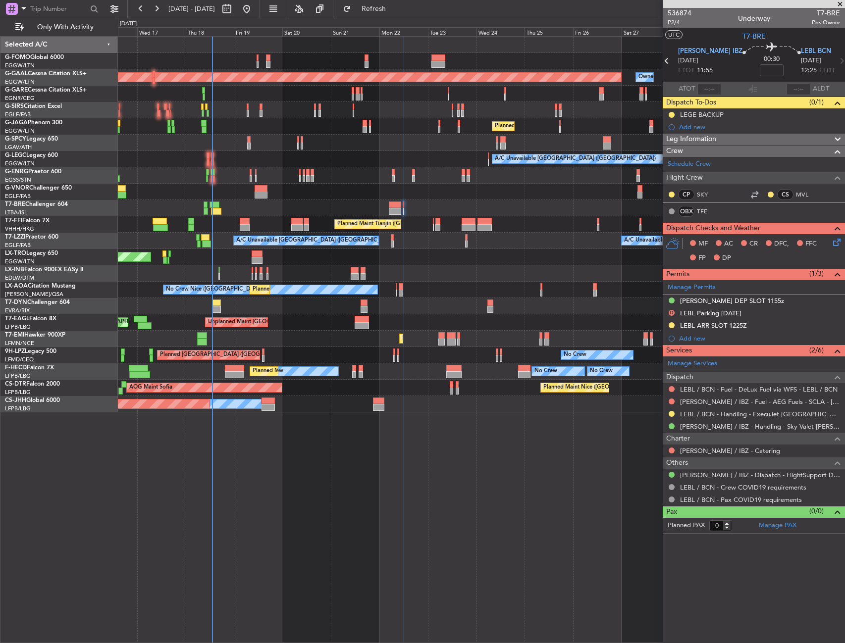
click at [560, 315] on div "Planned Maint Dusseldorf Owner Owner Planned Maint London (Luton) A/C Unavailab…" at bounding box center [481, 225] width 726 height 376
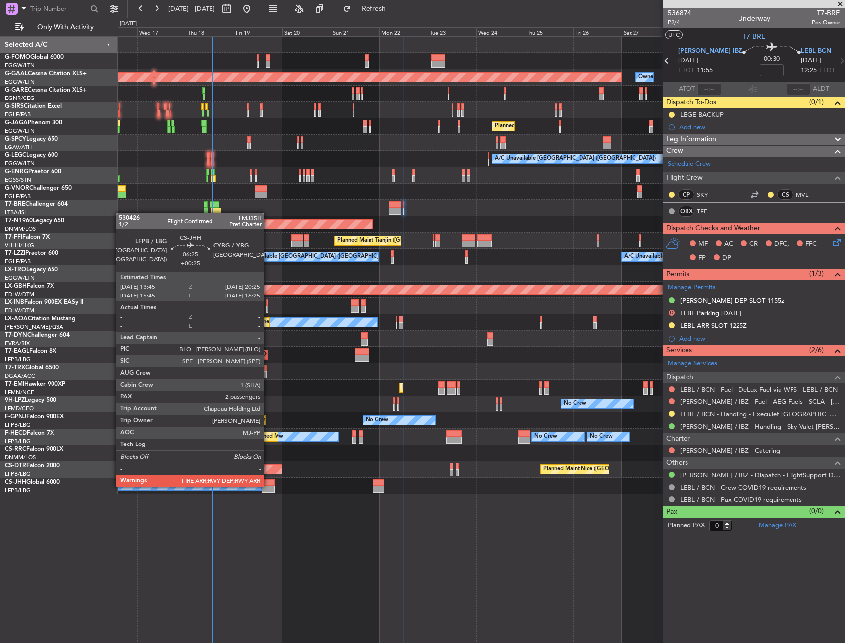
click at [268, 486] on div at bounding box center [268, 489] width 14 height 7
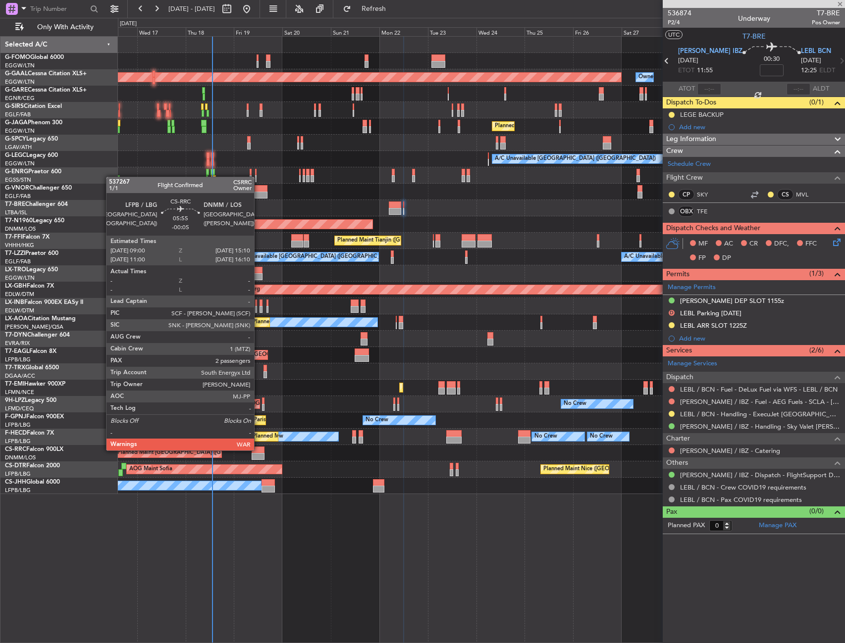
click at [258, 450] on div at bounding box center [258, 450] width 13 height 7
type input "+00:25"
type input "2"
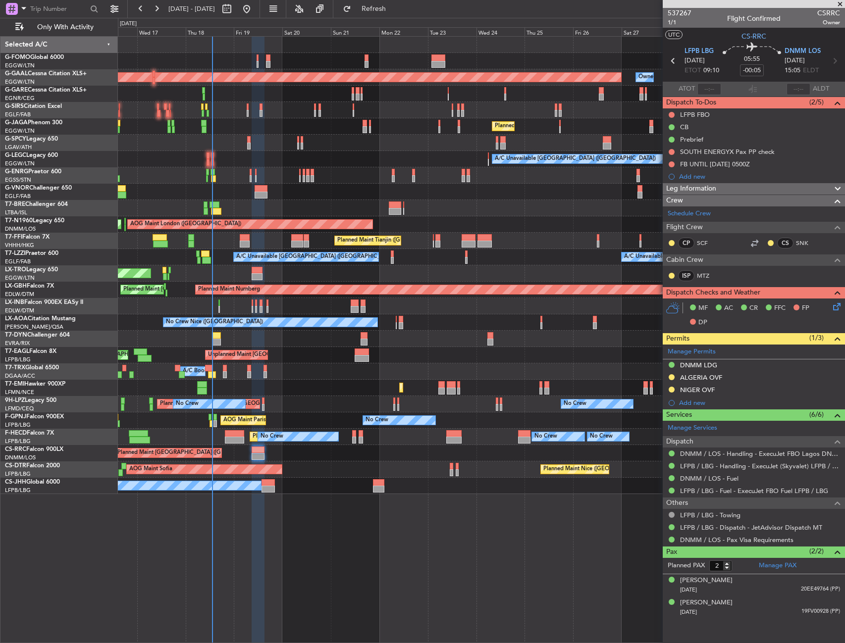
click at [226, 433] on div at bounding box center [234, 433] width 19 height 7
type input "+00:15"
type input "1"
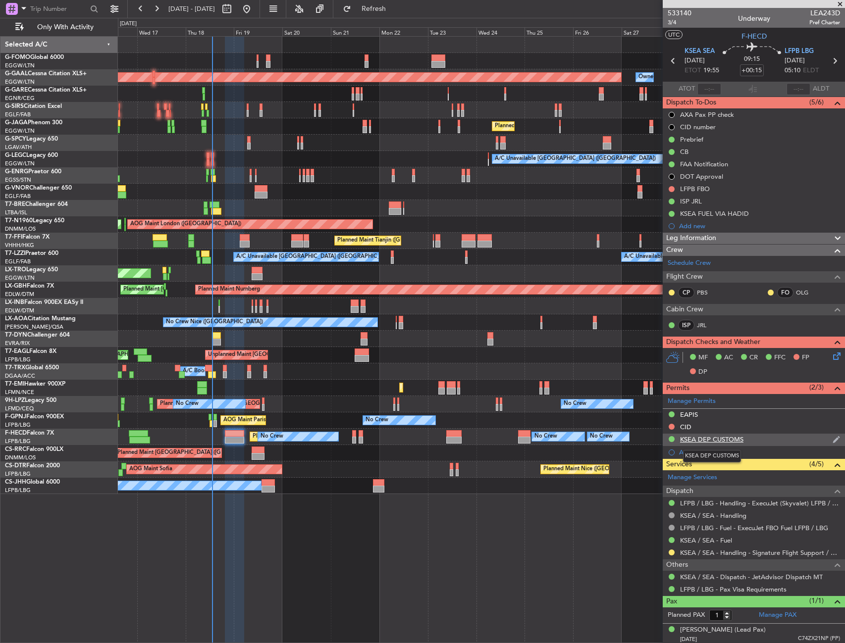
click at [717, 439] on div "KSEA DEP CUSTOMS" at bounding box center [711, 439] width 63 height 8
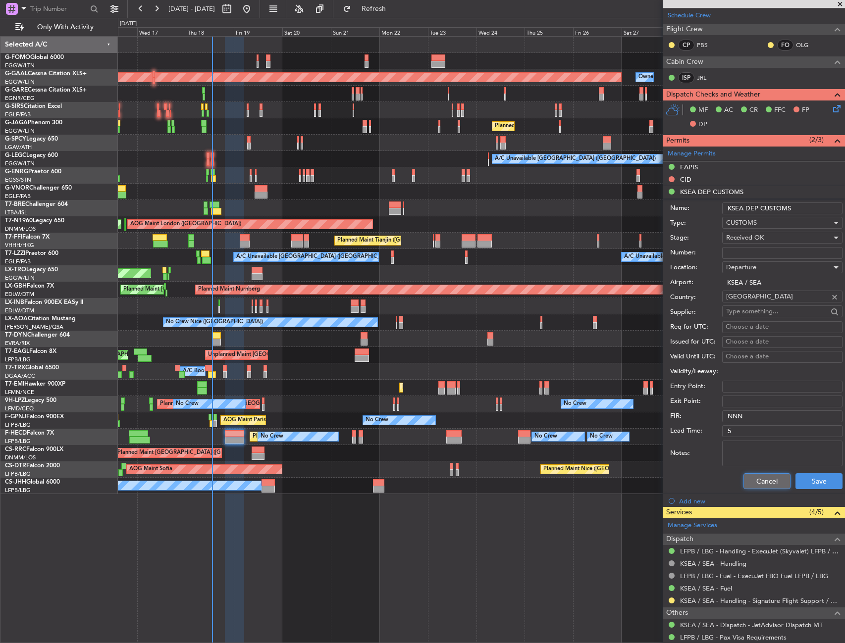
click at [751, 477] on button "Cancel" at bounding box center [766, 481] width 47 height 16
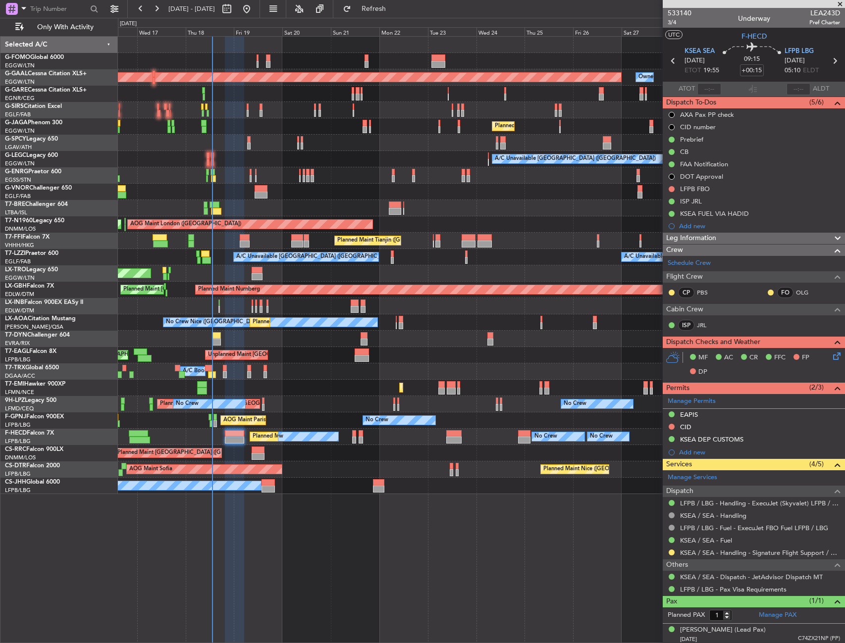
scroll to position [2, 0]
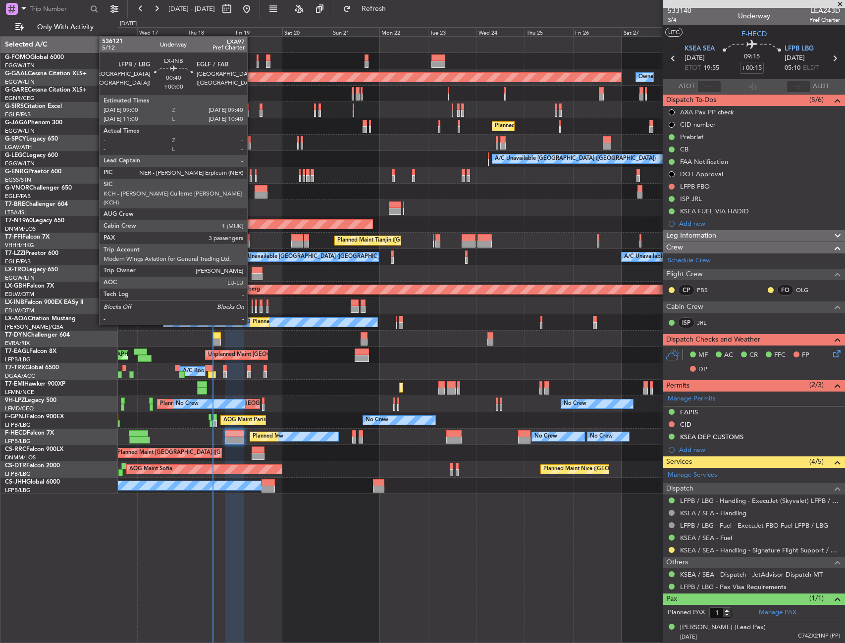
click at [252, 306] on div at bounding box center [252, 309] width 1 height 7
type input "3"
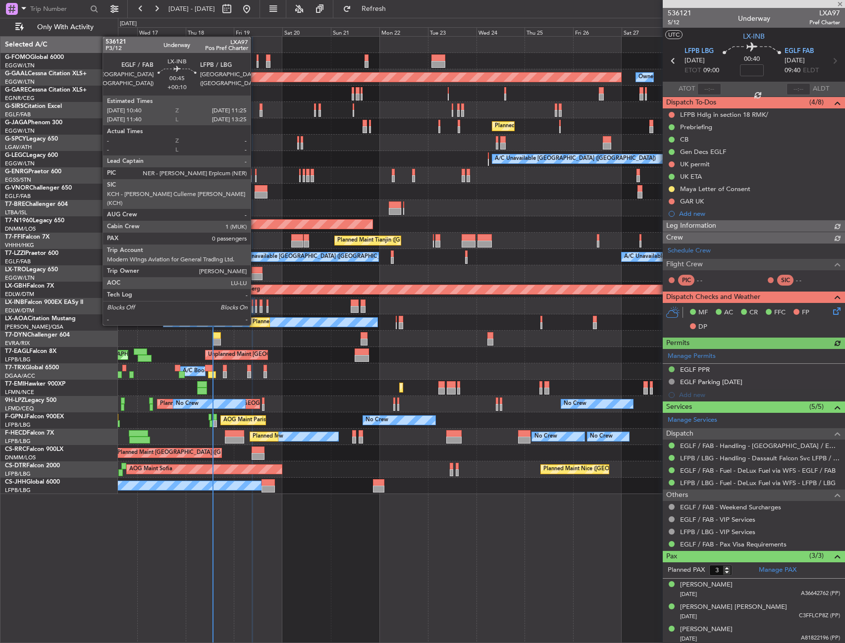
click at [255, 307] on div at bounding box center [256, 309] width 2 height 7
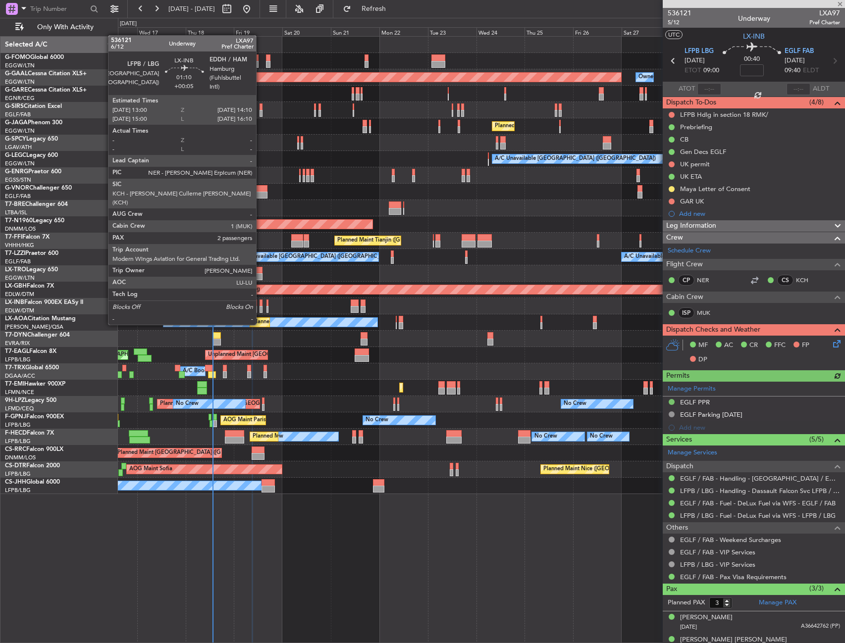
type input "+00:10"
type input "0"
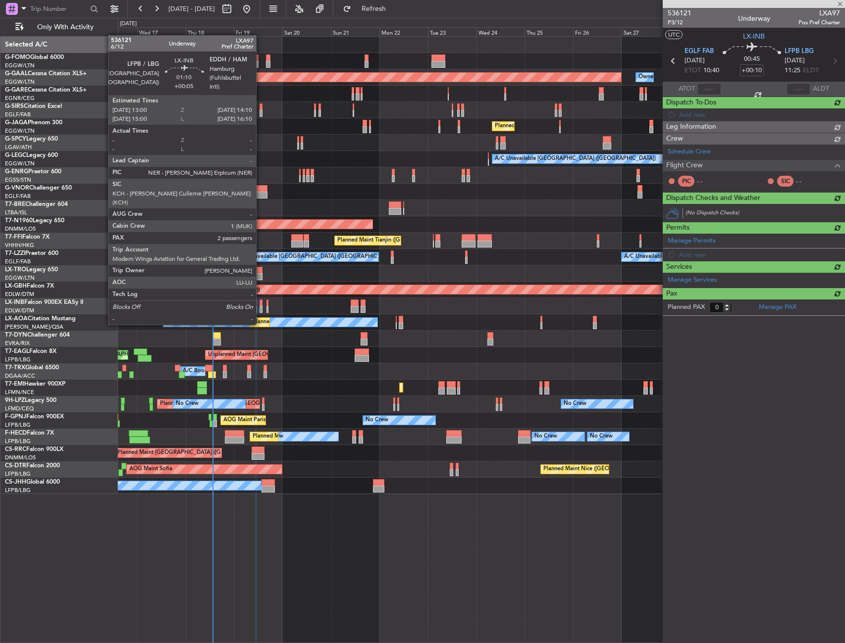
click at [260, 305] on div at bounding box center [260, 303] width 2 height 7
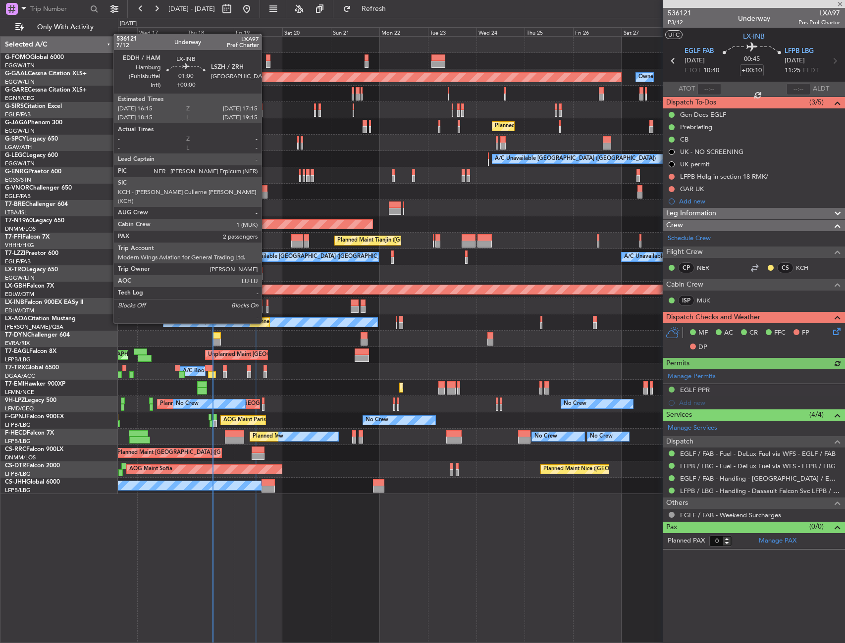
type input "+00:05"
type input "2"
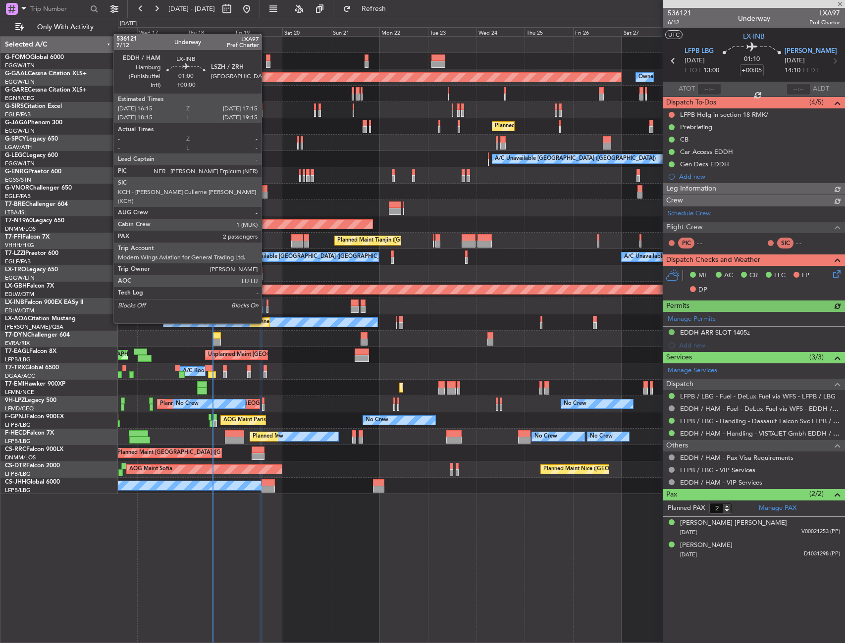
click at [266, 304] on div at bounding box center [267, 303] width 2 height 7
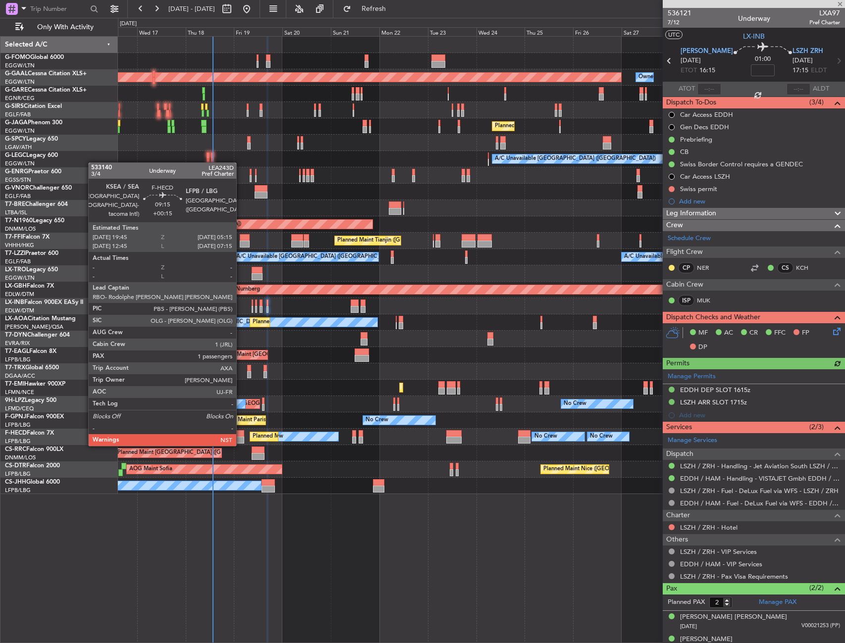
click at [241, 435] on div at bounding box center [234, 433] width 19 height 7
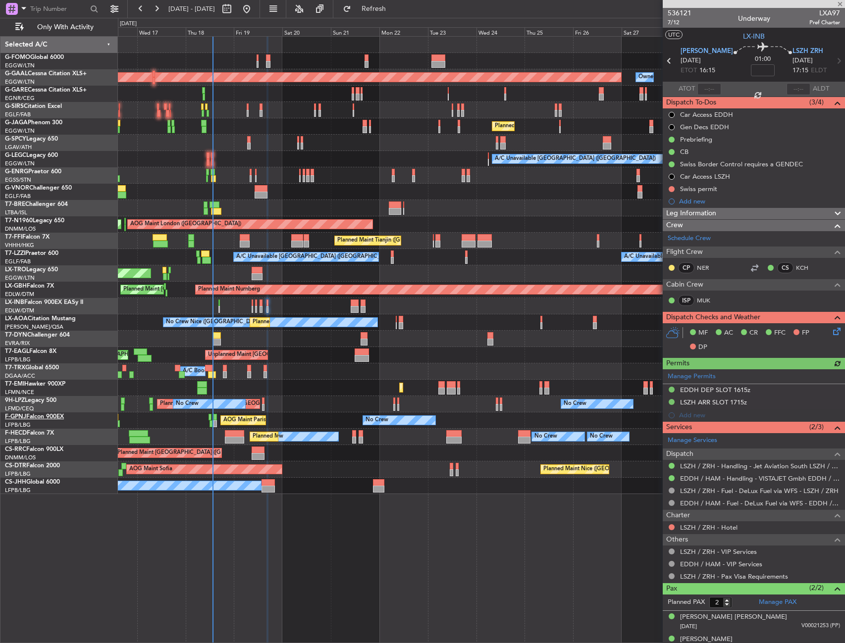
type input "+00:15"
type input "1"
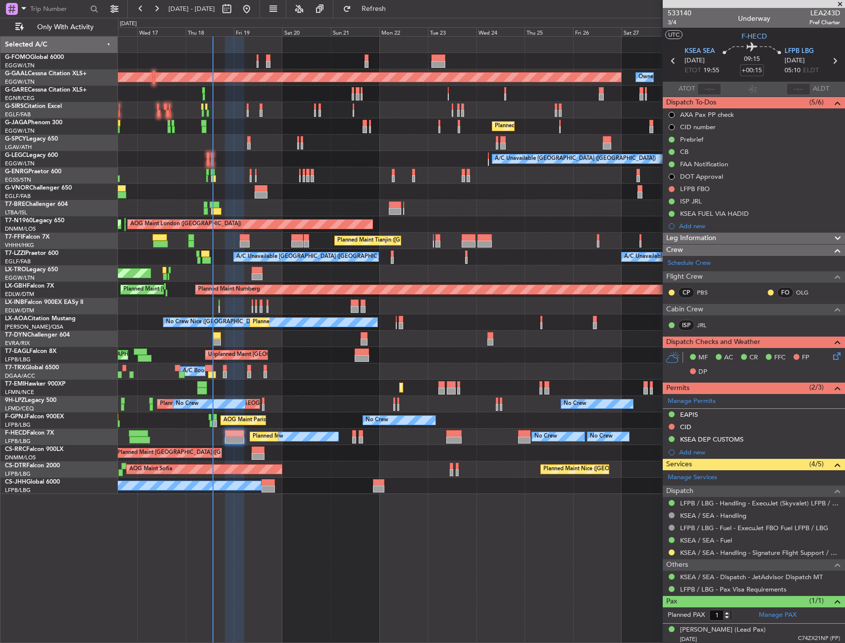
drag, startPoint x: 691, startPoint y: 430, endPoint x: 693, endPoint y: 435, distance: 5.1
click at [691, 430] on div "CID" at bounding box center [685, 427] width 11 height 8
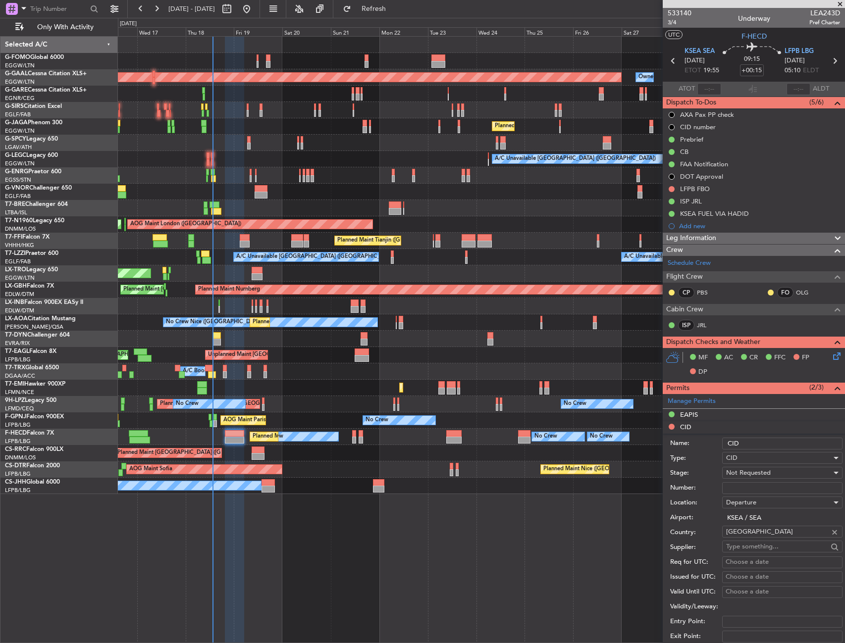
click at [753, 491] on input "Number:" at bounding box center [782, 488] width 120 height 12
paste input "547"
type input "547"
click at [754, 475] on span "Not Requested" at bounding box center [748, 472] width 45 height 9
click at [757, 542] on span "Requested" at bounding box center [778, 537] width 104 height 15
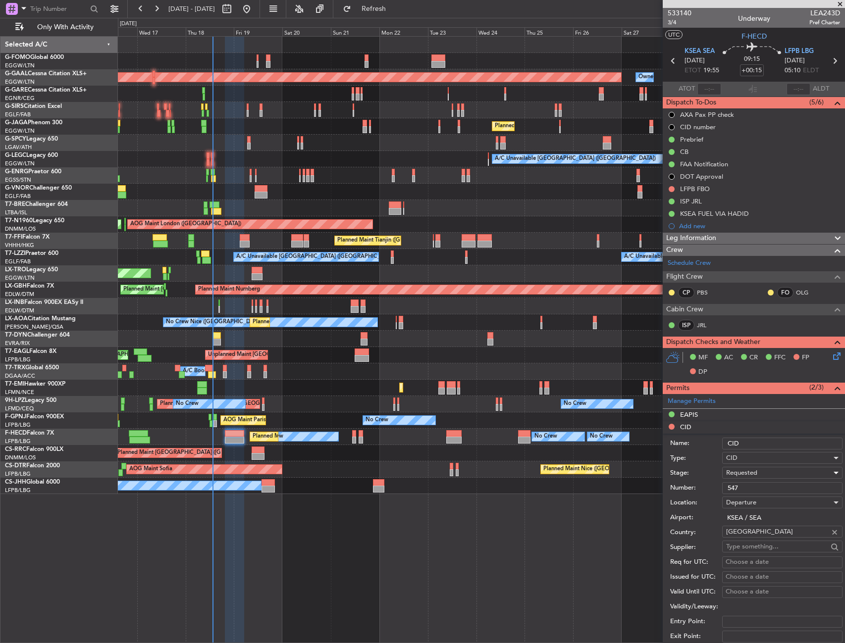
click at [750, 472] on span "Requested" at bounding box center [741, 472] width 31 height 9
click at [751, 547] on span "Received OK" at bounding box center [778, 548] width 104 height 15
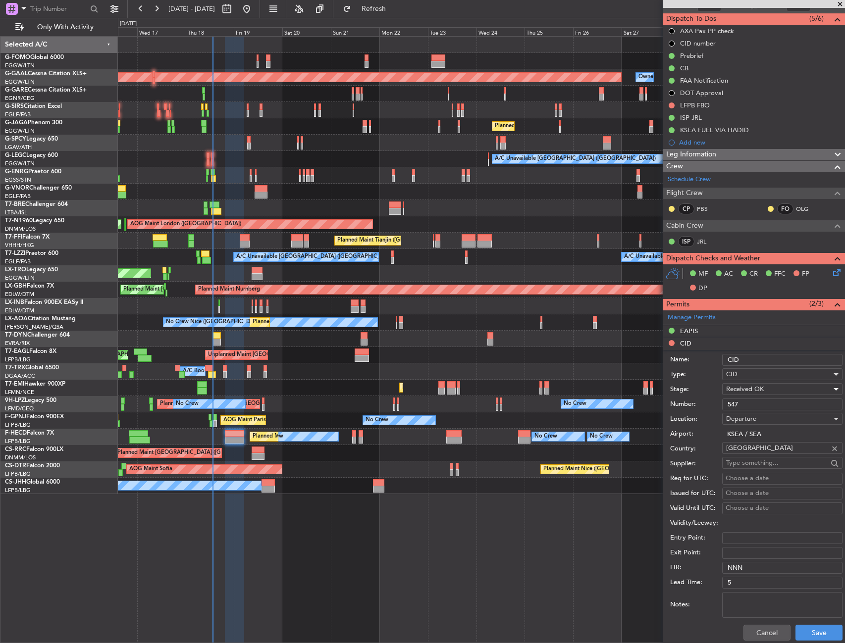
scroll to position [149, 0]
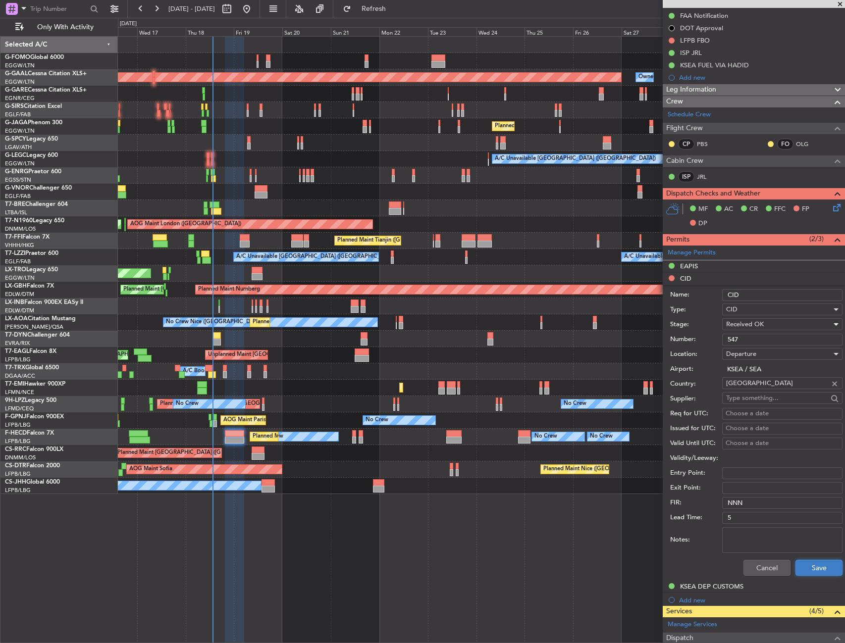
click at [818, 569] on button "Save" at bounding box center [818, 568] width 47 height 16
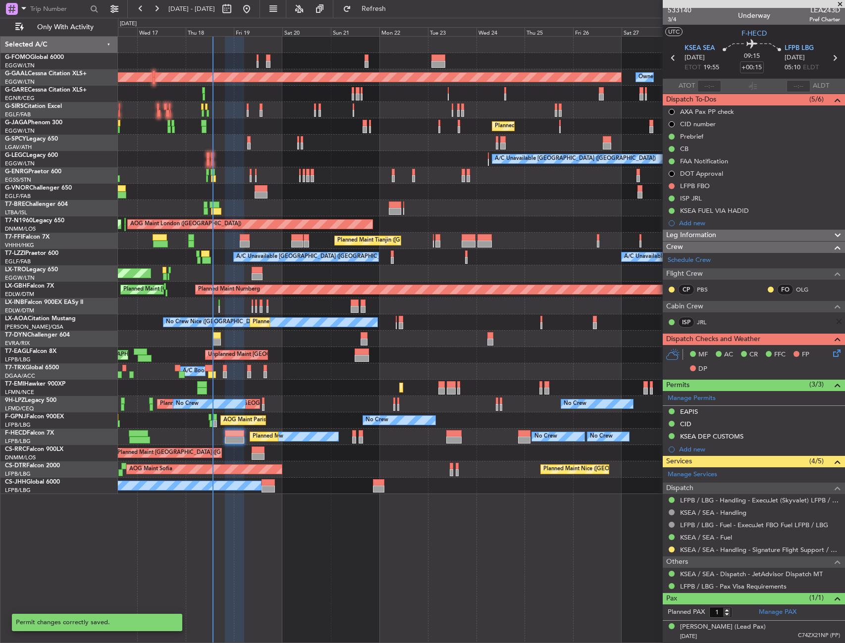
scroll to position [2, 0]
click at [671, 187] on div "Cancelled" at bounding box center [671, 190] width 29 height 12
click at [671, 185] on button at bounding box center [671, 187] width 6 height 6
click at [671, 235] on span "Completed" at bounding box center [676, 230] width 33 height 10
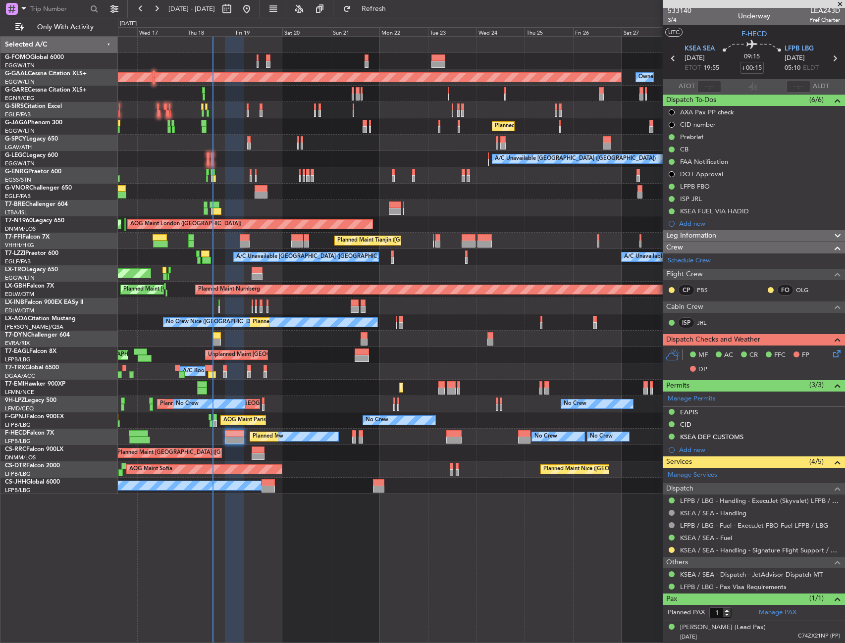
click at [831, 355] on icon at bounding box center [835, 352] width 8 height 8
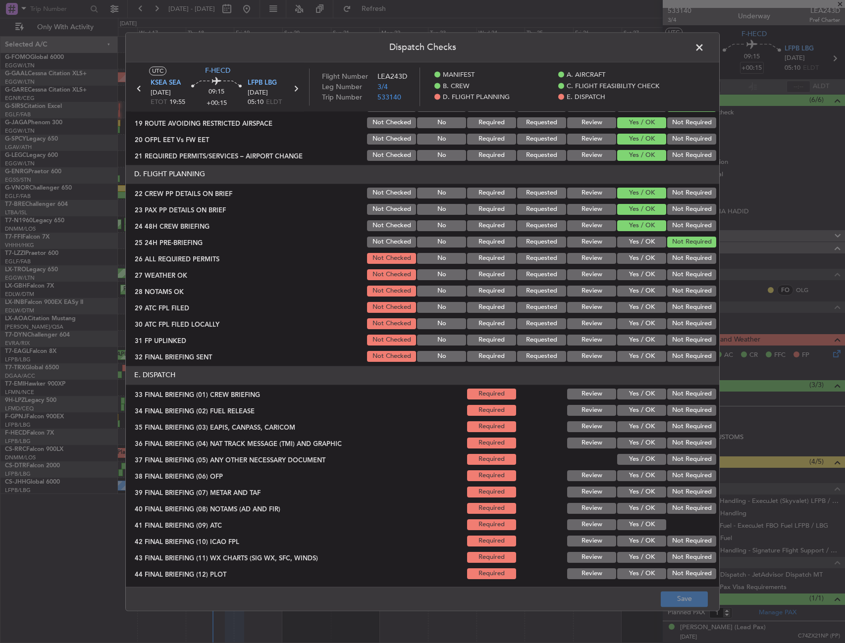
scroll to position [427, 0]
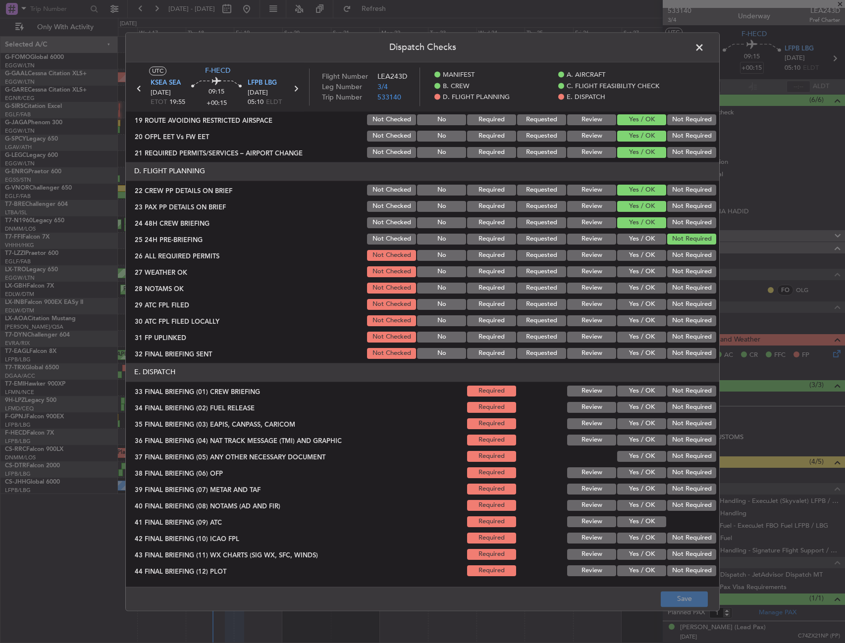
click at [636, 255] on button "Yes / OK" at bounding box center [641, 255] width 49 height 11
click at [635, 269] on button "Yes / OK" at bounding box center [641, 271] width 49 height 11
click at [636, 286] on button "Yes / OK" at bounding box center [641, 288] width 49 height 11
click at [632, 304] on button "Yes / OK" at bounding box center [641, 304] width 49 height 11
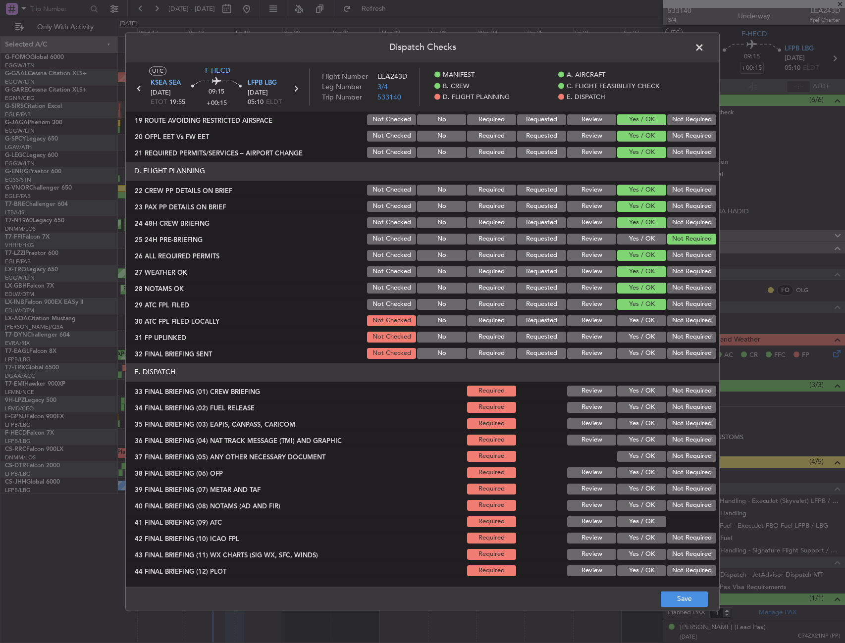
click at [634, 319] on button "Yes / OK" at bounding box center [641, 320] width 49 height 11
click at [636, 346] on section "D. FLIGHT PLANNING 22 CREW PP DETAILS ON BRIEF Not Checked No Required Requeste…" at bounding box center [422, 261] width 593 height 199
click at [637, 352] on button "Yes / OK" at bounding box center [641, 353] width 49 height 11
drag, startPoint x: 635, startPoint y: 332, endPoint x: 636, endPoint y: 353, distance: 20.9
click at [634, 332] on button "Yes / OK" at bounding box center [641, 337] width 49 height 11
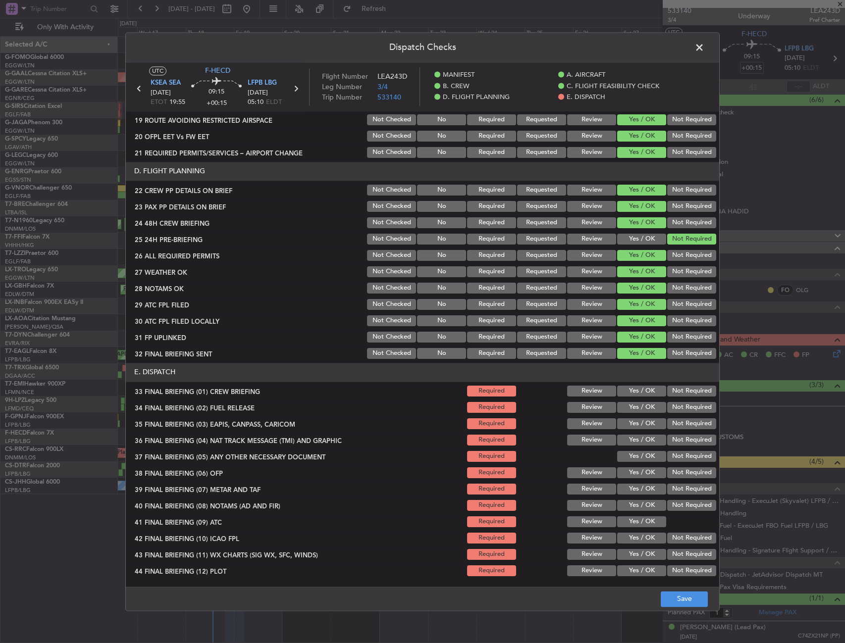
click at [635, 391] on button "Yes / OK" at bounding box center [641, 391] width 49 height 11
click at [634, 407] on button "Yes / OK" at bounding box center [641, 407] width 49 height 11
click at [635, 425] on button "Yes / OK" at bounding box center [641, 423] width 49 height 11
click at [634, 439] on button "Yes / OK" at bounding box center [641, 440] width 49 height 11
click at [628, 457] on button "Yes / OK" at bounding box center [641, 456] width 49 height 11
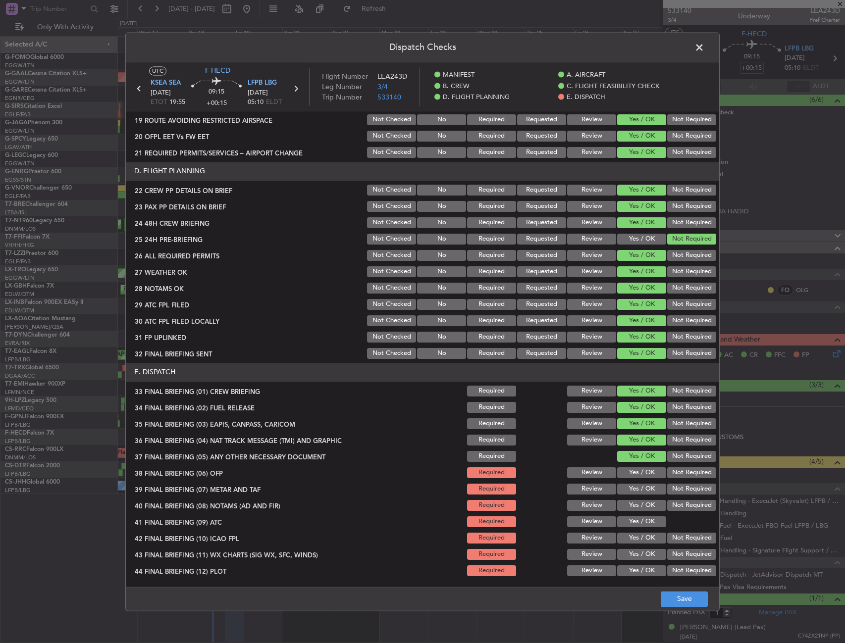
click at [628, 471] on button "Yes / OK" at bounding box center [641, 472] width 49 height 11
click at [633, 485] on button "Yes / OK" at bounding box center [641, 489] width 49 height 11
click at [635, 503] on button "Yes / OK" at bounding box center [641, 505] width 49 height 11
click at [637, 526] on button "Yes / OK" at bounding box center [641, 521] width 49 height 11
drag, startPoint x: 671, startPoint y: 538, endPoint x: 648, endPoint y: 547, distance: 24.5
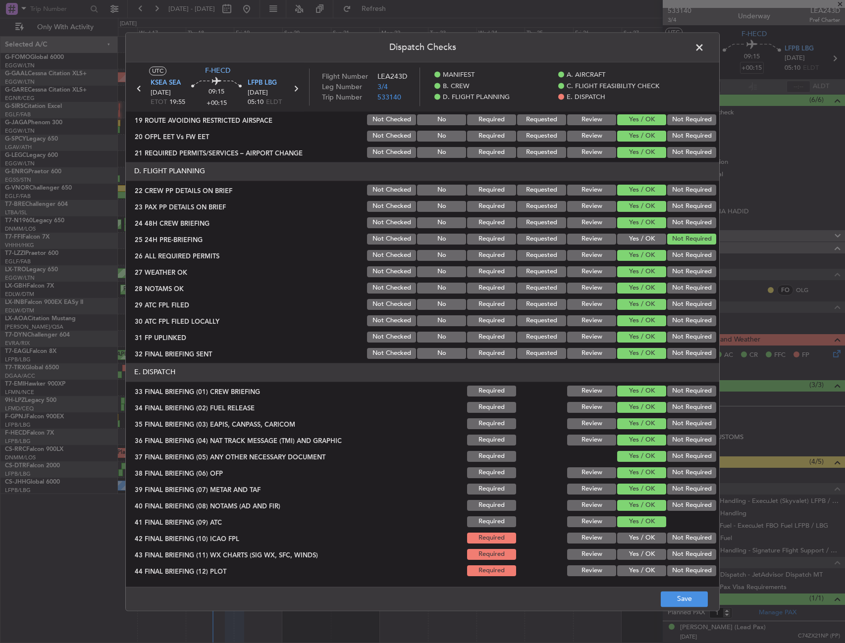
click at [670, 539] on button "Not Required" at bounding box center [691, 538] width 49 height 11
click at [632, 547] on section "E. DISPATCH 33 FINAL BRIEFING (01) CREW BRIEFING Required Review Yes / OK Not R…" at bounding box center [422, 470] width 593 height 215
click at [648, 556] on button "Yes / OK" at bounding box center [641, 554] width 49 height 11
drag, startPoint x: 675, startPoint y: 563, endPoint x: 684, endPoint y: 570, distance: 11.9
click at [676, 565] on section "E. DISPATCH 33 FINAL BRIEFING (01) CREW BRIEFING Required Review Yes / OK Not R…" at bounding box center [422, 470] width 593 height 215
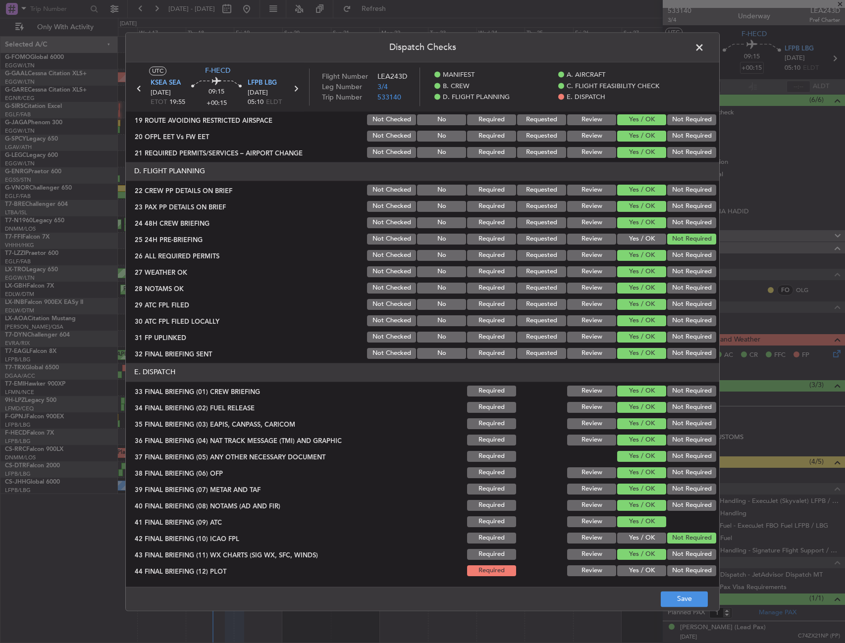
click at [684, 570] on button "Not Required" at bounding box center [691, 570] width 49 height 11
click at [698, 598] on button "Save" at bounding box center [684, 599] width 47 height 16
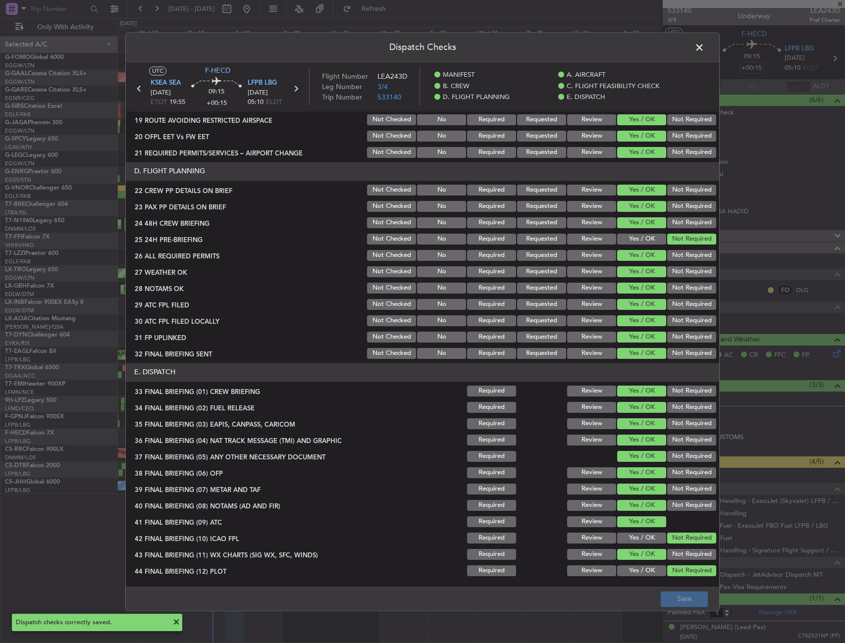
click at [704, 44] on span at bounding box center [704, 50] width 0 height 20
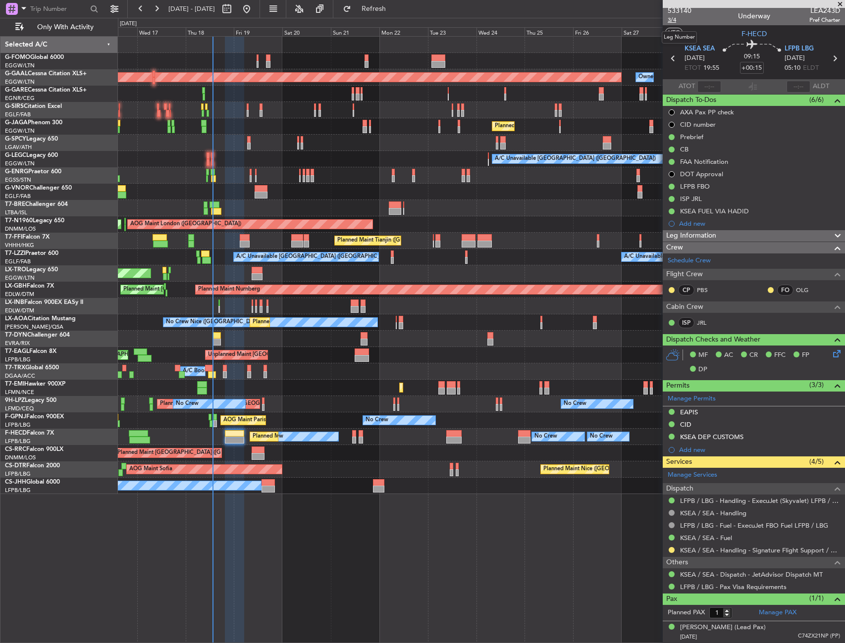
click at [676, 20] on span "3/4" at bounding box center [680, 20] width 24 height 8
drag, startPoint x: 758, startPoint y: 235, endPoint x: 762, endPoint y: 266, distance: 31.5
click at [758, 236] on div "Leg Information" at bounding box center [754, 235] width 182 height 11
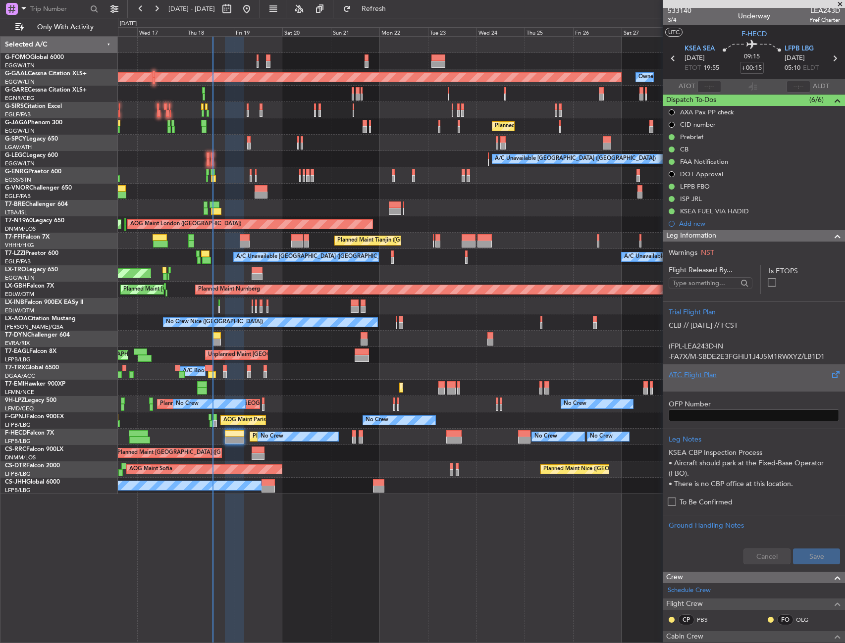
click at [711, 374] on div "ATC Flight Plan" at bounding box center [753, 375] width 170 height 10
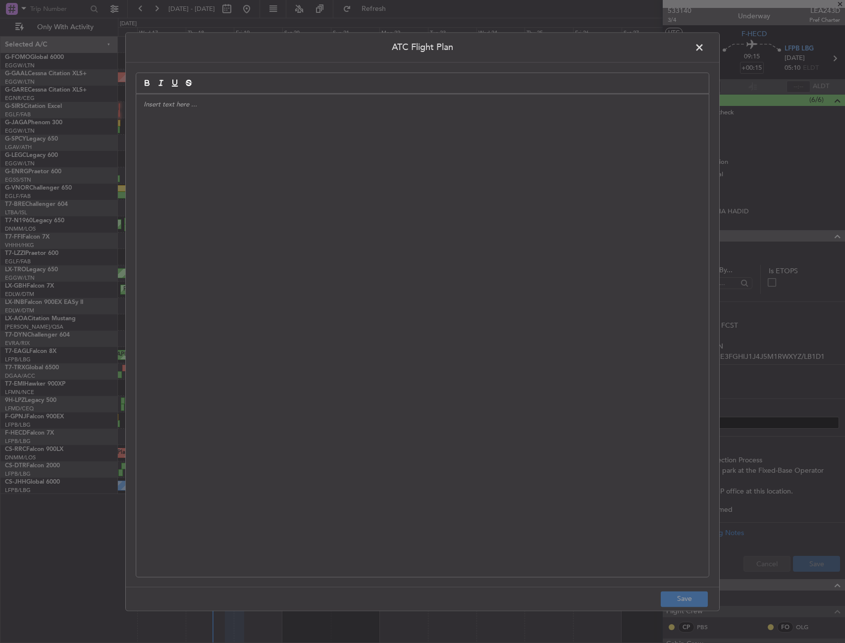
click at [387, 265] on div at bounding box center [422, 335] width 572 height 483
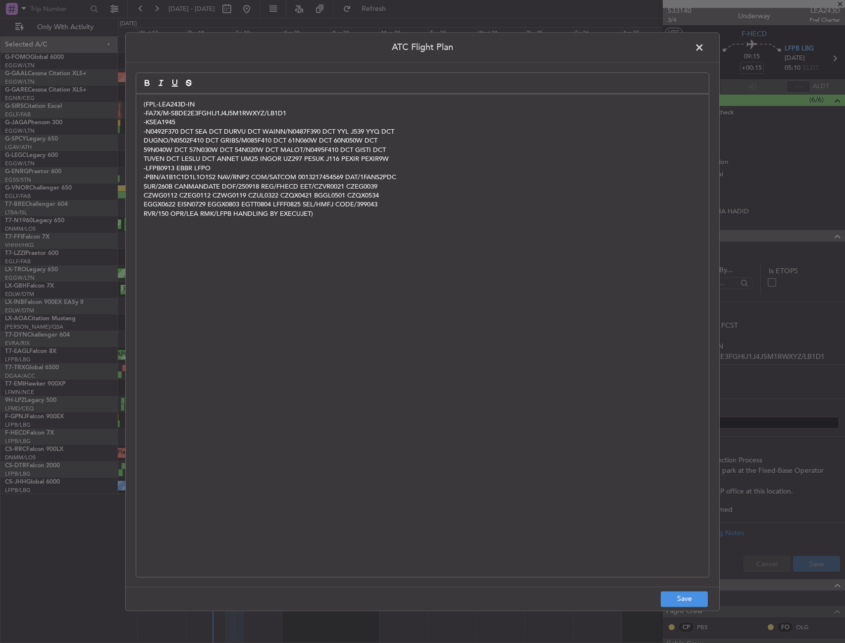
scroll to position [0, 0]
click at [693, 599] on button "Save" at bounding box center [684, 599] width 47 height 16
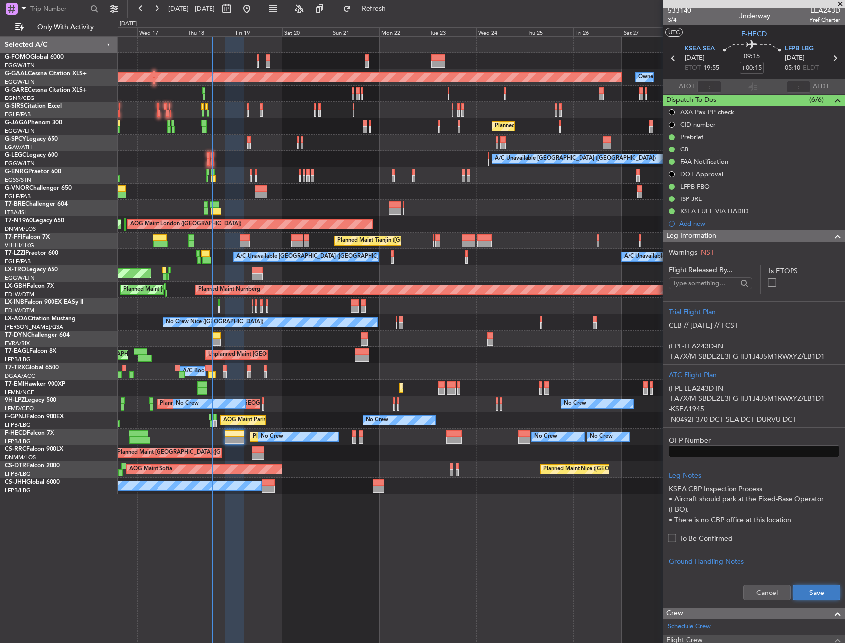
click at [818, 596] on button "Save" at bounding box center [816, 593] width 47 height 16
click at [757, 238] on div "Leg Information" at bounding box center [754, 235] width 182 height 11
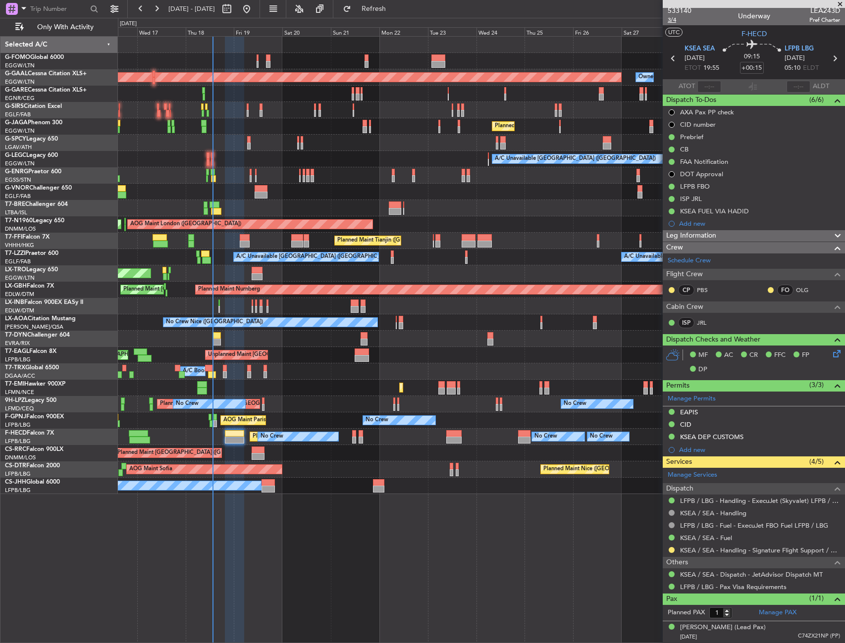
click at [676, 23] on span "3/4" at bounding box center [680, 20] width 24 height 8
click at [832, 349] on icon at bounding box center [835, 352] width 8 height 8
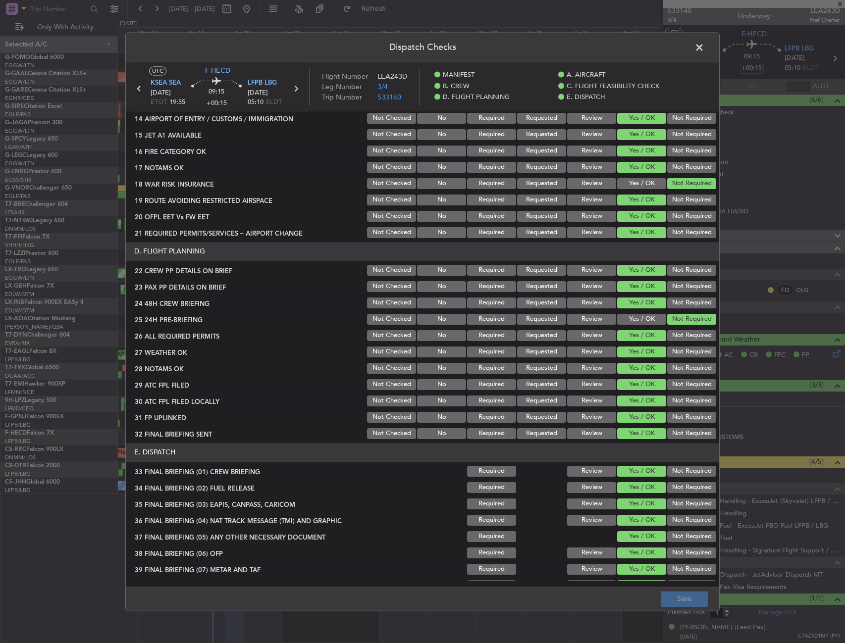
scroll to position [427, 0]
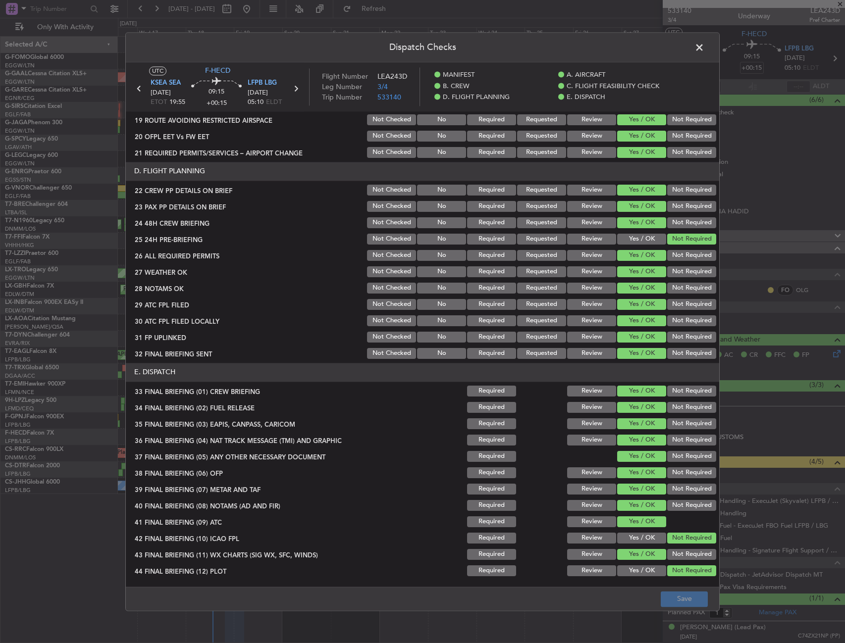
drag, startPoint x: 545, startPoint y: 272, endPoint x: 538, endPoint y: 282, distance: 11.8
click at [544, 272] on button "Requested" at bounding box center [541, 271] width 49 height 11
click at [537, 288] on button "Requested" at bounding box center [541, 288] width 49 height 11
click at [683, 592] on button "Save" at bounding box center [684, 599] width 47 height 16
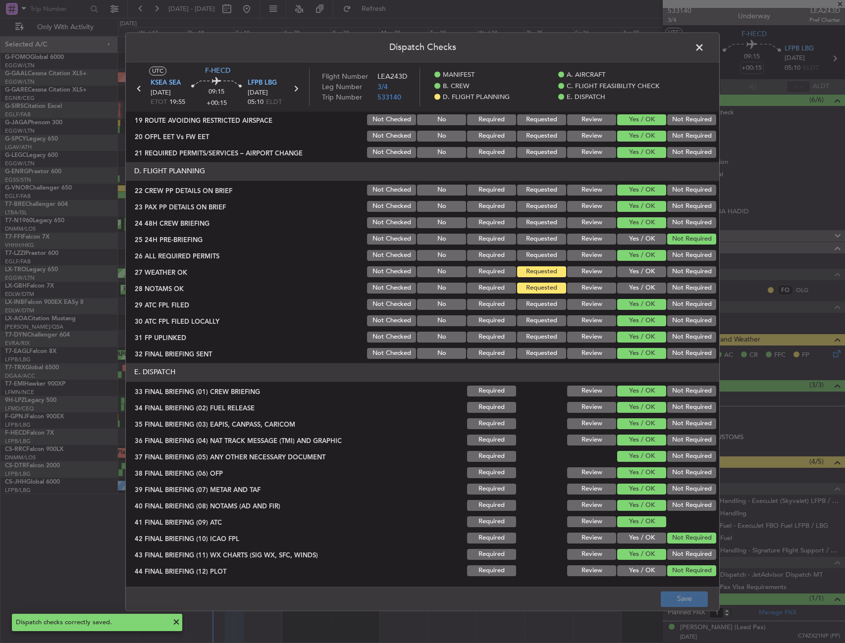
click at [704, 44] on span at bounding box center [704, 50] width 0 height 20
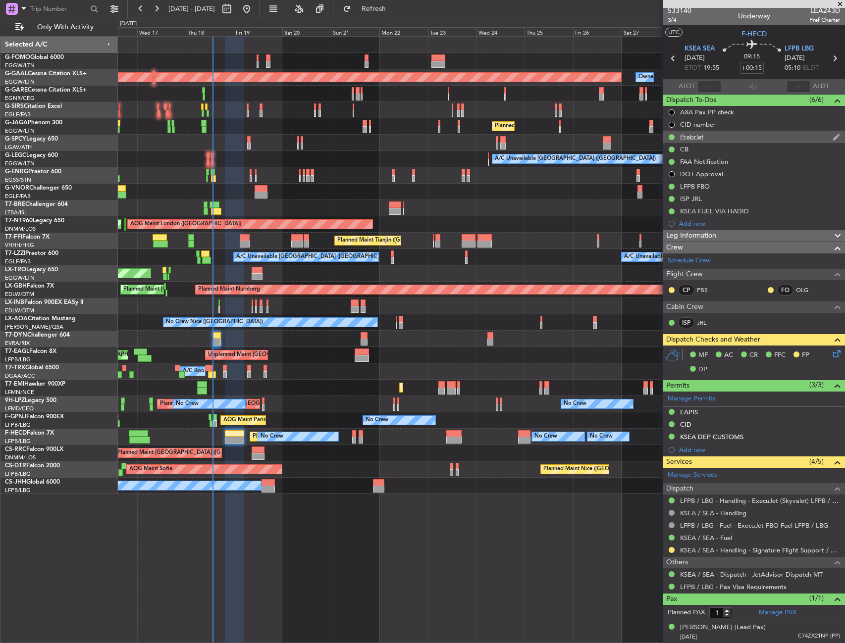
scroll to position [0, 0]
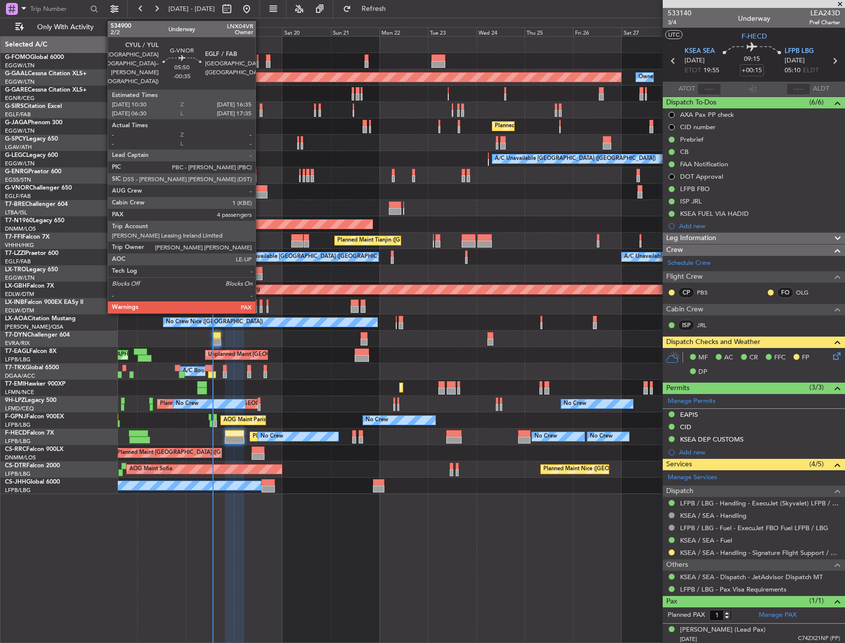
click at [258, 192] on div at bounding box center [481, 192] width 726 height 16
click at [262, 186] on div at bounding box center [261, 188] width 12 height 7
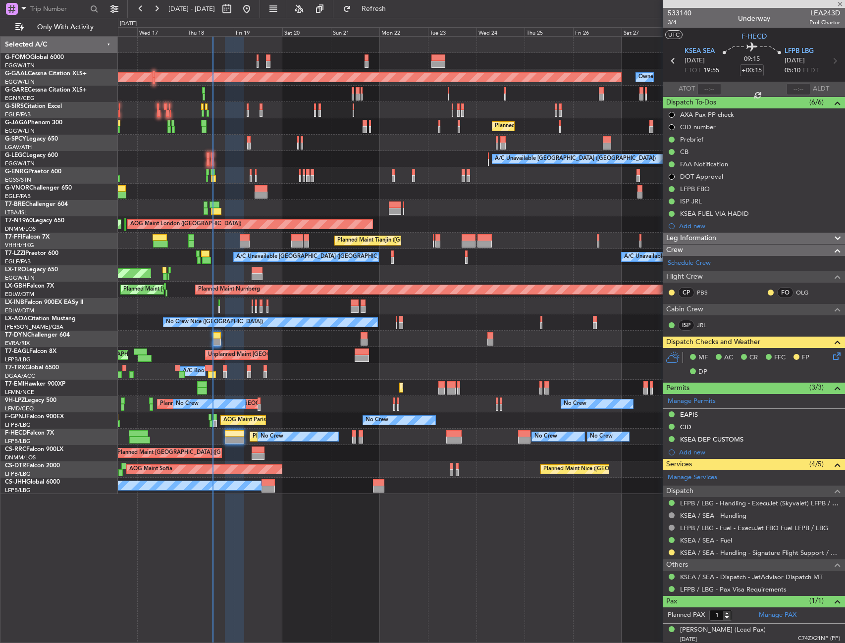
type input "-00:35"
type input "4"
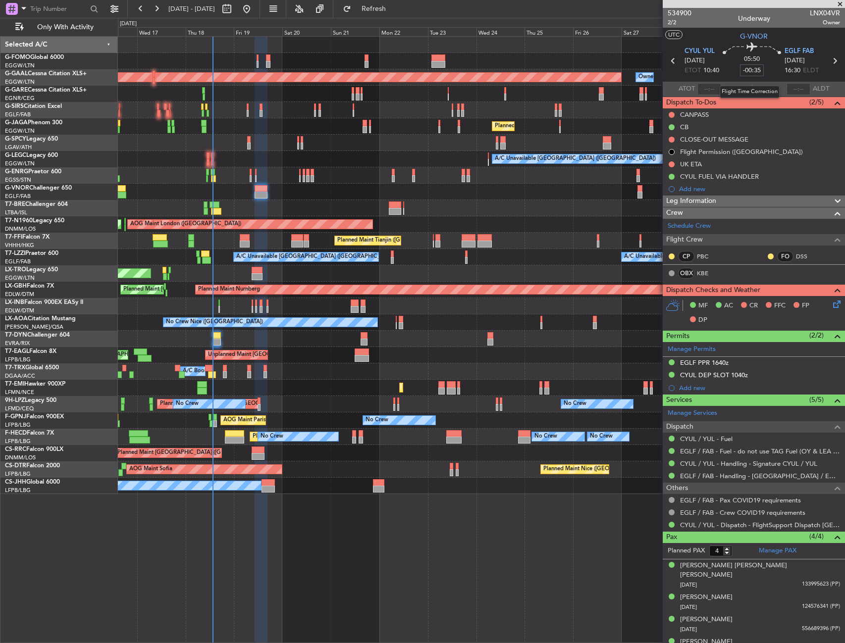
click at [755, 71] on input "-00:35" at bounding box center [752, 70] width 24 height 12
click at [765, 73] on div "05:50 -25" at bounding box center [751, 61] width 65 height 37
type input "-00:25"
click at [704, 189] on div "Add new" at bounding box center [755, 189] width 152 height 8
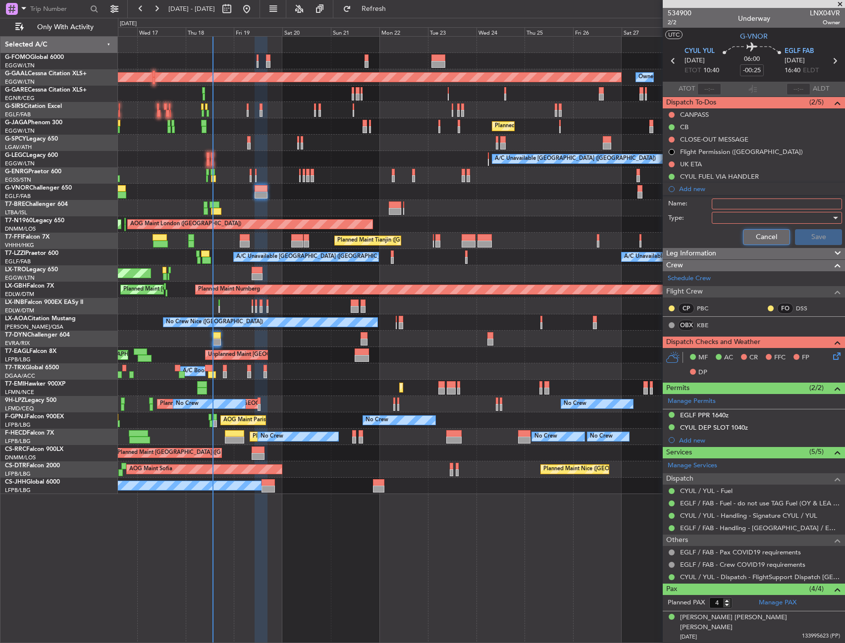
click at [743, 235] on button "Cancel" at bounding box center [766, 237] width 47 height 16
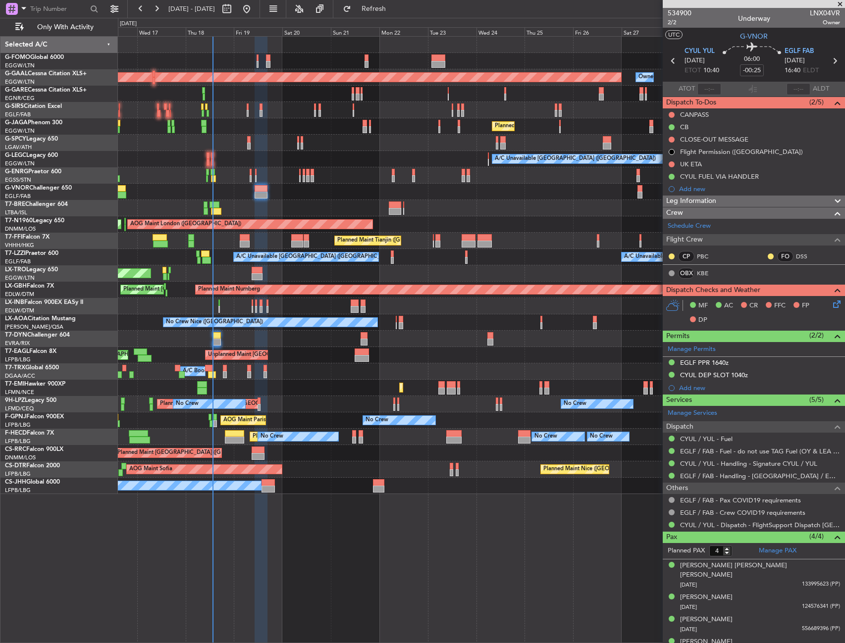
click at [711, 201] on span "Leg Information" at bounding box center [691, 201] width 50 height 11
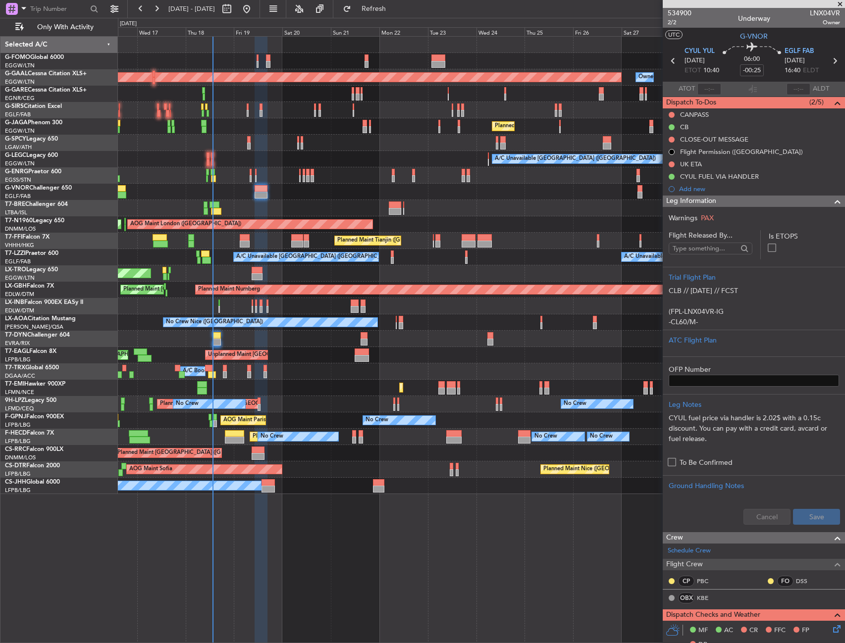
click at [724, 202] on div "Leg Information" at bounding box center [754, 201] width 182 height 11
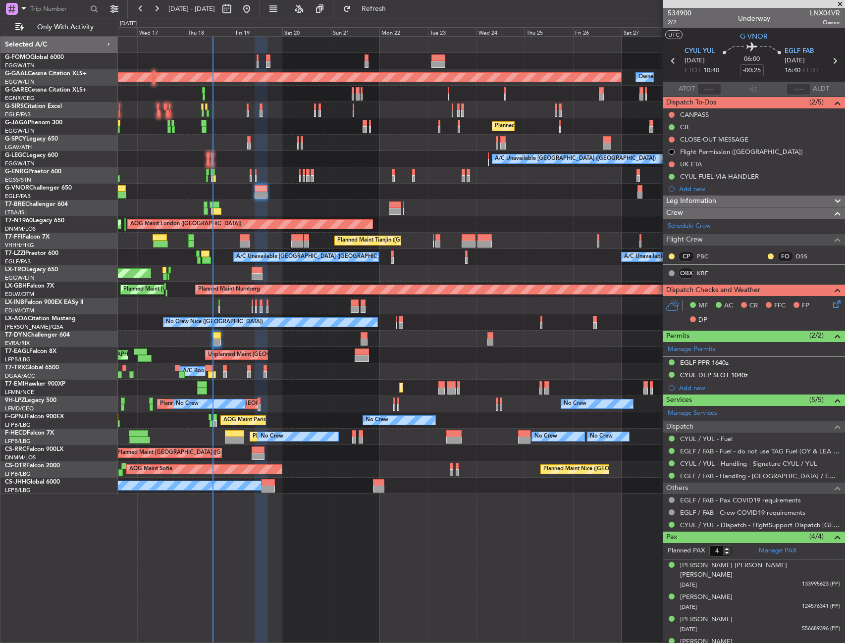
click at [704, 191] on div "Add new" at bounding box center [759, 189] width 161 height 8
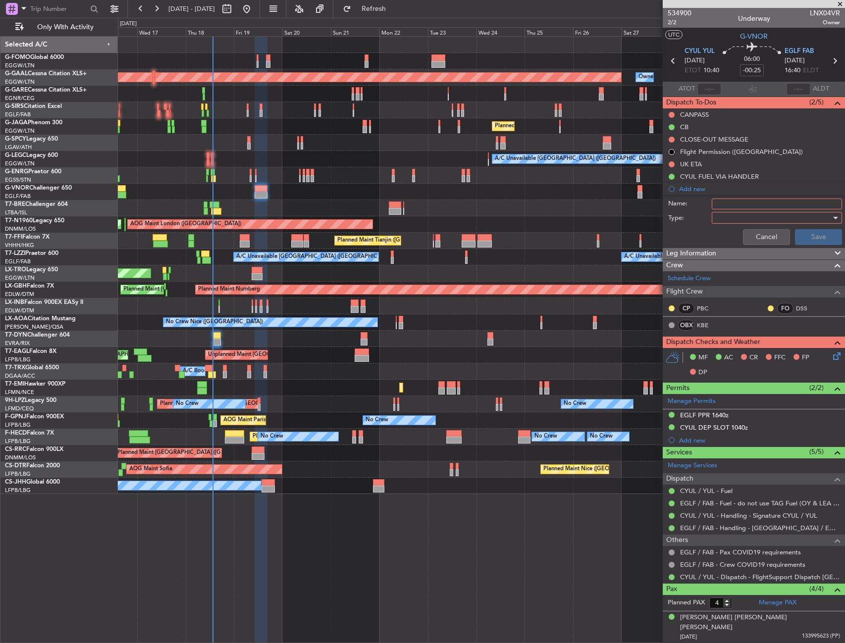
click at [731, 205] on input "Name:" at bounding box center [777, 204] width 130 height 11
type input "Prebrief"
click at [740, 218] on div at bounding box center [773, 217] width 115 height 15
click at [742, 239] on span "Generic" at bounding box center [772, 238] width 116 height 15
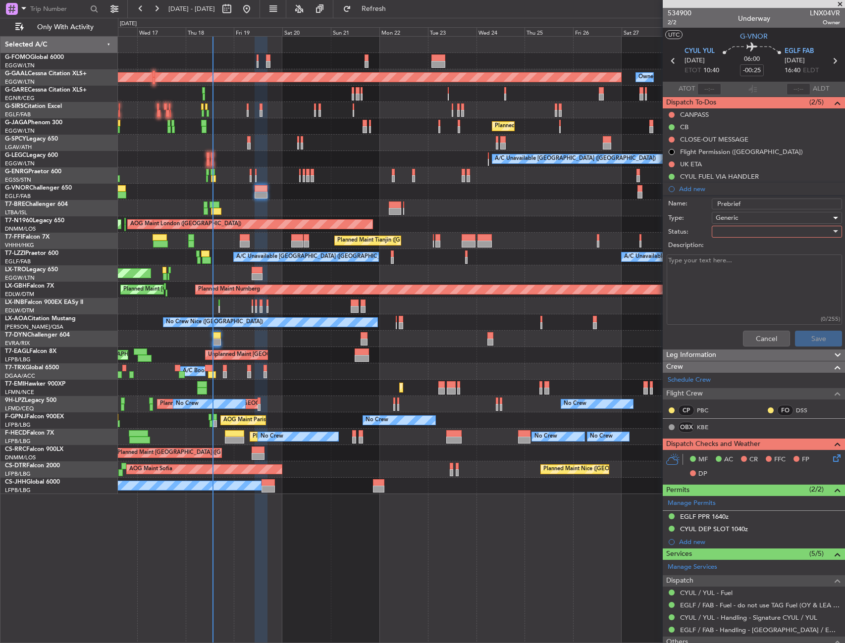
click at [739, 230] on div at bounding box center [773, 231] width 115 height 15
click at [742, 277] on span "Completed" at bounding box center [772, 281] width 116 height 15
click at [732, 286] on textarea "Description:" at bounding box center [754, 290] width 175 height 71
type textarea "M.80 19200LBS"
click at [800, 344] on button "Save" at bounding box center [818, 339] width 47 height 16
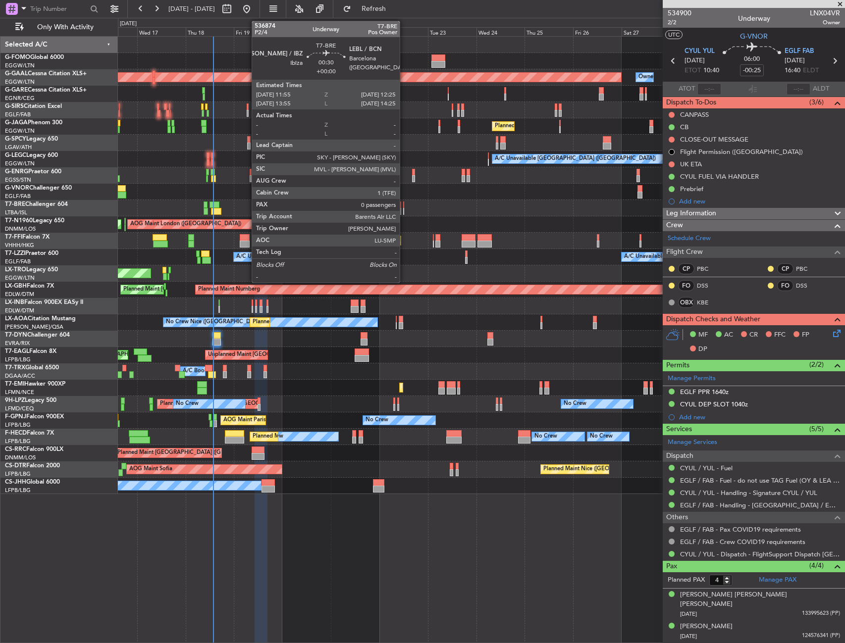
click at [404, 205] on div at bounding box center [403, 205] width 1 height 7
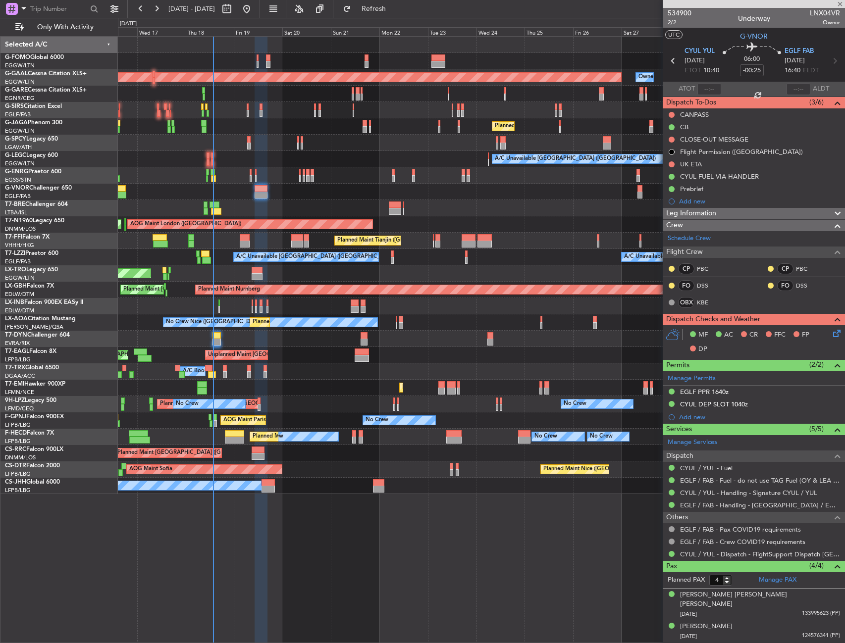
type input "0"
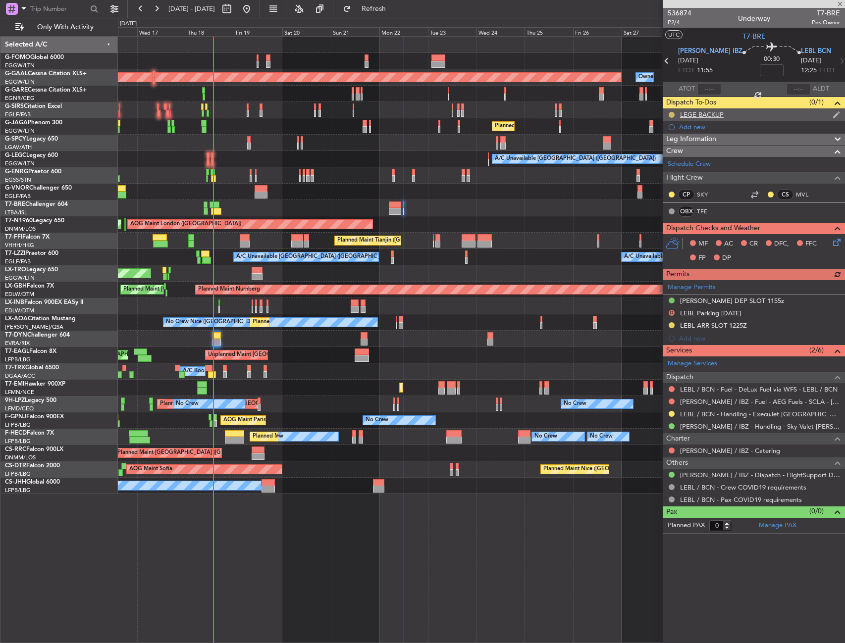
click at [671, 112] on button at bounding box center [671, 115] width 6 height 6
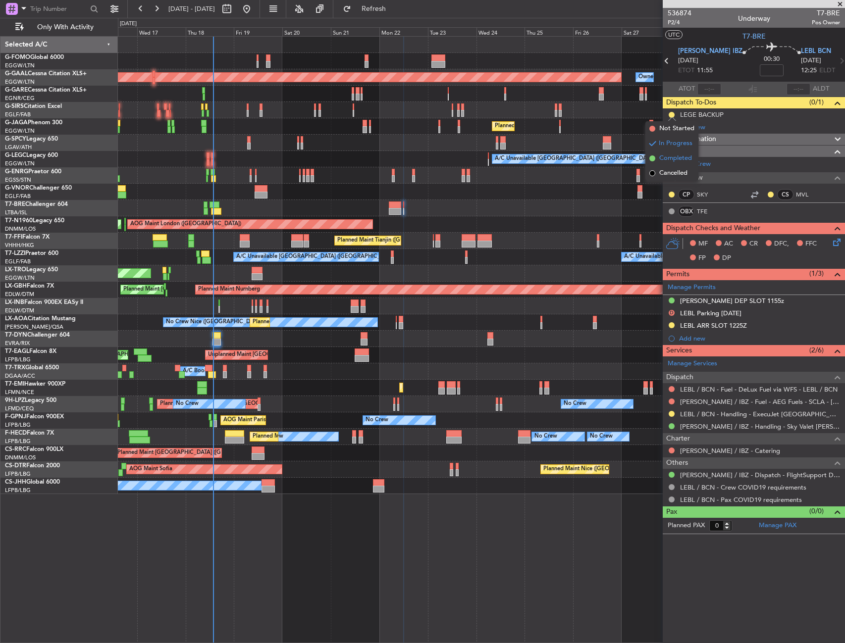
click at [671, 163] on li "Completed" at bounding box center [671, 158] width 53 height 15
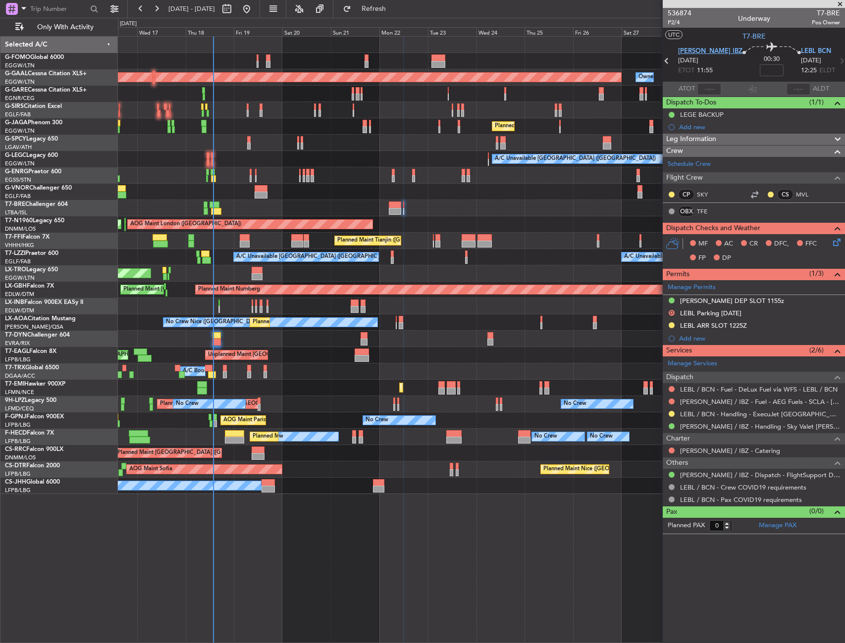
click at [682, 50] on section "LEIB IBZ 22/09/2025 ETOT 11:55 00:30 LEBL BCN 22/09/2025 12:25 ELDT" at bounding box center [754, 62] width 182 height 39
click at [696, 47] on span "LEIB IBZ" at bounding box center [710, 52] width 64 height 10
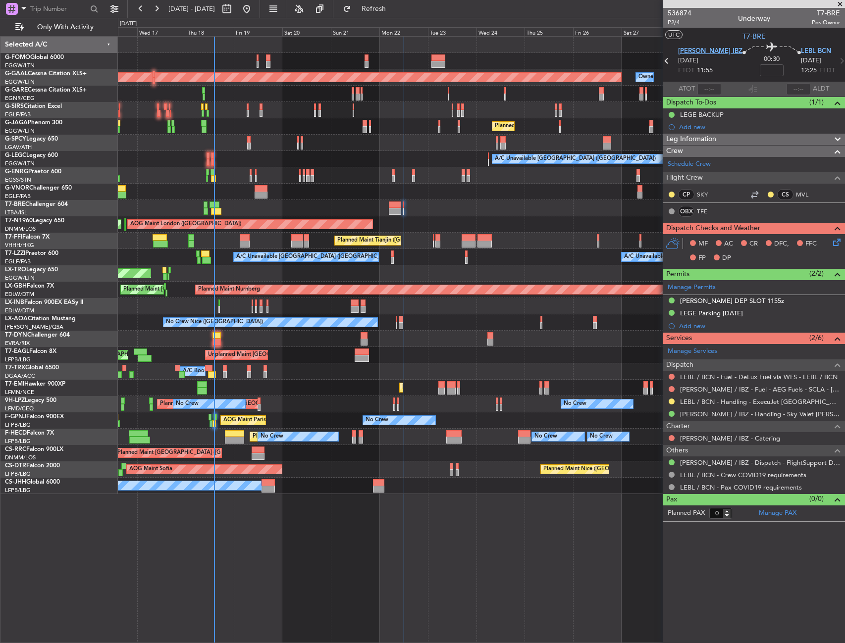
click at [690, 51] on span "LEIB IBZ" at bounding box center [710, 52] width 64 height 10
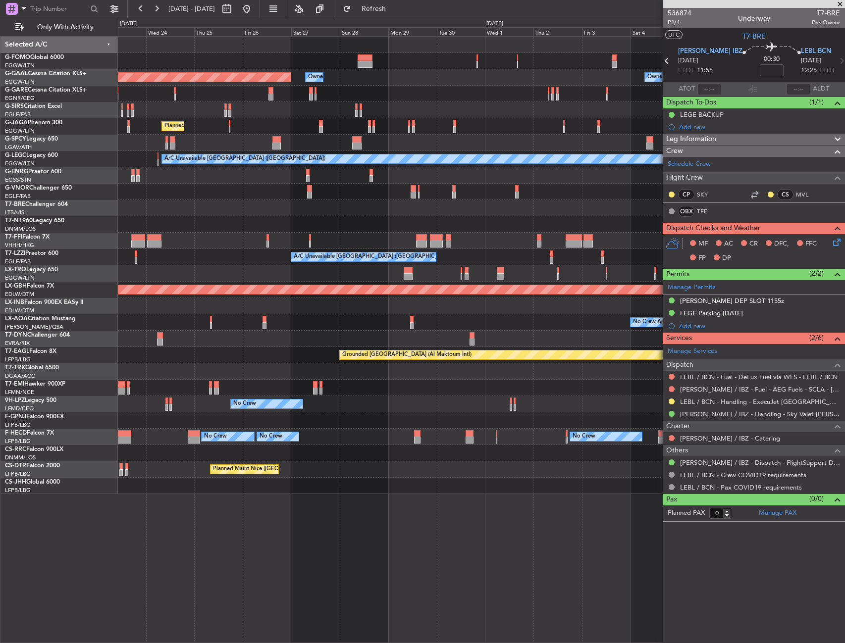
click at [231, 229] on div "AOG Maint London ([GEOGRAPHIC_DATA])" at bounding box center [481, 224] width 726 height 16
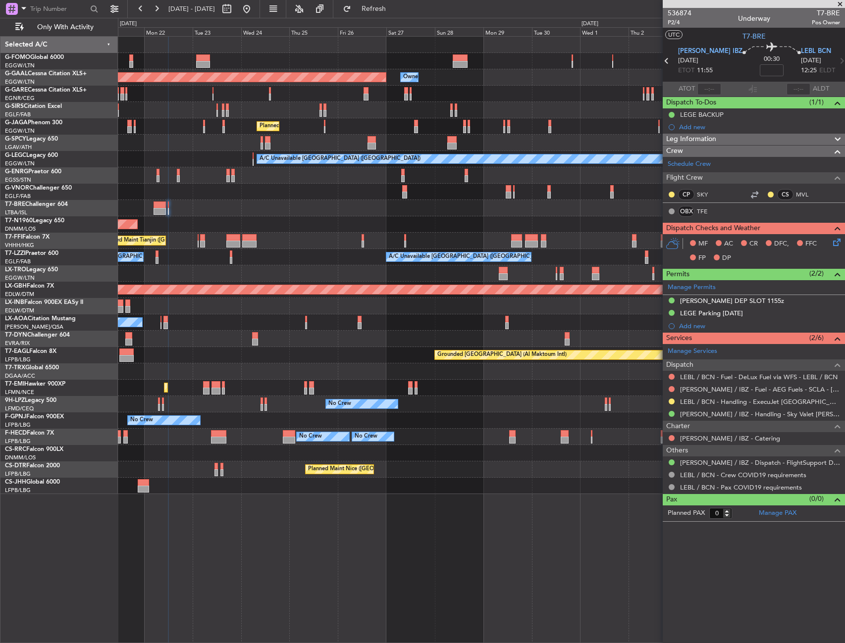
click at [546, 223] on div "AOG Maint London ([GEOGRAPHIC_DATA])" at bounding box center [481, 224] width 726 height 16
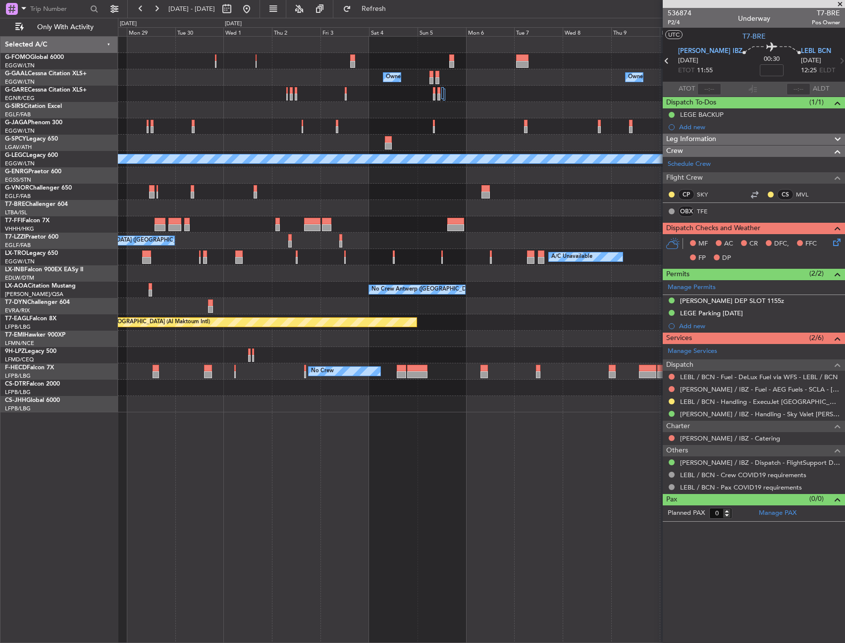
click at [202, 245] on div "A/C Unavailable [GEOGRAPHIC_DATA] ([GEOGRAPHIC_DATA])" at bounding box center [481, 241] width 726 height 16
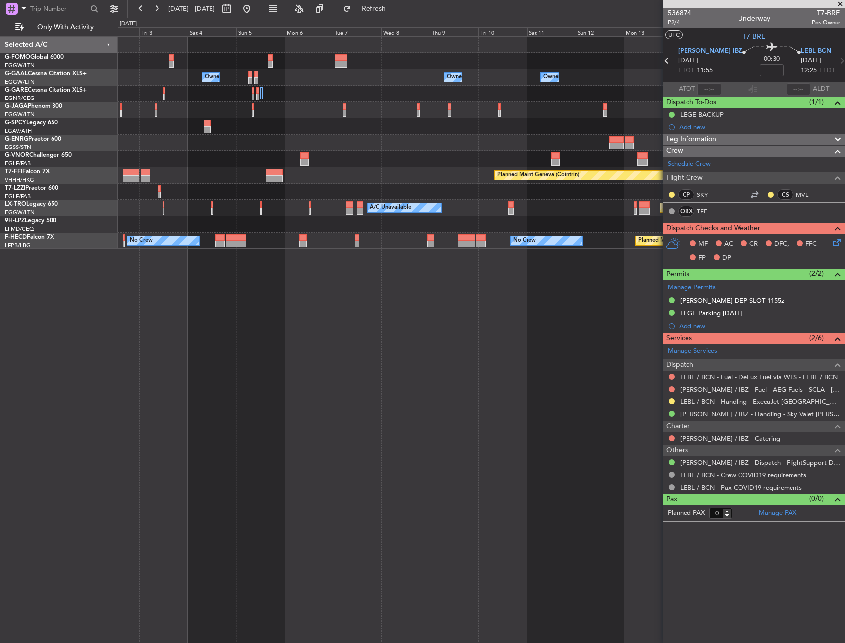
click at [634, 399] on div "Owner London (Luton) Owner Owner Owner Owner Owner No Crew Owner Planned Maint …" at bounding box center [481, 339] width 727 height 607
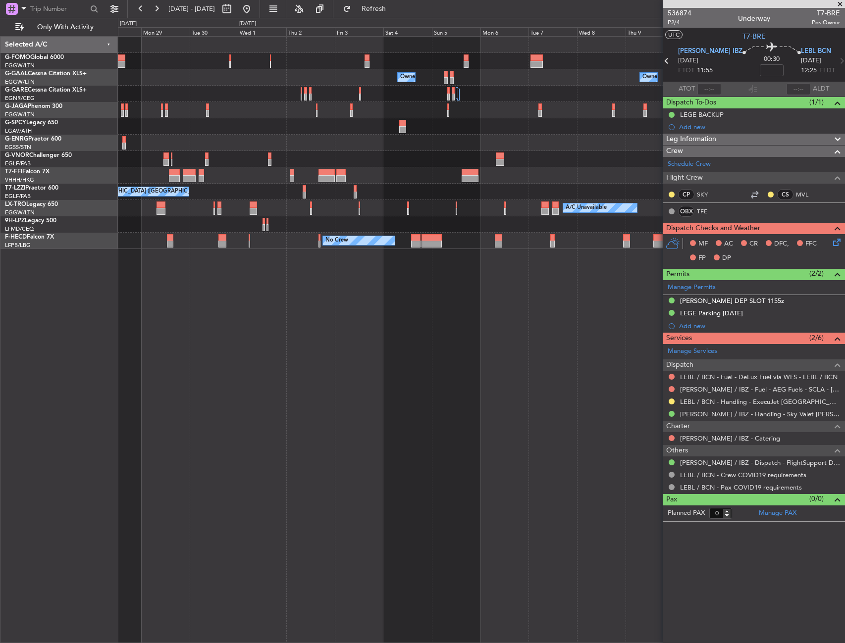
click at [551, 405] on div "Owner Owner Owner Owner Owner London (Luton) Owner Owner No Crew Planned Maint …" at bounding box center [481, 339] width 727 height 607
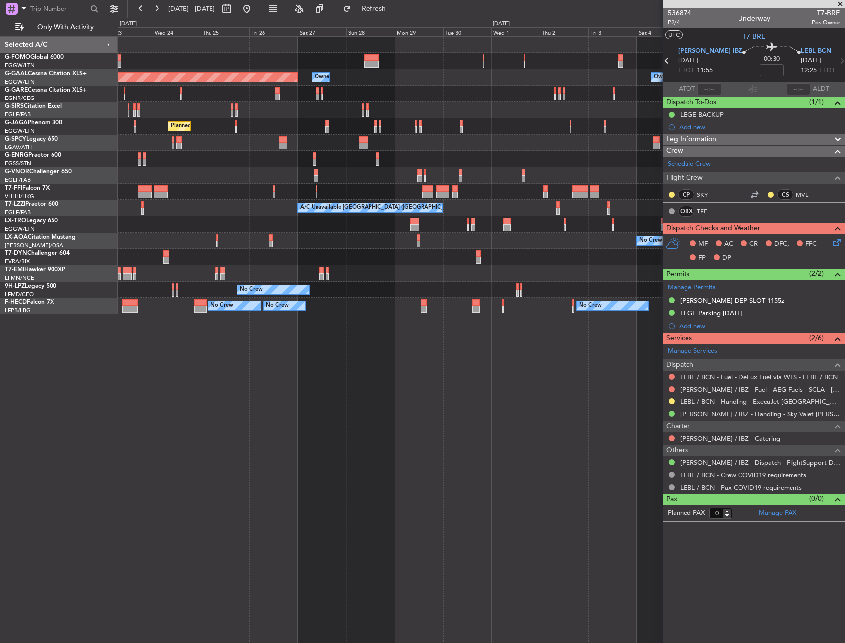
click at [436, 417] on div "Owner Owner Planned Maint Dusseldorf Owner Owner Planned Maint London (Luton) P…" at bounding box center [481, 339] width 727 height 607
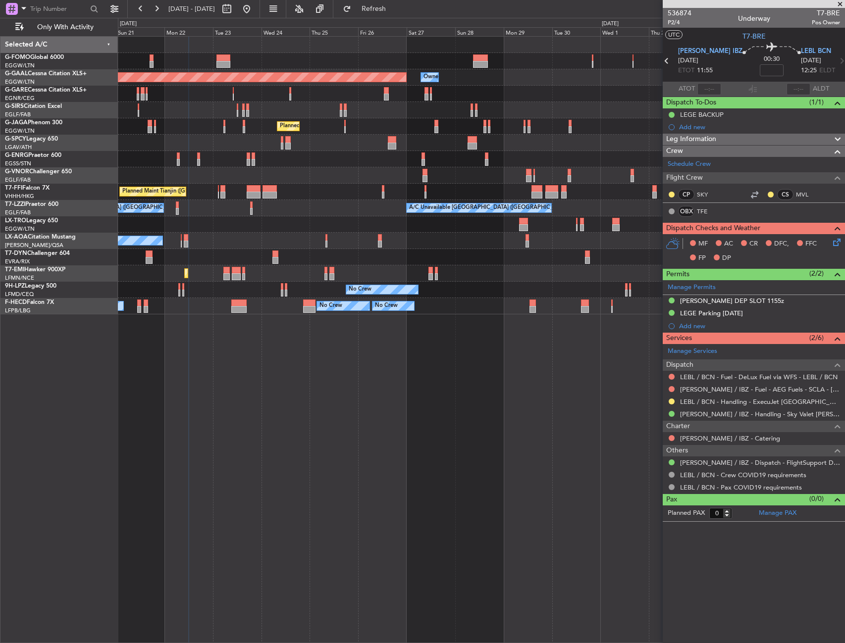
click at [491, 405] on div "Owner Owner Planned Maint Dusseldorf Owner Planned Maint London (Luton) Planned…" at bounding box center [481, 339] width 727 height 607
click at [584, 414] on div "Owner Owner Planned Maint Dusseldorf Owner Planned Maint London (Luton) Planned…" at bounding box center [481, 339] width 727 height 607
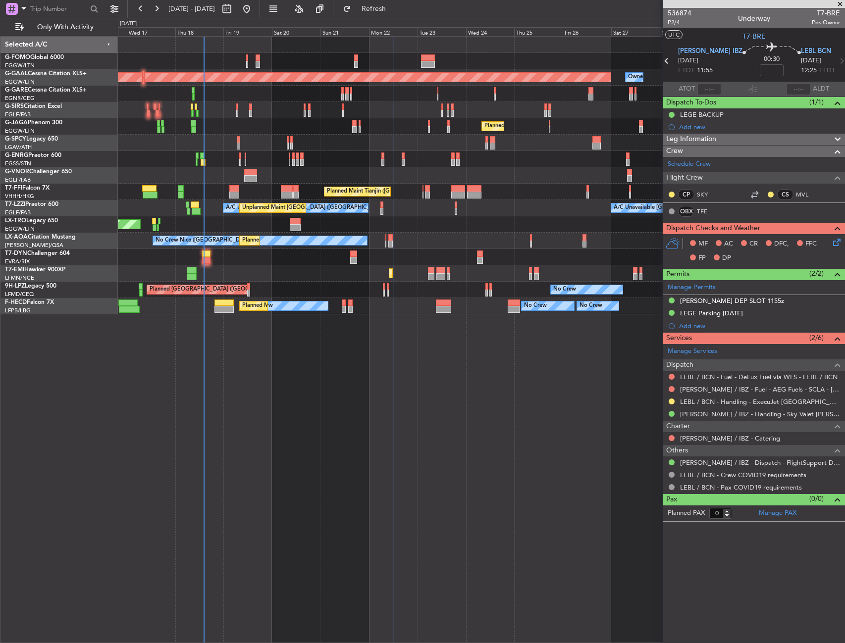
click at [366, 419] on div "Owner Planned Maint Dusseldorf Owner Planned Maint London (Luton) Planned Maint…" at bounding box center [481, 339] width 727 height 607
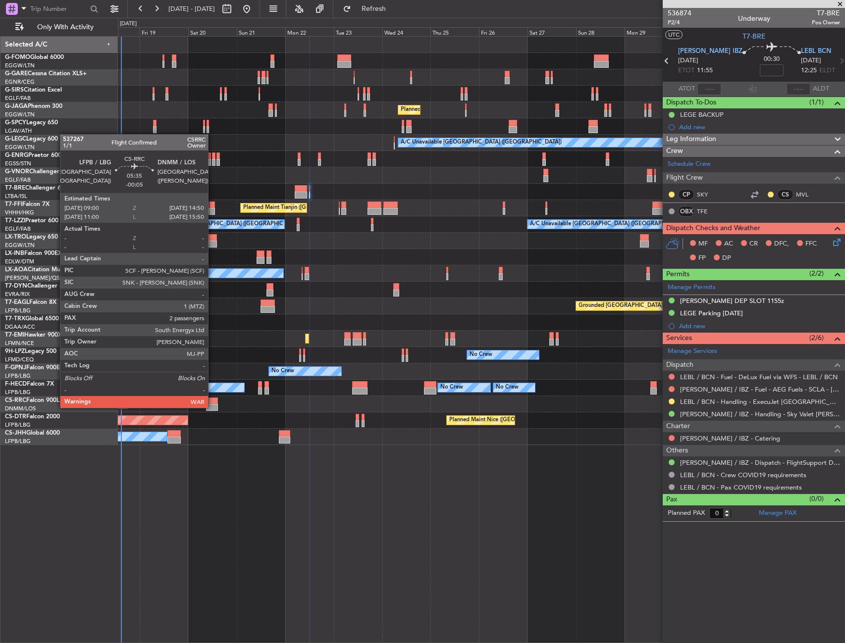
click at [212, 407] on div at bounding box center [212, 407] width 12 height 7
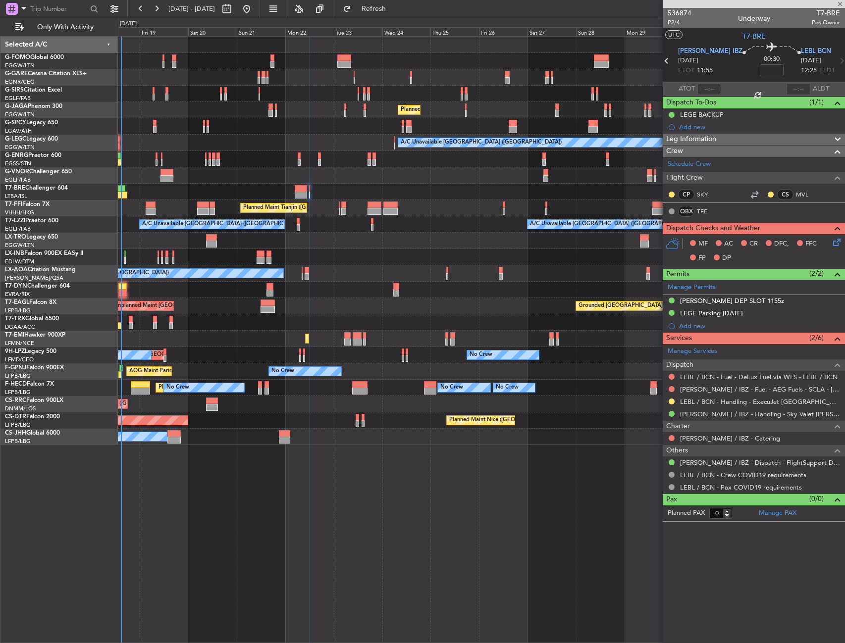
type input "-00:05"
type input "2"
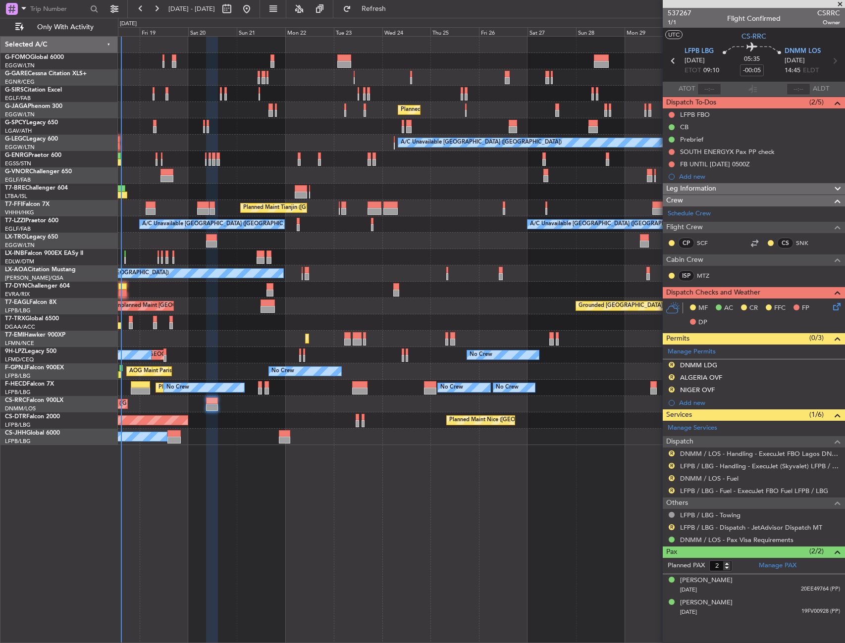
drag, startPoint x: 672, startPoint y: 527, endPoint x: 664, endPoint y: 567, distance: 40.6
click at [671, 527] on button "R" at bounding box center [671, 527] width 6 height 6
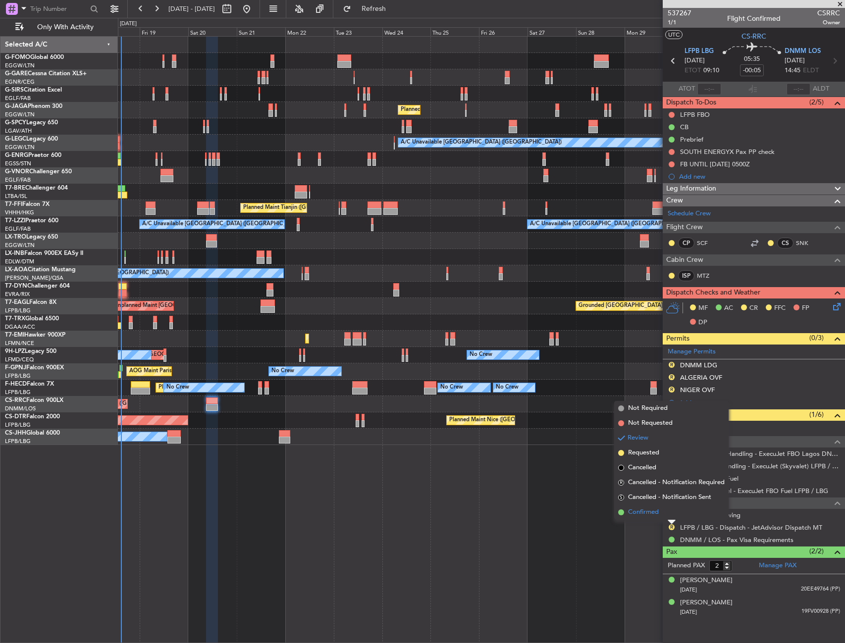
click at [654, 516] on span "Confirmed" at bounding box center [643, 513] width 31 height 10
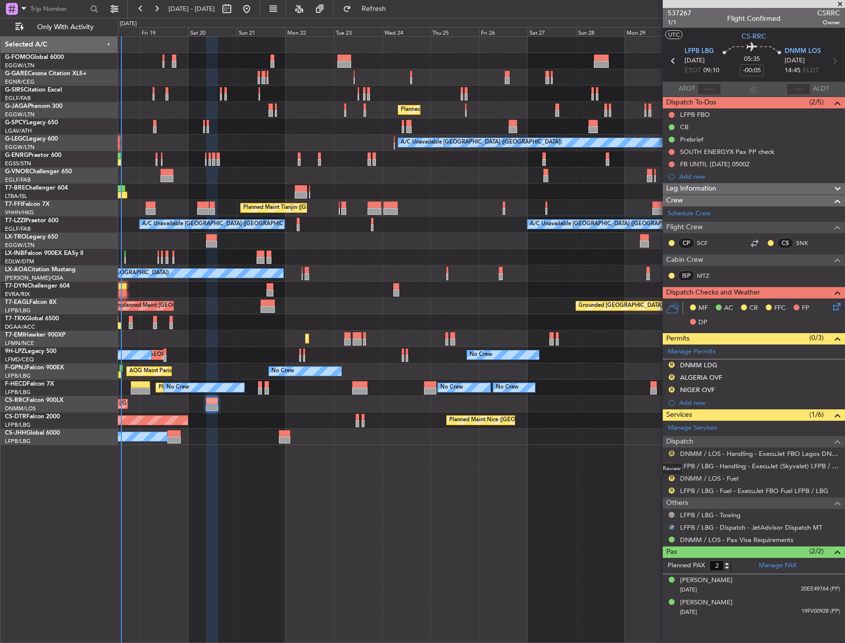
click at [670, 454] on button "R" at bounding box center [671, 454] width 6 height 6
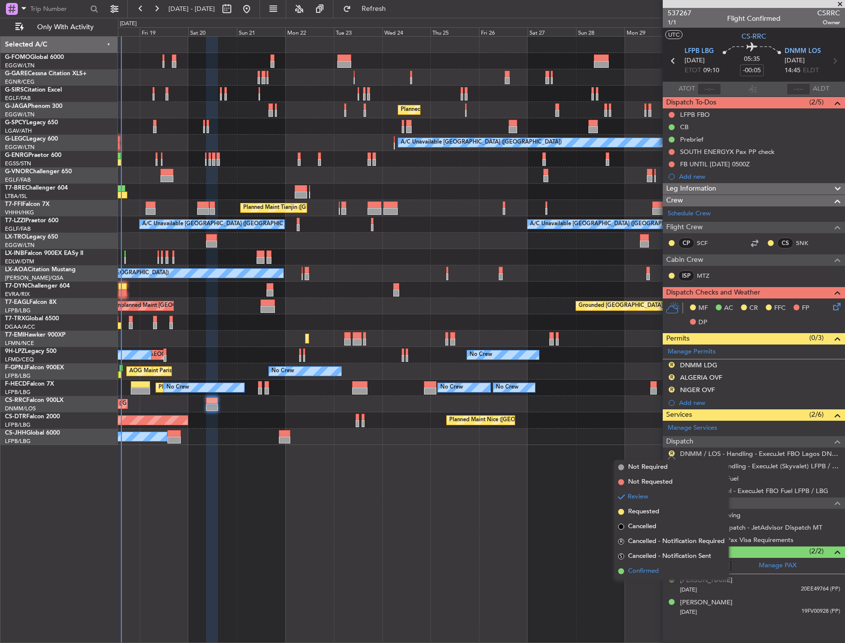
click at [646, 571] on span "Confirmed" at bounding box center [643, 571] width 31 height 10
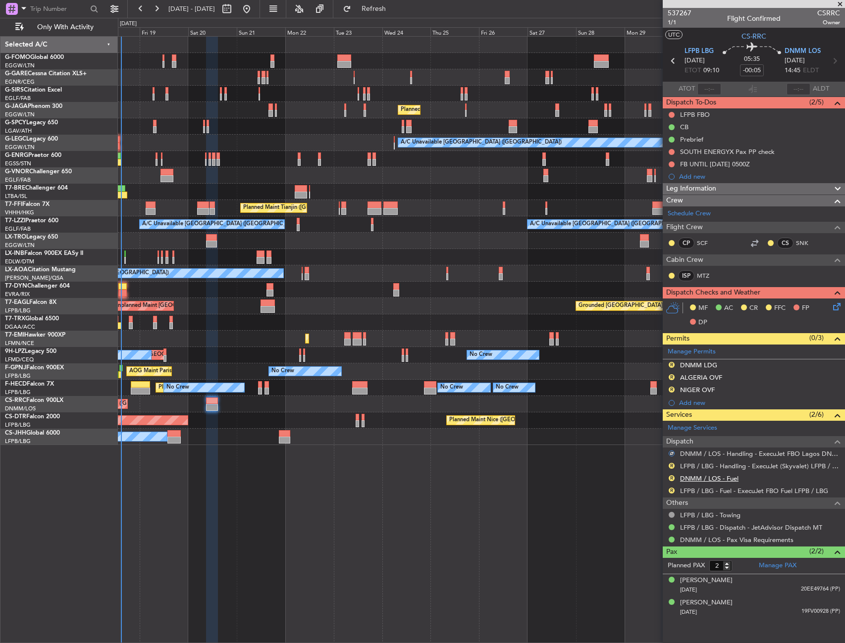
click at [720, 477] on link "DNMM / LOS - Fuel" at bounding box center [709, 478] width 58 height 8
click at [692, 492] on link "LFPB / LBG - Fuel - ExecuJet FBO Fuel LFPB / LBG" at bounding box center [754, 491] width 148 height 8
click at [730, 468] on link "LFPB / LBG - Handling - ExecuJet (Skyvalet) LFPB / LBG" at bounding box center [760, 466] width 160 height 8
click at [746, 489] on link "LFPB / LBG - Fuel - ExecuJet FBO Fuel LFPB / LBG" at bounding box center [754, 491] width 148 height 8
click at [398, 3] on button "Refresh" at bounding box center [367, 9] width 59 height 16
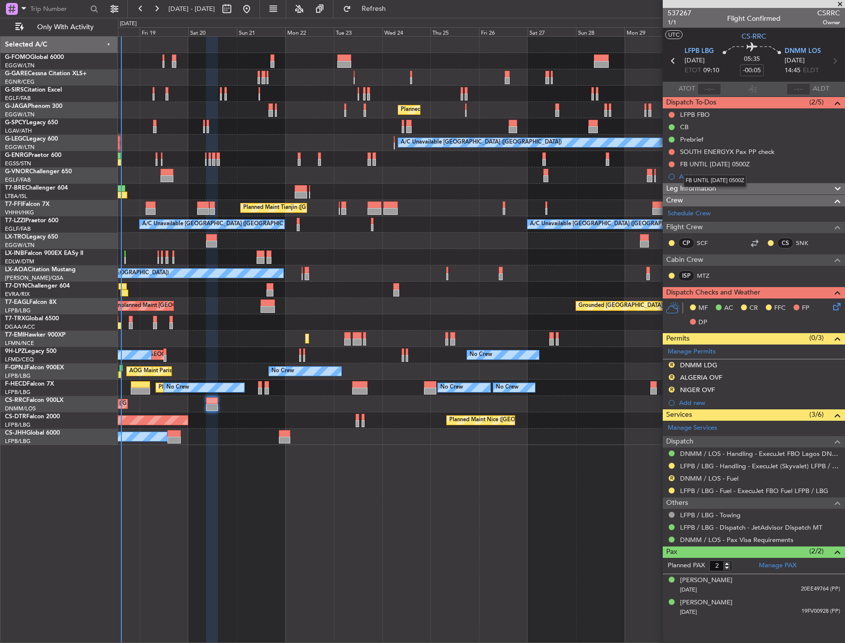
drag, startPoint x: 713, startPoint y: 167, endPoint x: 732, endPoint y: 176, distance: 20.8
click at [714, 167] on div "FB UNTIL [DATE] 0500Z" at bounding box center [715, 164] width 70 height 8
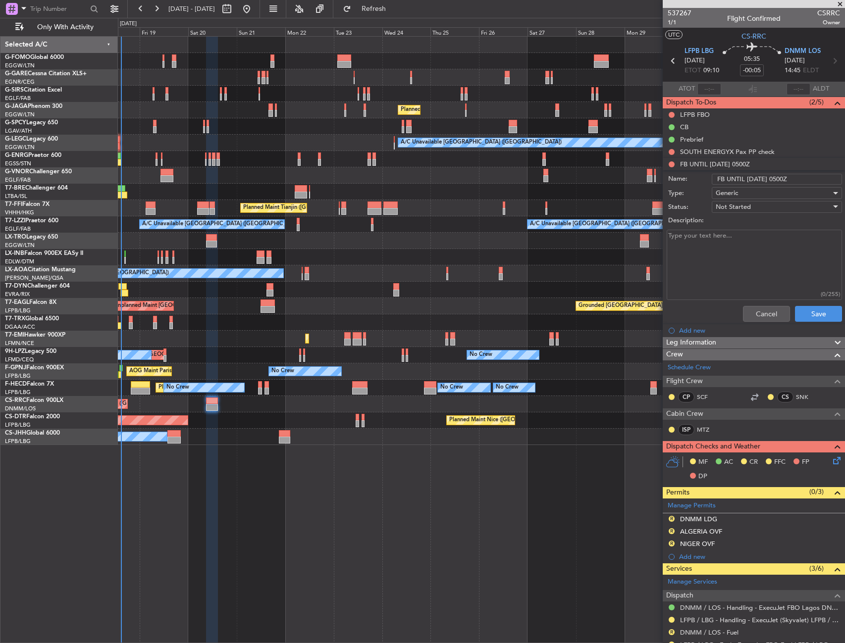
click at [753, 182] on input "FB UNTIL [DATE] 0500Z" at bounding box center [777, 179] width 130 height 11
type input "FB UNTIL [DATE] 0500Z"
click at [820, 318] on button "Save" at bounding box center [818, 314] width 47 height 16
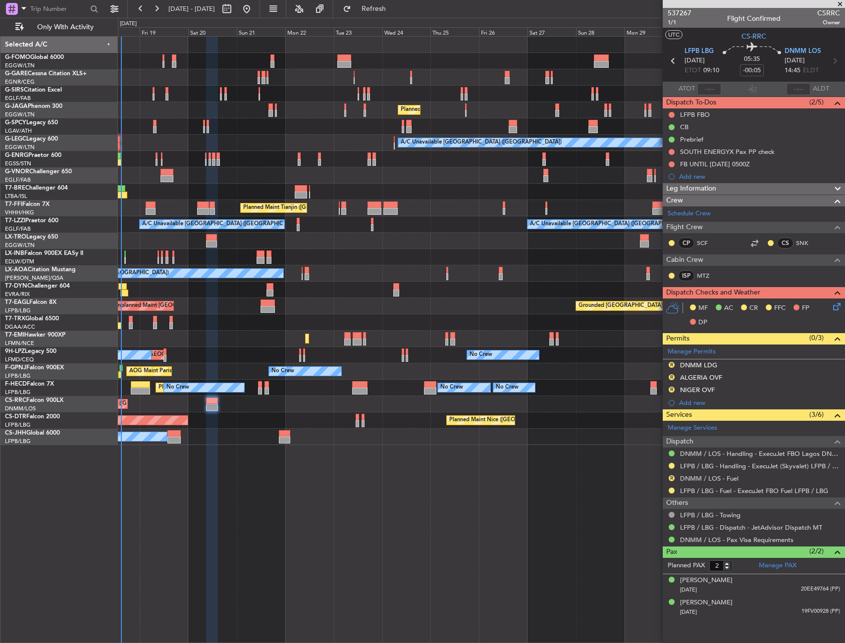
drag, startPoint x: 673, startPoint y: 388, endPoint x: 673, endPoint y: 399, distance: 10.9
click at [673, 388] on button "R" at bounding box center [671, 390] width 6 height 6
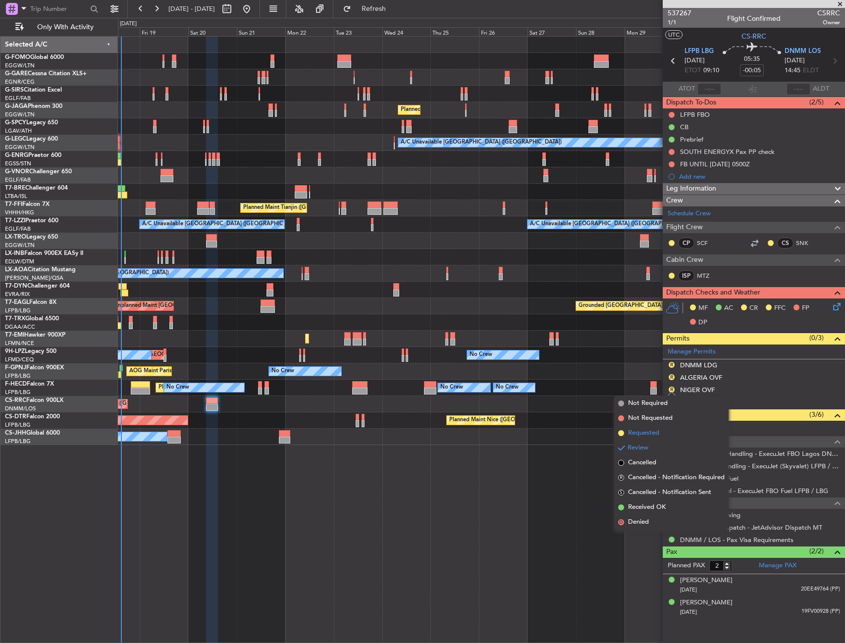
click at [668, 432] on li "Requested" at bounding box center [671, 433] width 114 height 15
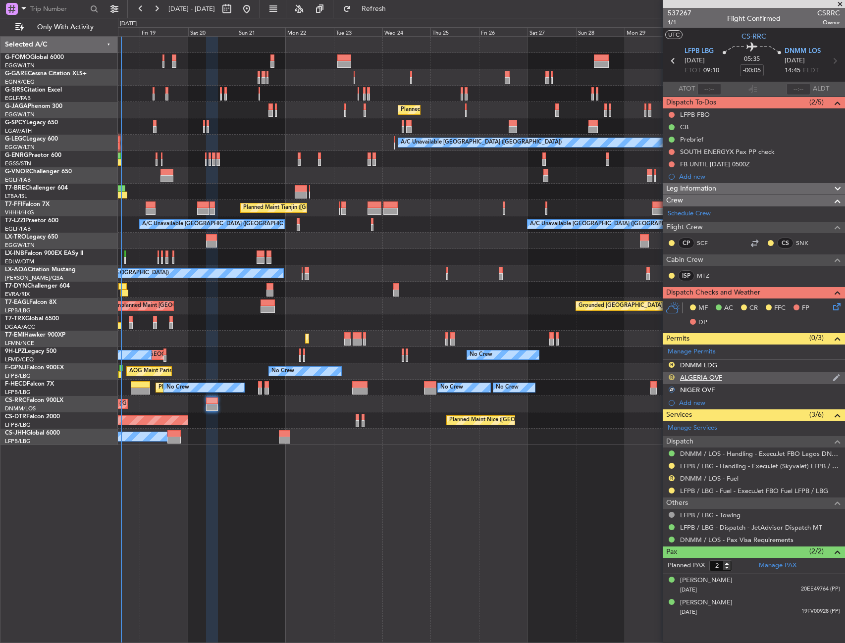
click at [672, 375] on button "R" at bounding box center [671, 377] width 6 height 6
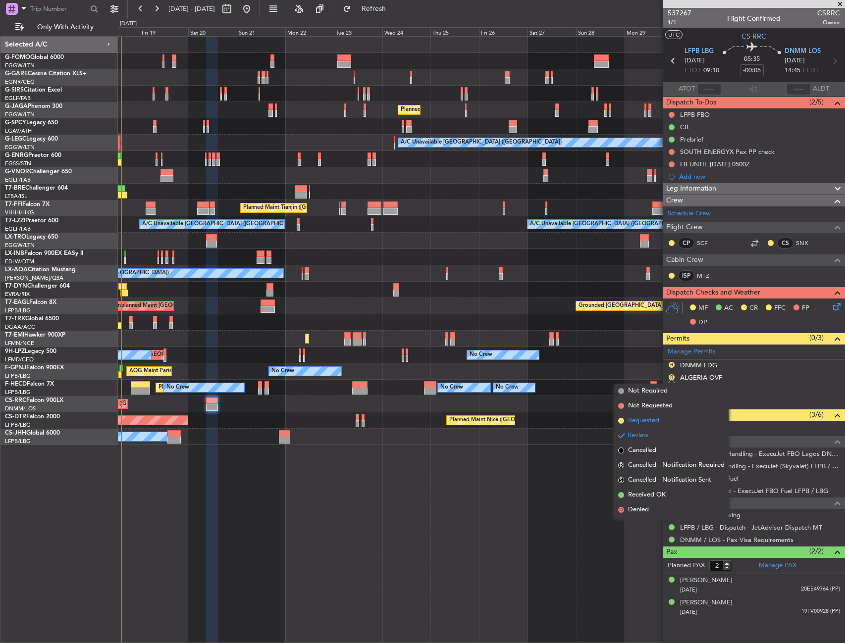
drag, startPoint x: 655, startPoint y: 424, endPoint x: 655, endPoint y: 409, distance: 15.9
click at [655, 424] on span "Requested" at bounding box center [643, 421] width 31 height 10
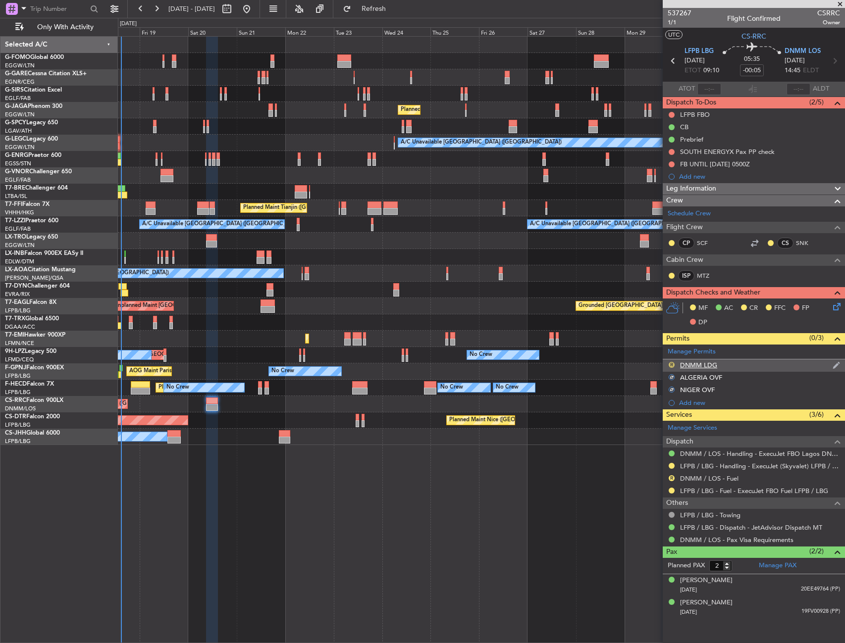
click at [671, 363] on button "R" at bounding box center [671, 365] width 6 height 6
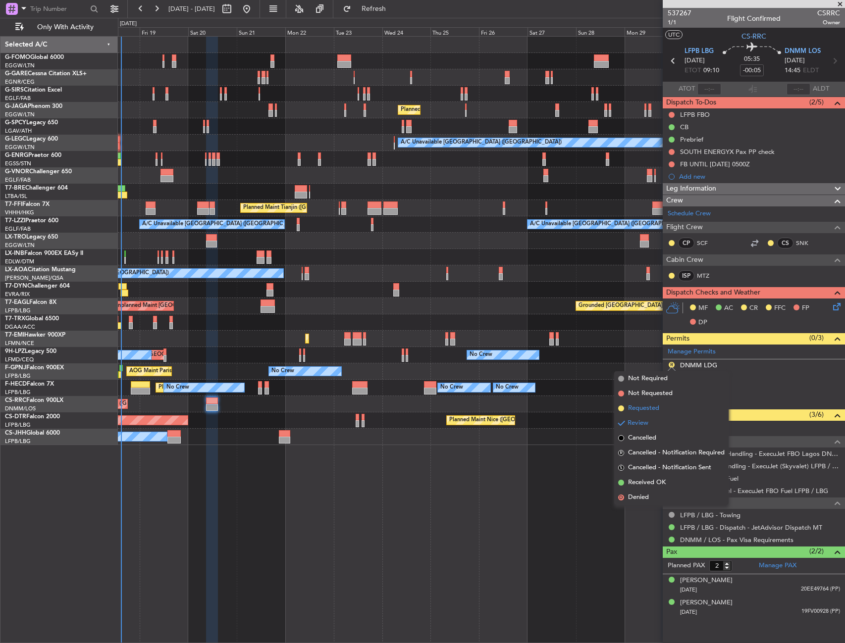
click at [655, 408] on span "Requested" at bounding box center [643, 409] width 31 height 10
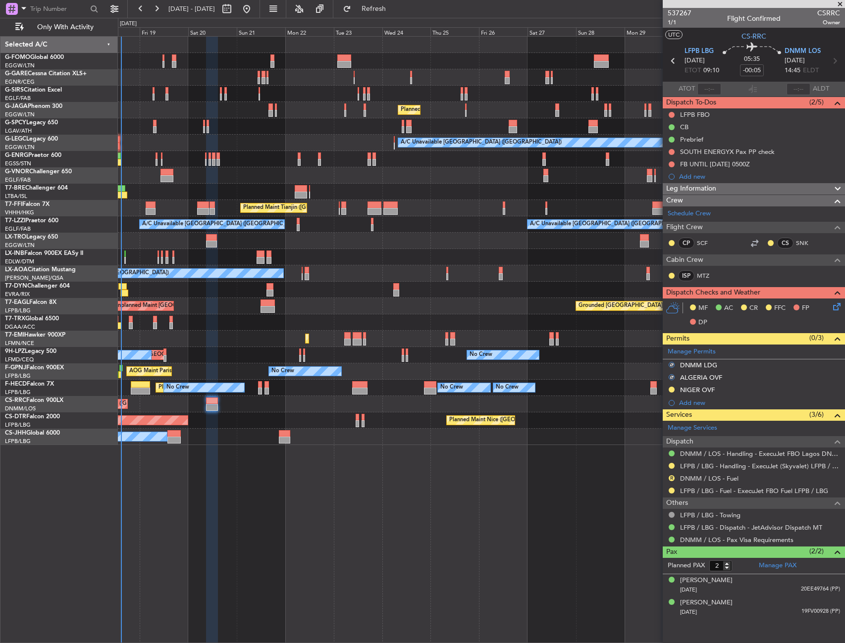
click at [832, 305] on icon at bounding box center [835, 305] width 8 height 8
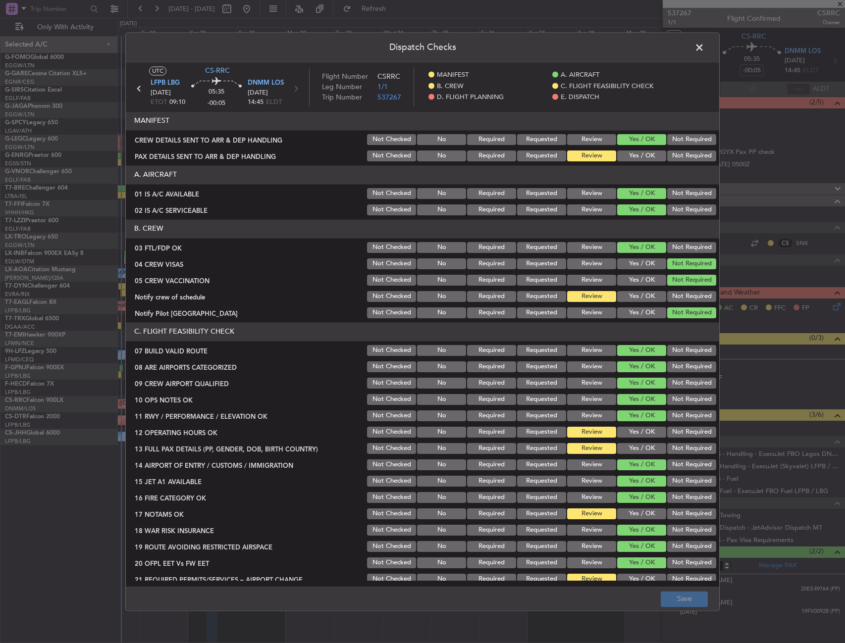
click at [630, 298] on button "Yes / OK" at bounding box center [641, 296] width 49 height 11
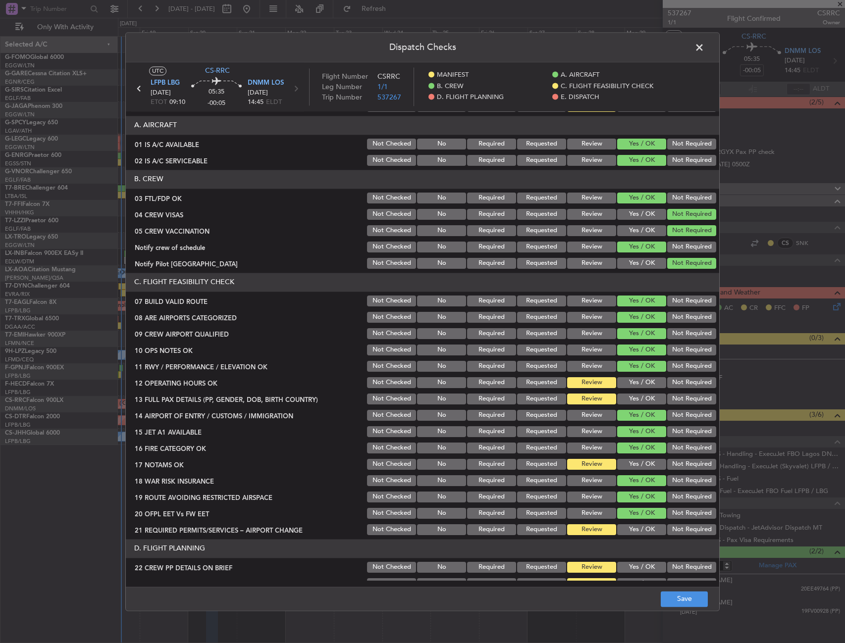
drag, startPoint x: 629, startPoint y: 369, endPoint x: 629, endPoint y: 379, distance: 9.9
click at [629, 370] on button "Yes / OK" at bounding box center [641, 366] width 49 height 11
click at [629, 381] on button "Yes / OK" at bounding box center [641, 382] width 49 height 11
click at [626, 393] on div "Yes / OK" at bounding box center [641, 399] width 50 height 14
click at [625, 399] on button "Yes / OK" at bounding box center [641, 399] width 49 height 11
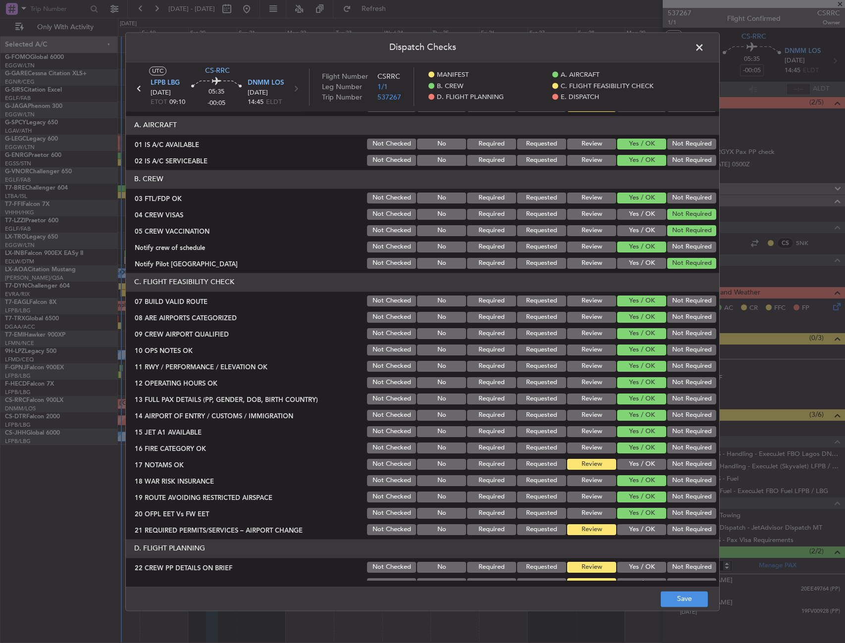
click at [627, 466] on button "Yes / OK" at bounding box center [641, 464] width 49 height 11
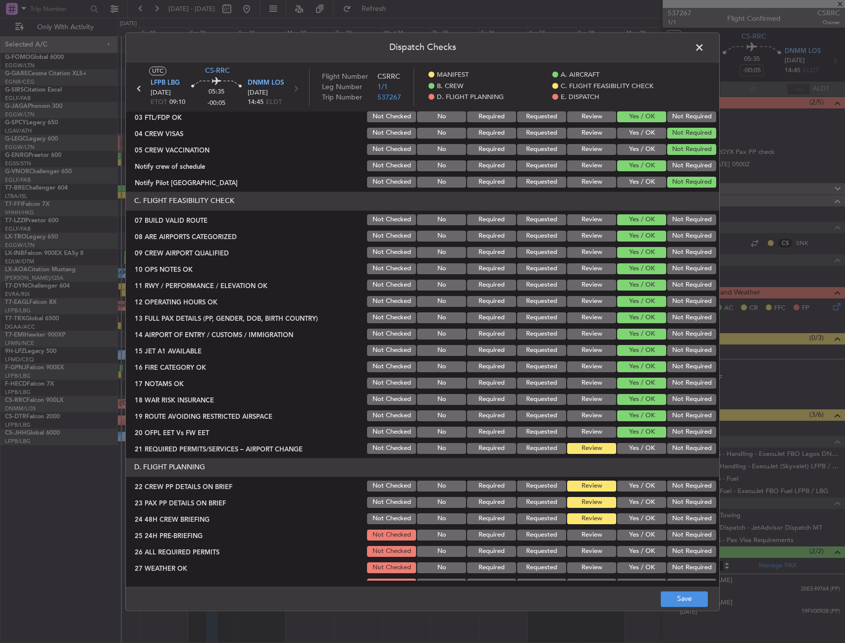
scroll to position [198, 0]
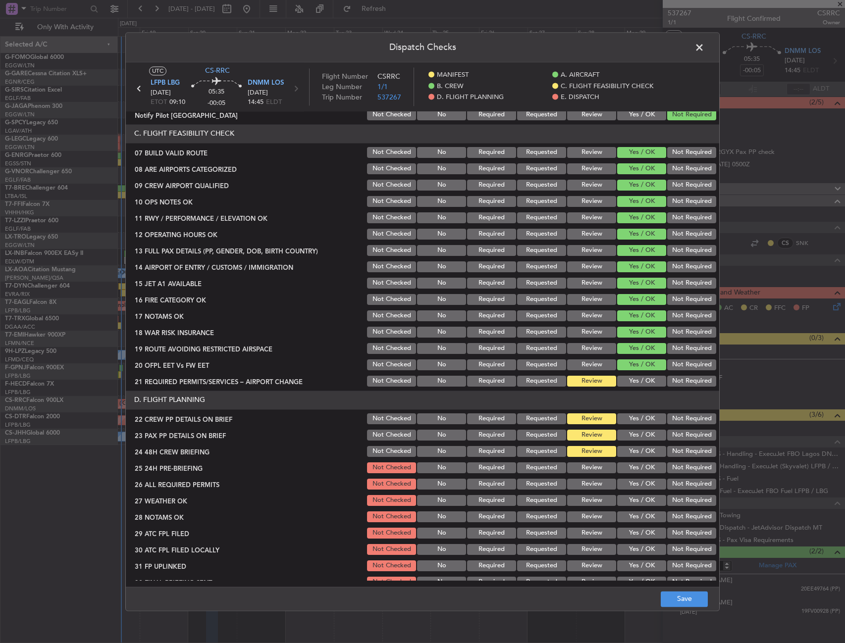
click at [630, 381] on button "Yes / OK" at bounding box center [641, 381] width 49 height 11
click at [625, 429] on div "Yes / OK" at bounding box center [641, 435] width 50 height 14
drag, startPoint x: 624, startPoint y: 437, endPoint x: 624, endPoint y: 431, distance: 5.9
click at [624, 436] on button "Yes / OK" at bounding box center [641, 435] width 49 height 11
click at [626, 417] on button "Yes / OK" at bounding box center [641, 418] width 49 height 11
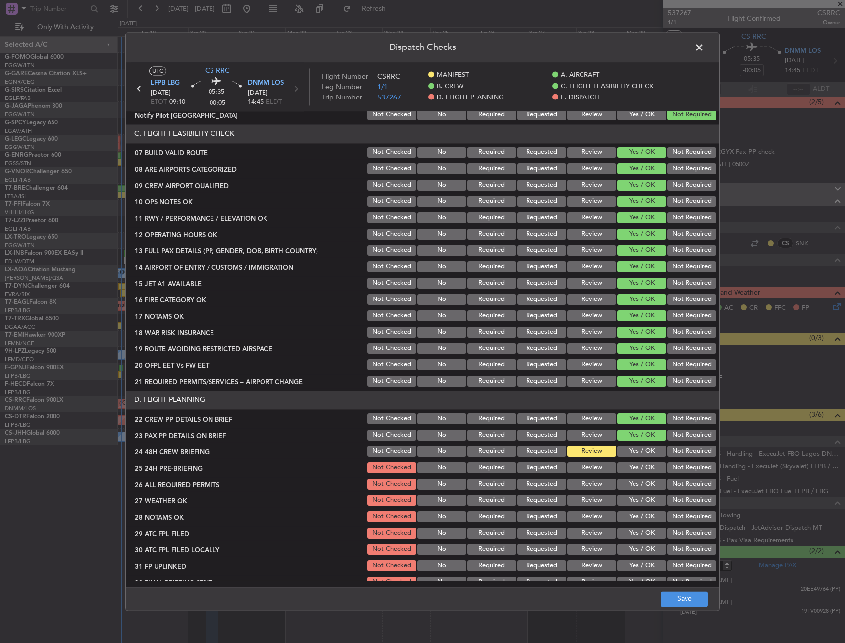
drag, startPoint x: 628, startPoint y: 448, endPoint x: 634, endPoint y: 454, distance: 8.4
click at [628, 449] on button "Yes / OK" at bounding box center [641, 451] width 49 height 11
click at [674, 471] on button "Not Required" at bounding box center [691, 467] width 49 height 11
click at [678, 594] on button "Save" at bounding box center [684, 599] width 47 height 16
click at [704, 48] on span at bounding box center [704, 50] width 0 height 20
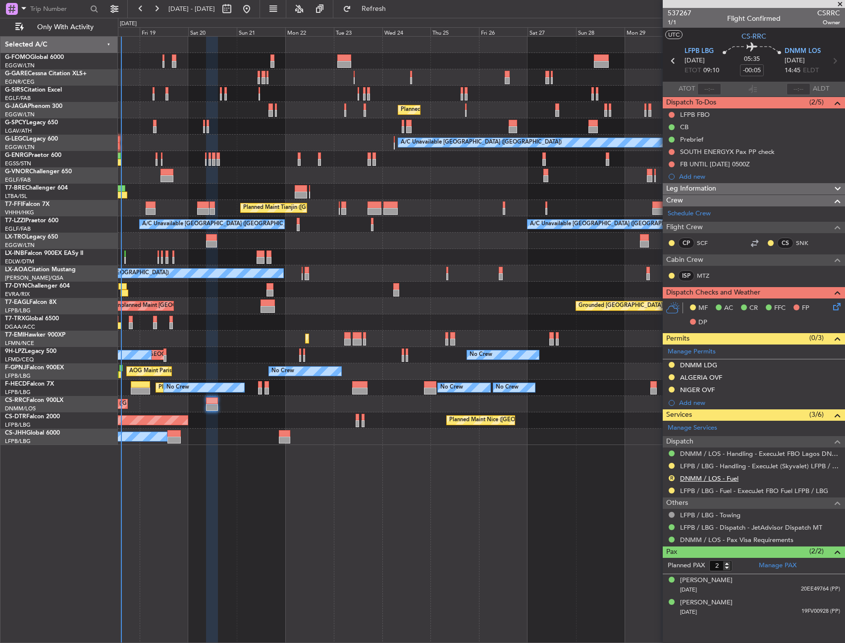
click at [722, 480] on link "DNMM / LOS - Fuel" at bounding box center [709, 478] width 58 height 8
click at [672, 476] on button "R" at bounding box center [671, 478] width 6 height 6
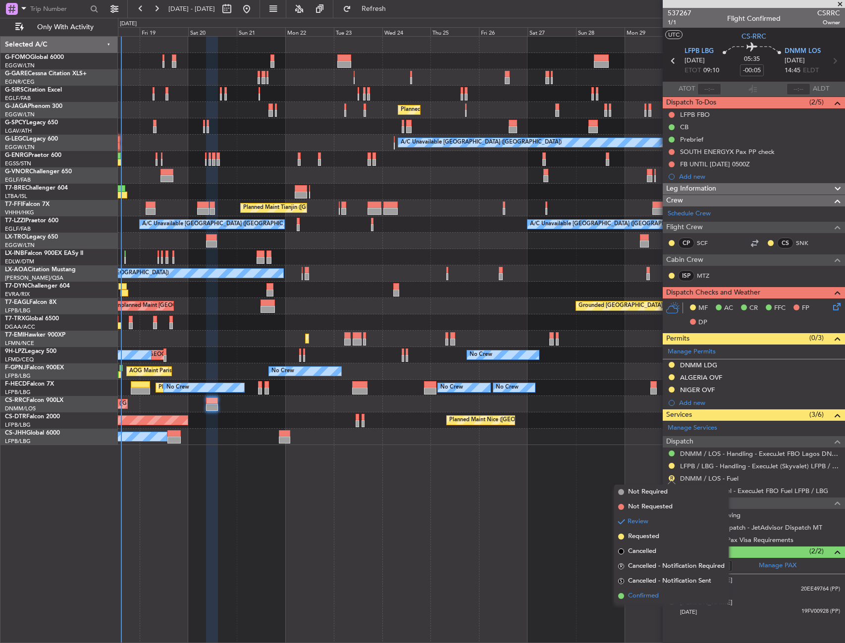
click at [638, 593] on span "Confirmed" at bounding box center [643, 596] width 31 height 10
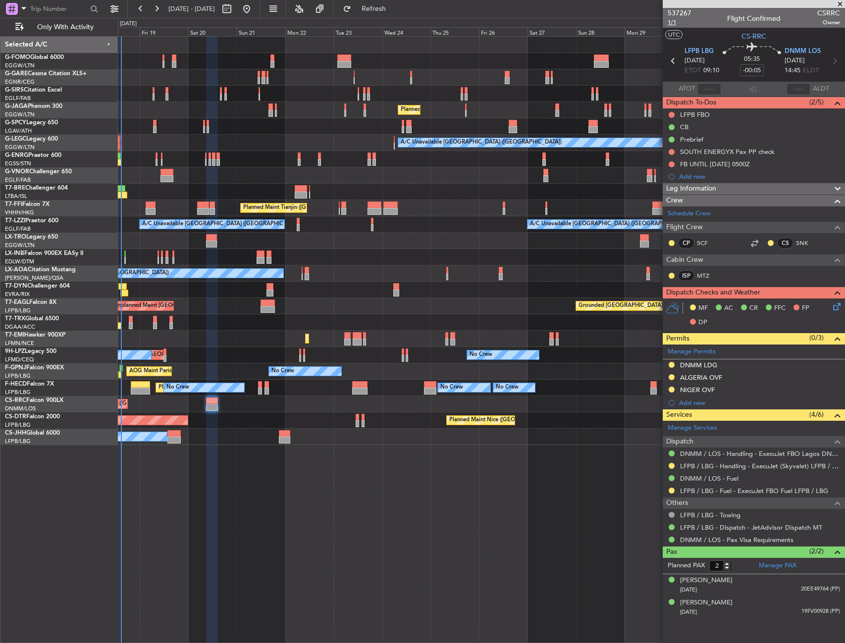
click at [678, 25] on span "1/1" at bounding box center [680, 22] width 24 height 8
click at [754, 69] on input "-00:05" at bounding box center [752, 70] width 24 height 12
type input "+00:15"
click at [766, 67] on div "05:35 +00:15" at bounding box center [751, 61] width 65 height 37
click at [395, 9] on span "Refresh" at bounding box center [374, 8] width 42 height 7
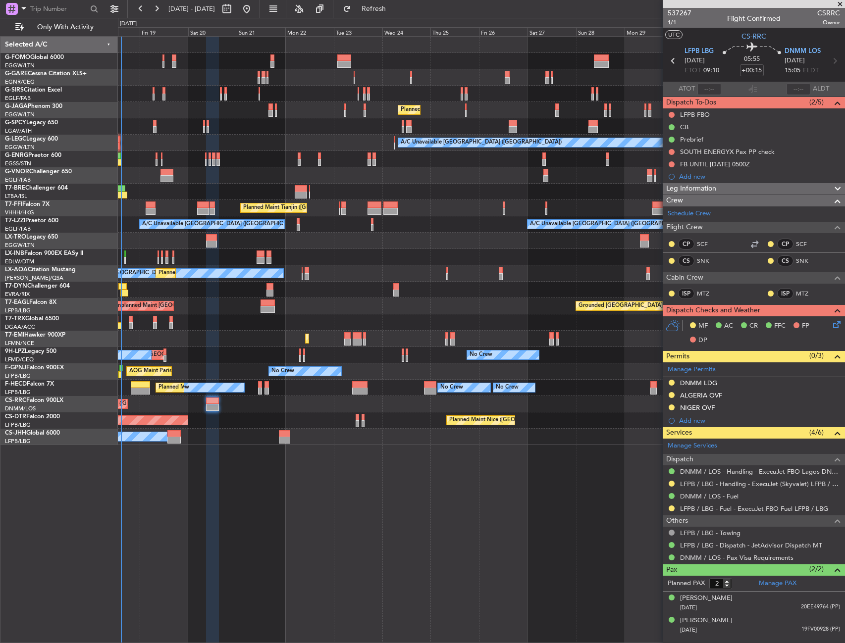
click at [446, 518] on div "Planned Maint [GEOGRAPHIC_DATA] ([GEOGRAPHIC_DATA]) A/C Unavailable [GEOGRAPHIC…" at bounding box center [481, 339] width 727 height 607
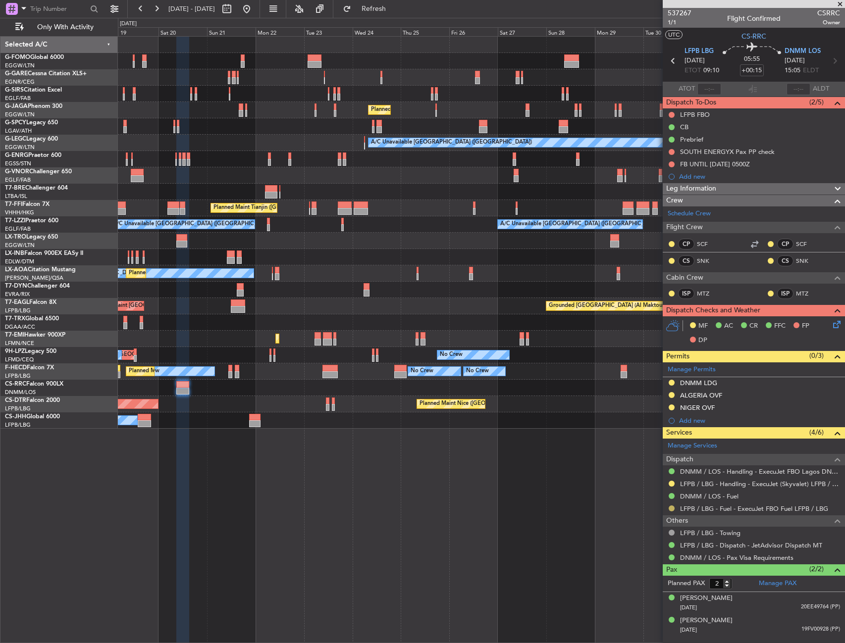
click at [671, 509] on button at bounding box center [671, 509] width 6 height 6
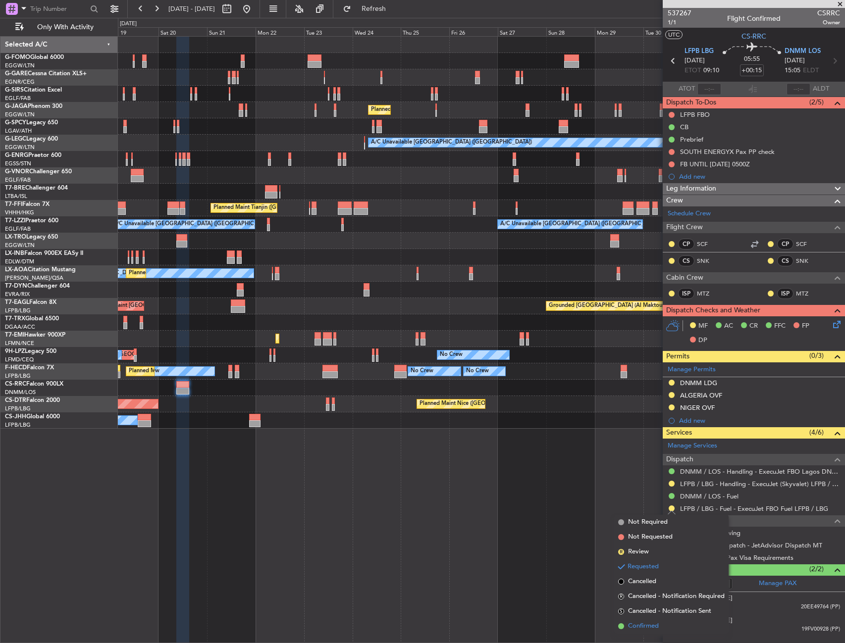
click at [636, 624] on span "Confirmed" at bounding box center [643, 626] width 31 height 10
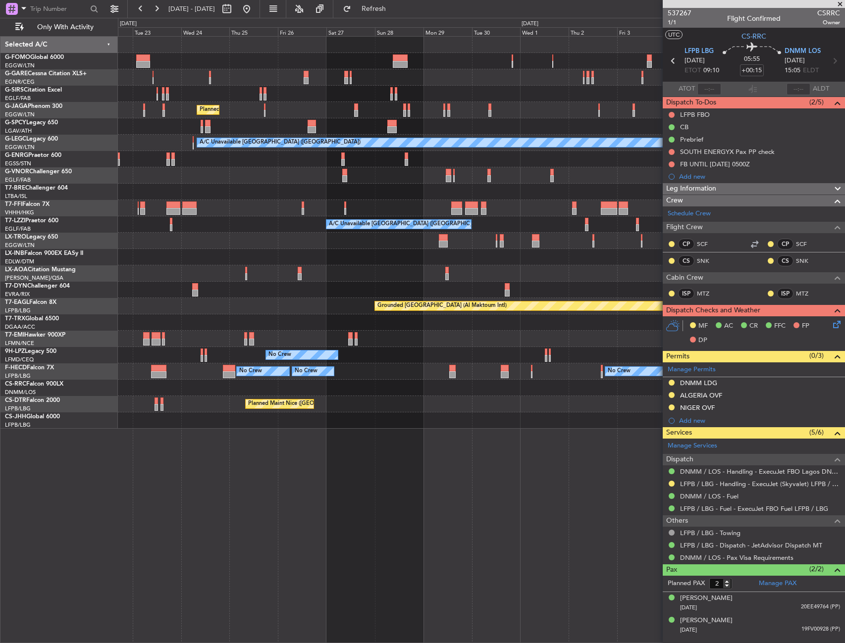
click at [248, 407] on div "Planned Maint Nice ([GEOGRAPHIC_DATA])" at bounding box center [303, 404] width 110 height 15
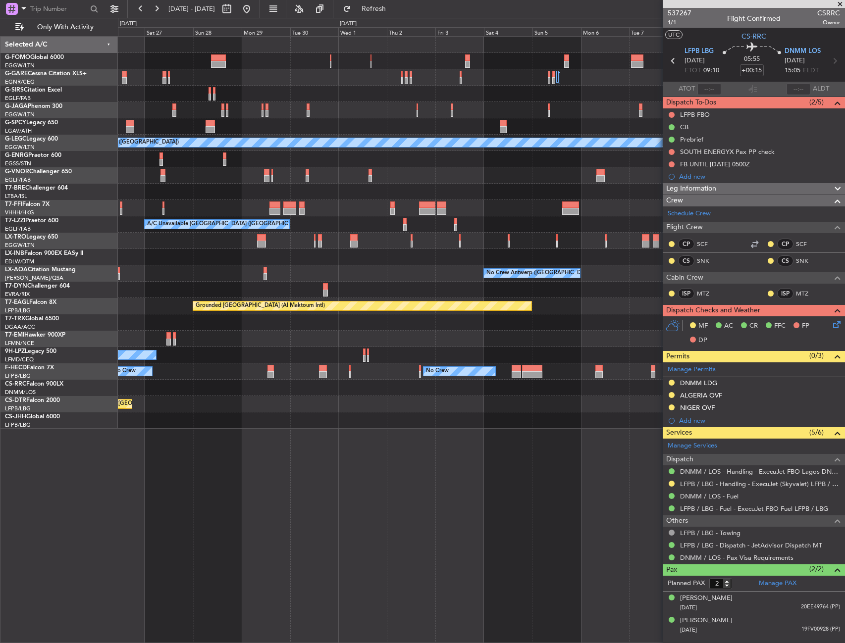
click at [212, 395] on div "Planned Maint [GEOGRAPHIC_DATA] ([GEOGRAPHIC_DATA]) A/C Unavailable [GEOGRAPHIC…" at bounding box center [481, 233] width 726 height 392
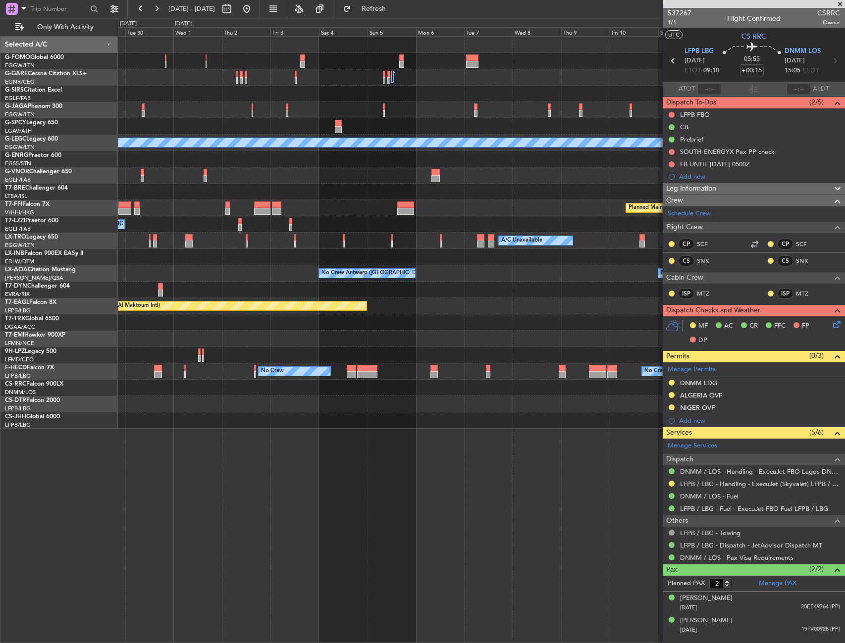
click at [182, 393] on div at bounding box center [481, 388] width 726 height 16
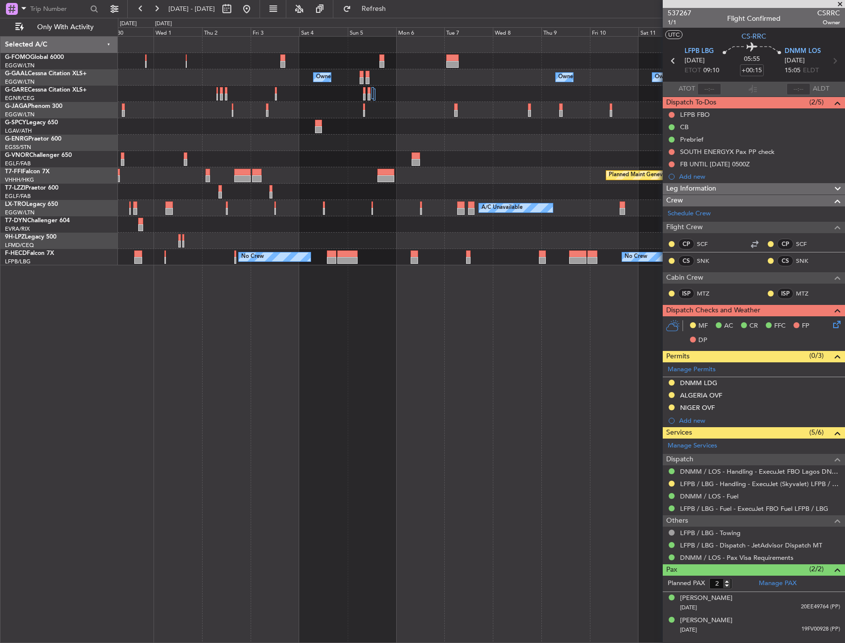
click at [166, 267] on div "Owner Owner Owner Owner [GEOGRAPHIC_DATA] ([GEOGRAPHIC_DATA]) Owner Owner Owner…" at bounding box center [481, 339] width 727 height 607
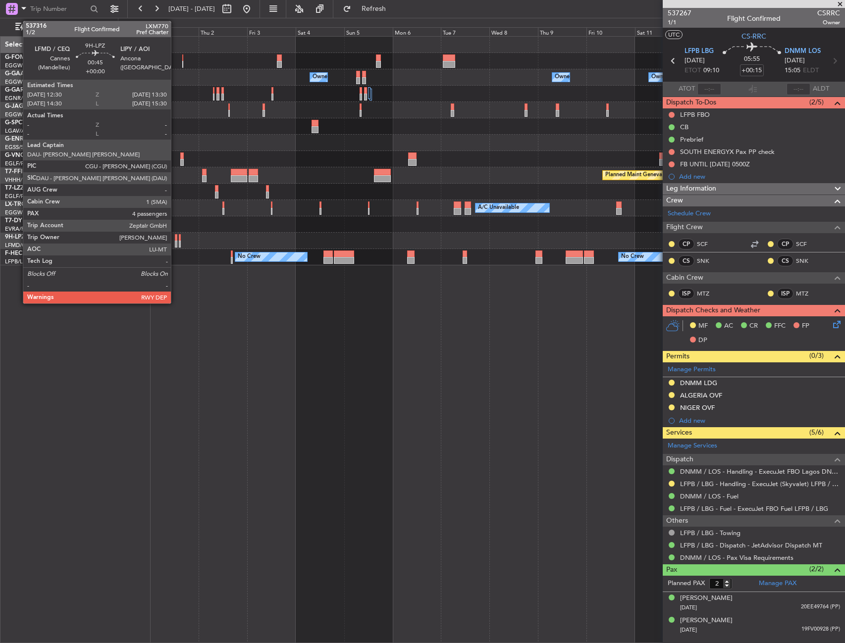
click at [175, 239] on div at bounding box center [176, 237] width 2 height 7
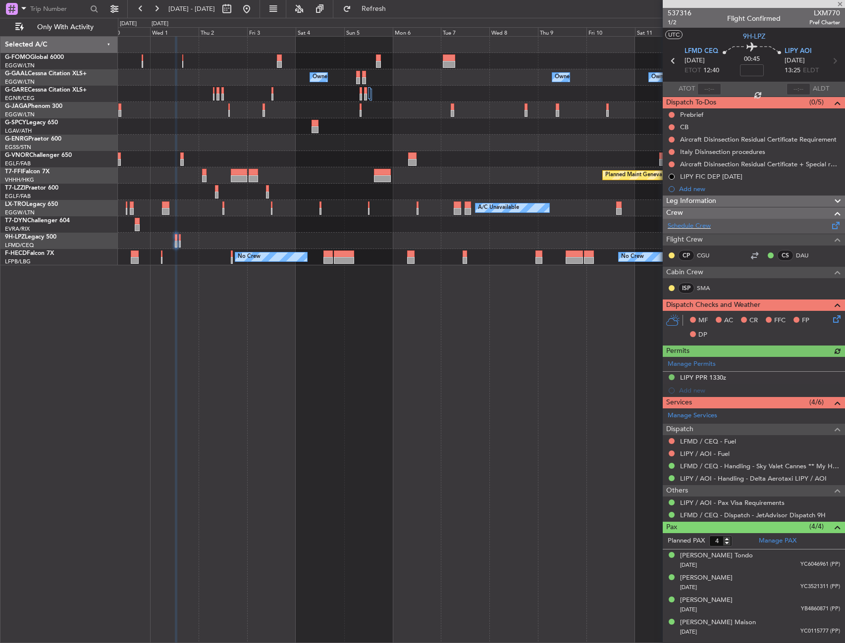
click at [712, 226] on div "Schedule Crew" at bounding box center [754, 226] width 182 height 15
click at [395, 9] on span "Refresh" at bounding box center [374, 8] width 42 height 7
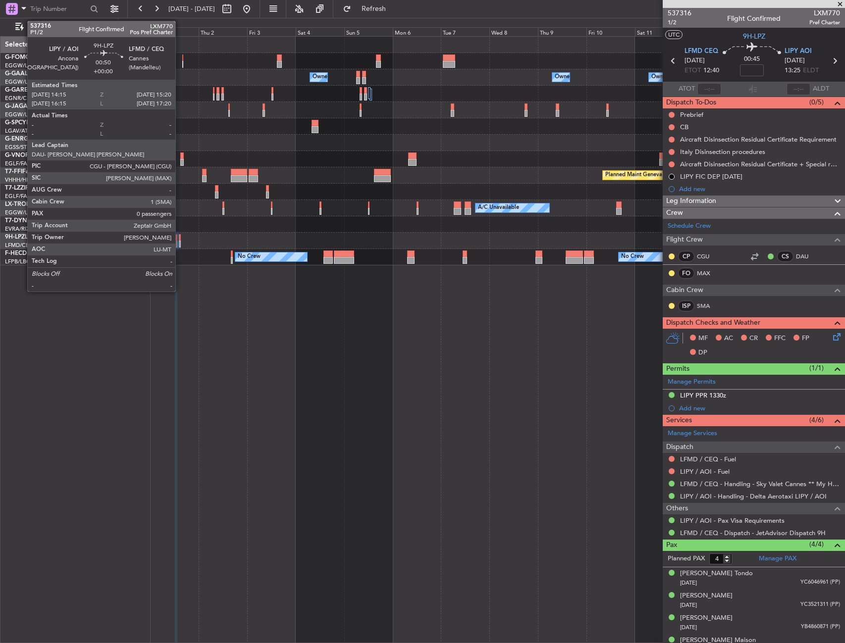
click at [180, 237] on div at bounding box center [180, 237] width 2 height 7
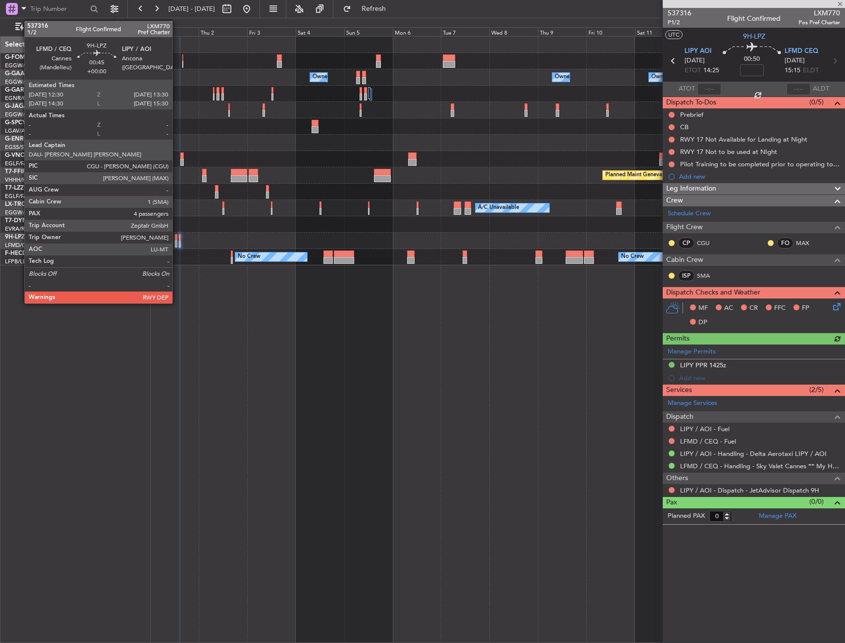
click at [177, 237] on div at bounding box center [176, 237] width 2 height 7
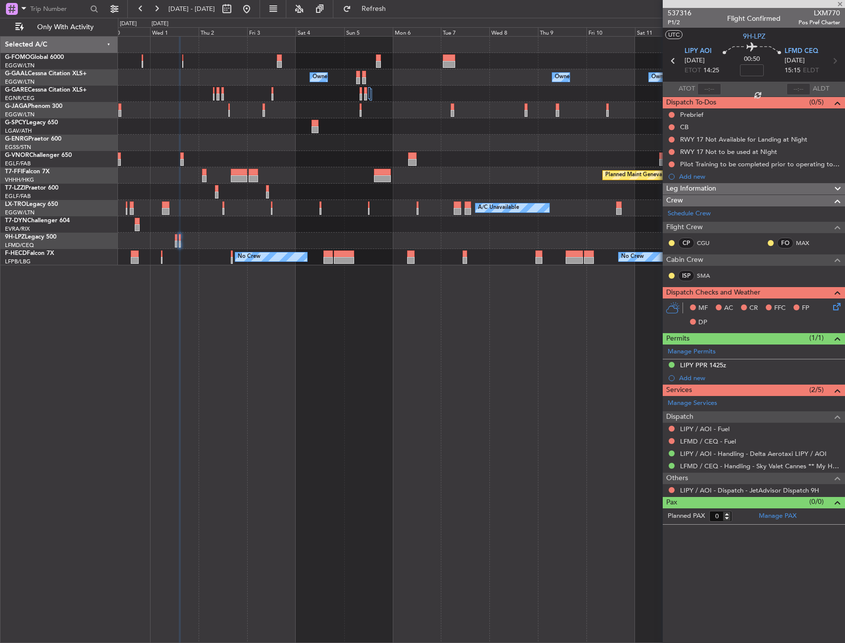
type input "4"
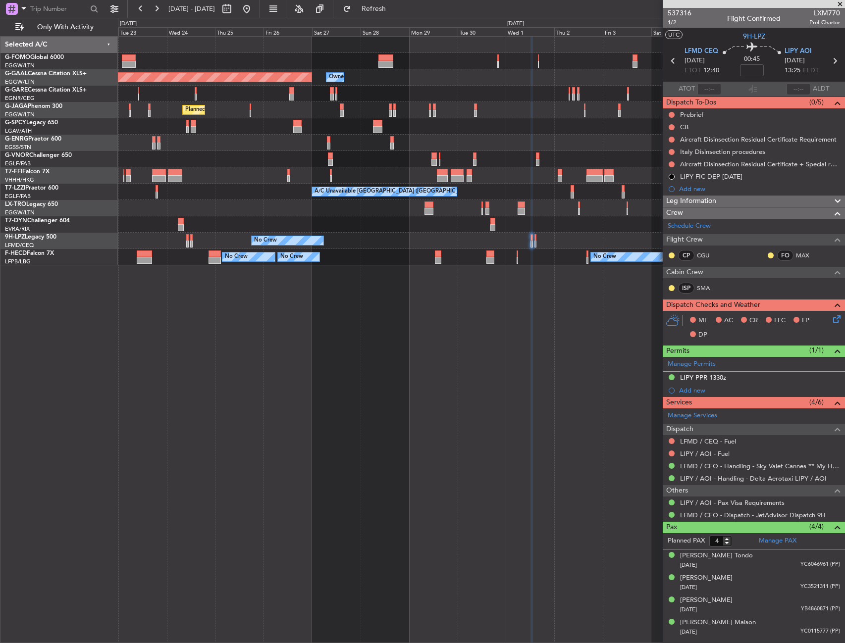
click at [712, 209] on fb-app "[DATE] - [DATE] Refresh Quick Links Only With Activity Owner Owner Planned [GEO…" at bounding box center [422, 325] width 845 height 636
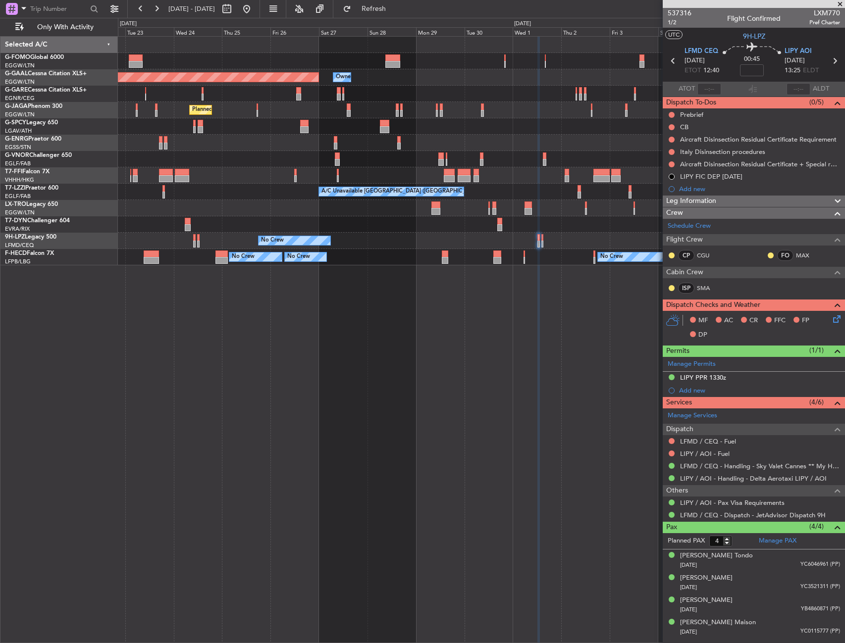
click at [561, 183] on div "Planned Maint Tianjin ([GEOGRAPHIC_DATA]) Planned Maint Geneva ([GEOGRAPHIC_DAT…" at bounding box center [481, 175] width 726 height 16
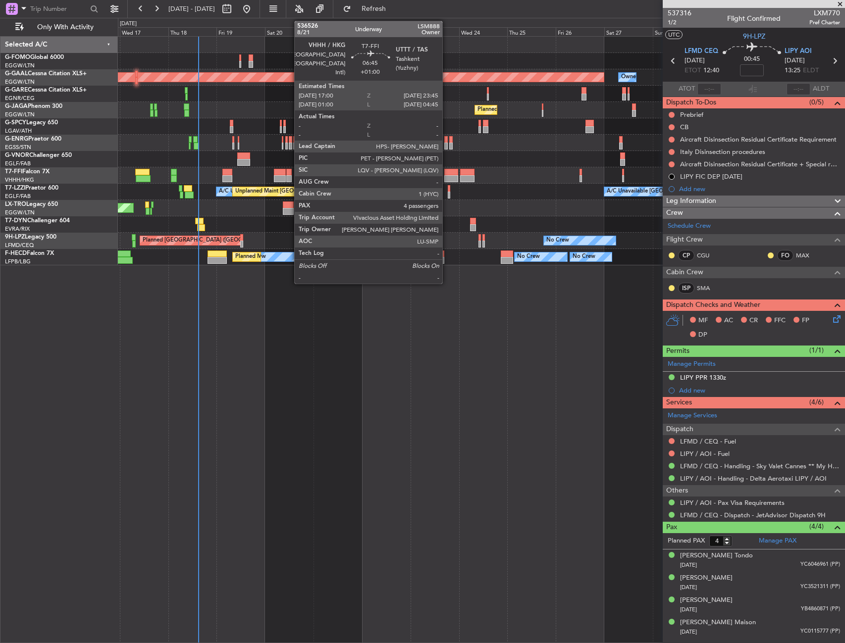
click at [545, 165] on div at bounding box center [481, 159] width 726 height 16
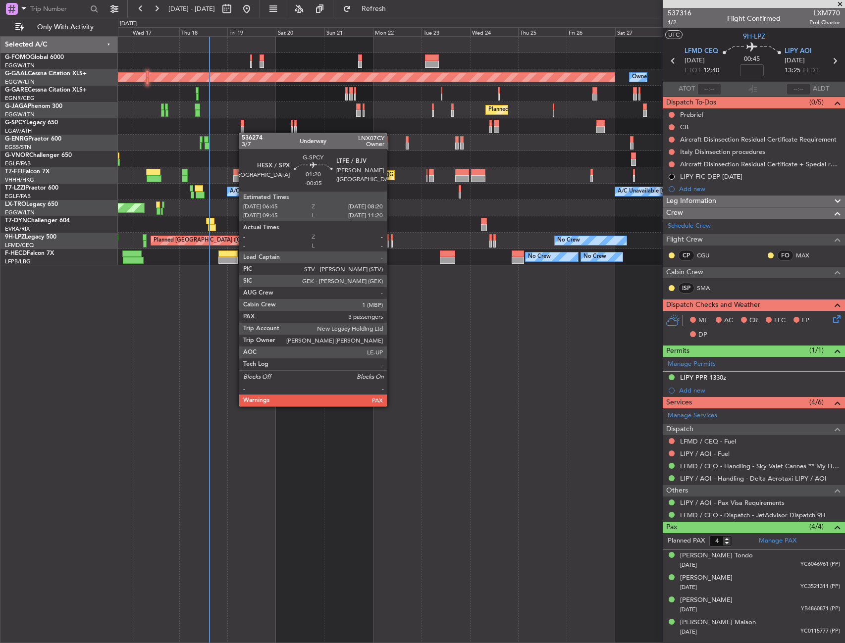
click at [224, 132] on div "Owner Planned [GEOGRAPHIC_DATA] Owner Planned Maint [GEOGRAPHIC_DATA] ([GEOGRAP…" at bounding box center [481, 151] width 726 height 229
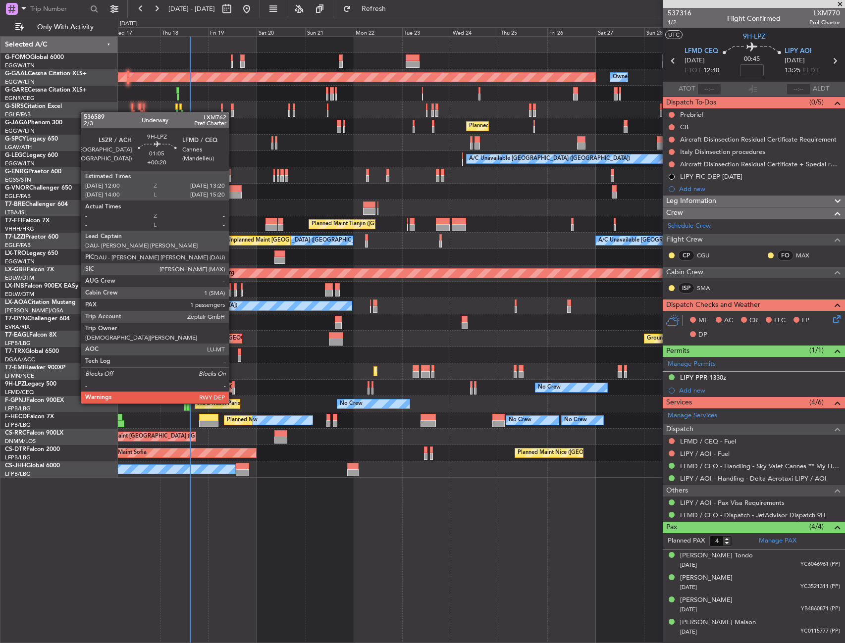
click at [233, 385] on div at bounding box center [233, 384] width 3 height 7
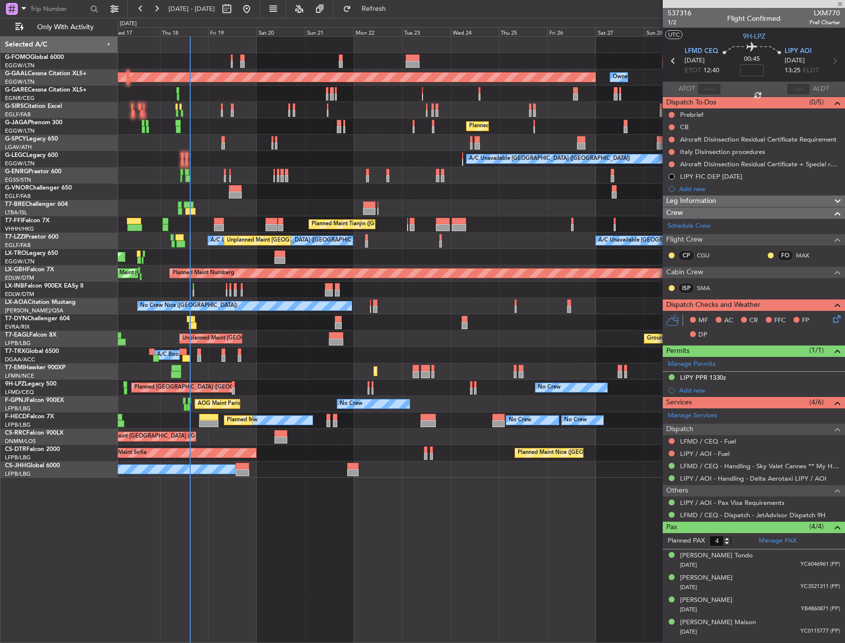
type input "+00:20"
type input "1"
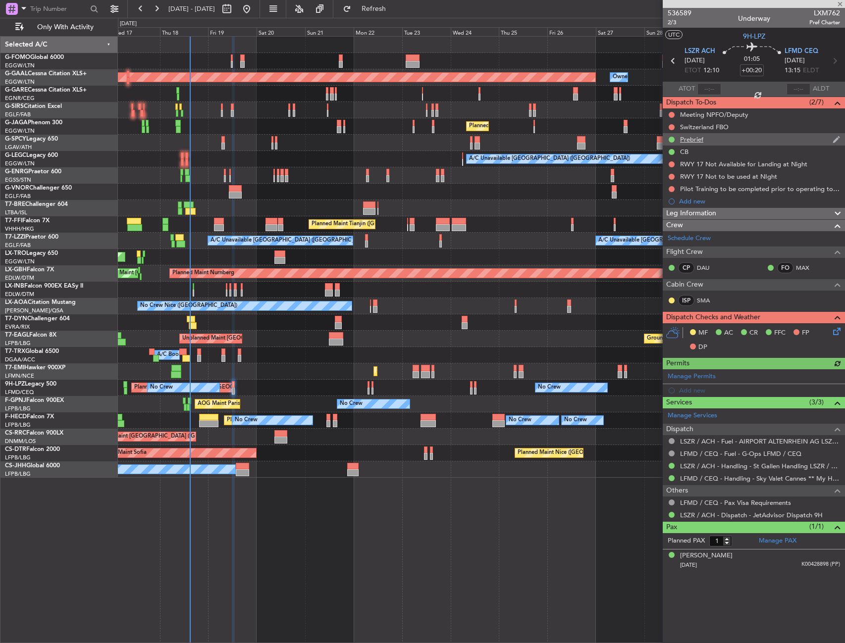
click at [716, 136] on div "Prebrief" at bounding box center [754, 139] width 182 height 12
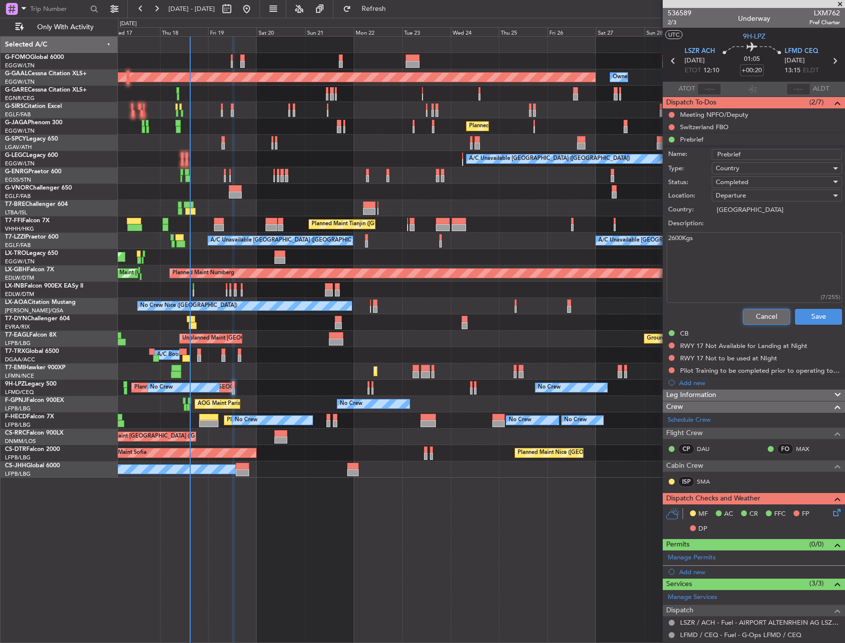
click at [766, 312] on button "Cancel" at bounding box center [766, 317] width 47 height 16
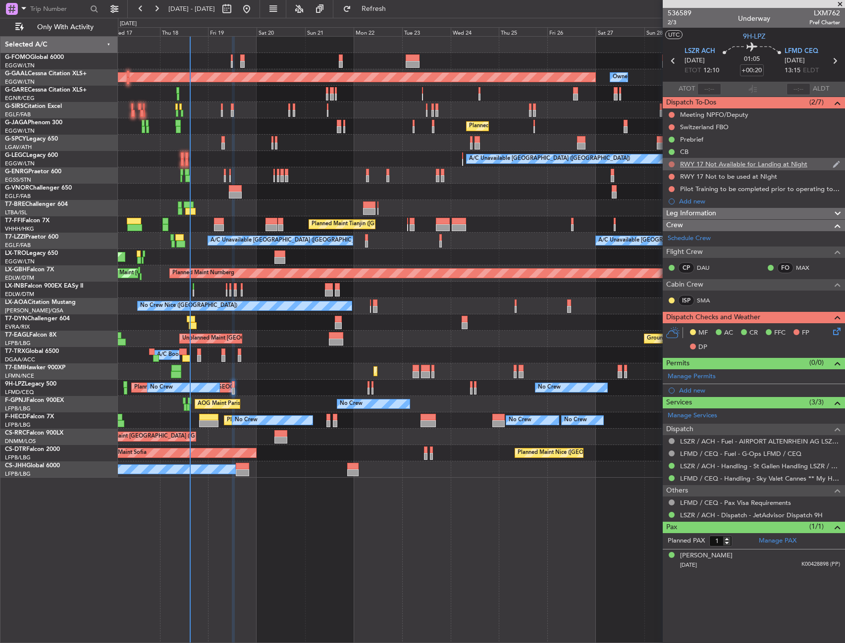
click at [671, 161] on button at bounding box center [671, 164] width 6 height 6
drag, startPoint x: 668, startPoint y: 217, endPoint x: 667, endPoint y: 192, distance: 25.3
click at [667, 213] on ul "Not Started In Progress Completed Cancelled" at bounding box center [672, 200] width 52 height 59
click at [660, 222] on span "Cancelled" at bounding box center [674, 223] width 28 height 10
click at [672, 176] on button at bounding box center [671, 177] width 6 height 6
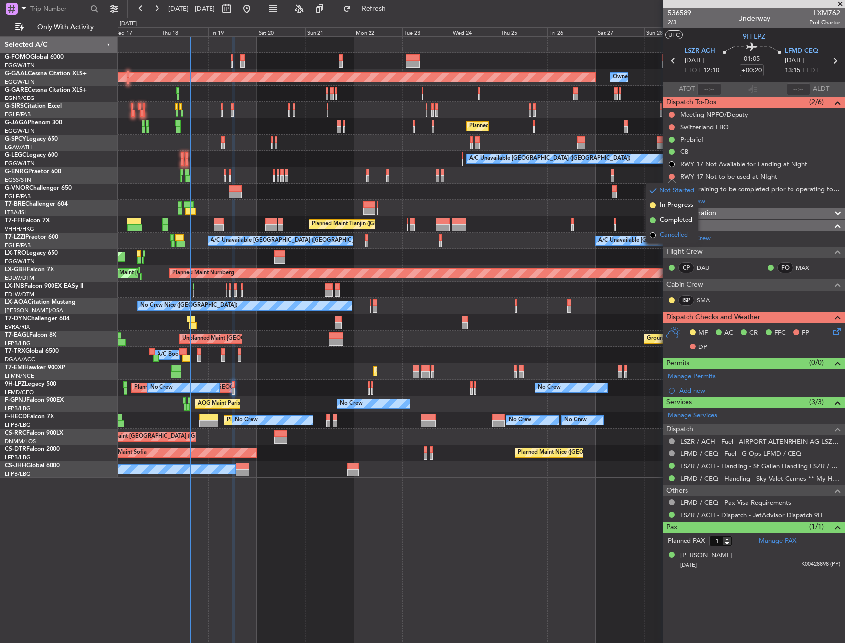
click at [668, 235] on span "Cancelled" at bounding box center [674, 235] width 28 height 10
click at [671, 192] on div at bounding box center [672, 189] width 8 height 8
click at [670, 190] on button at bounding box center [671, 189] width 6 height 6
click at [669, 248] on span "Cancelled" at bounding box center [674, 248] width 28 height 10
